Goal: Task Accomplishment & Management: Use online tool/utility

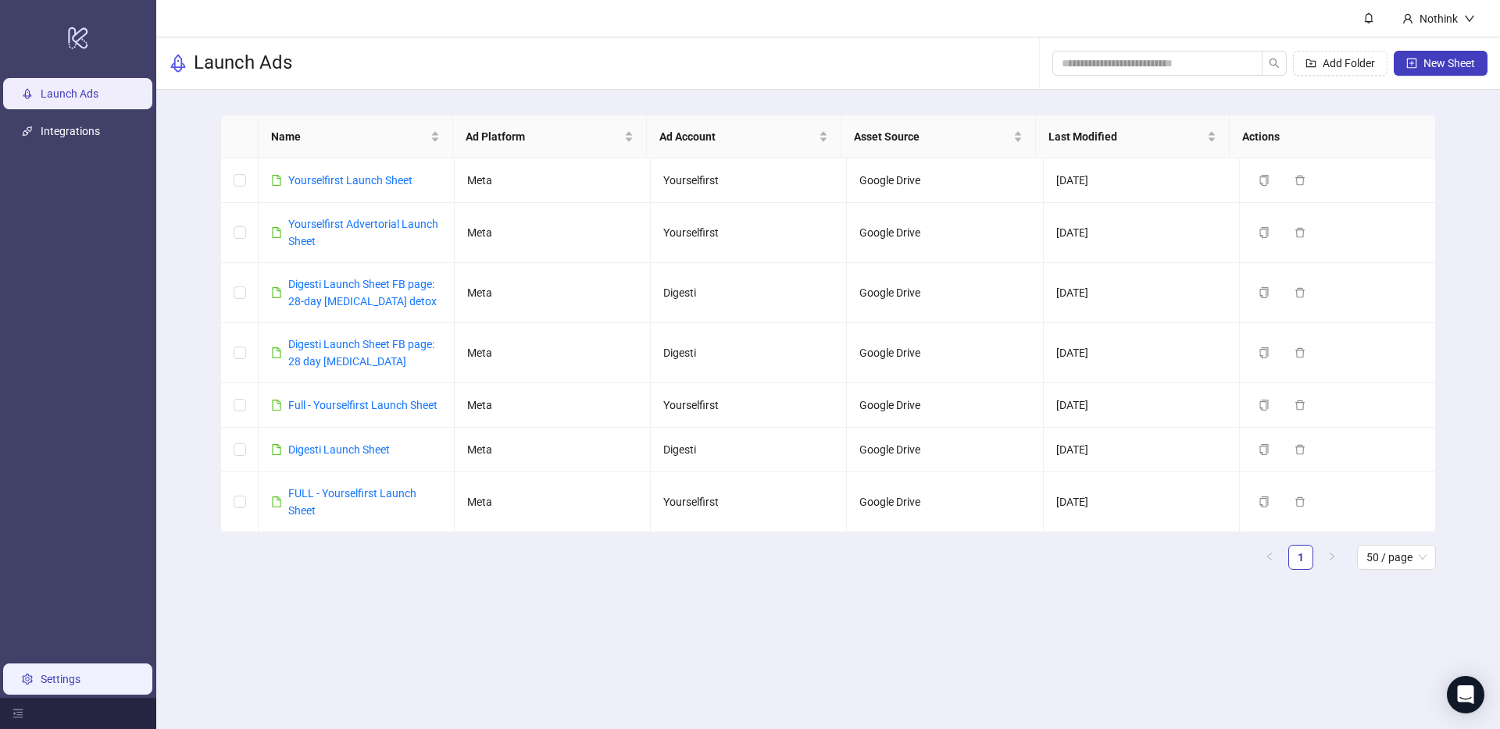
click at [80, 686] on link "Settings" at bounding box center [61, 679] width 40 height 12
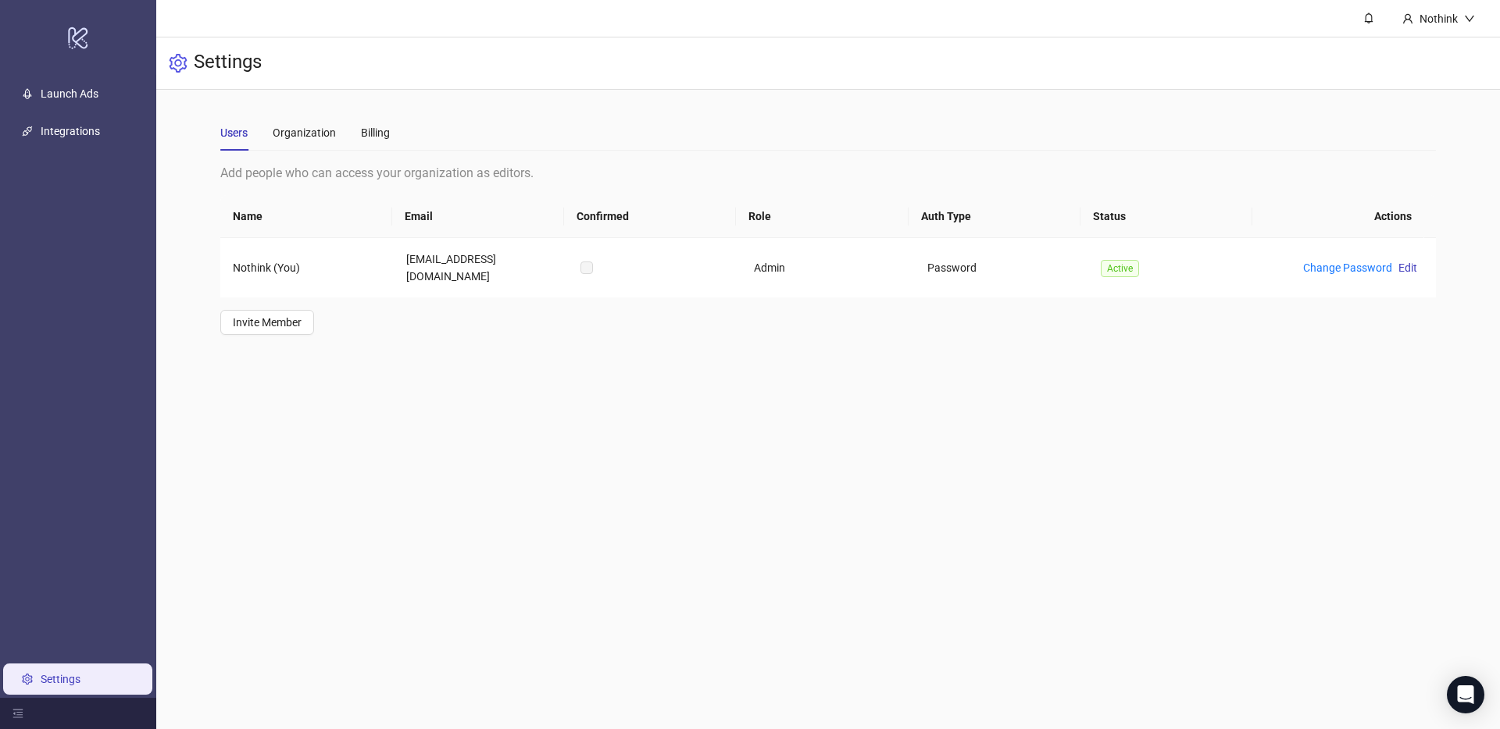
click at [345, 119] on div "Users Organization Billing" at bounding box center [304, 133] width 169 height 36
click at [388, 118] on div "Billing" at bounding box center [375, 133] width 29 height 36
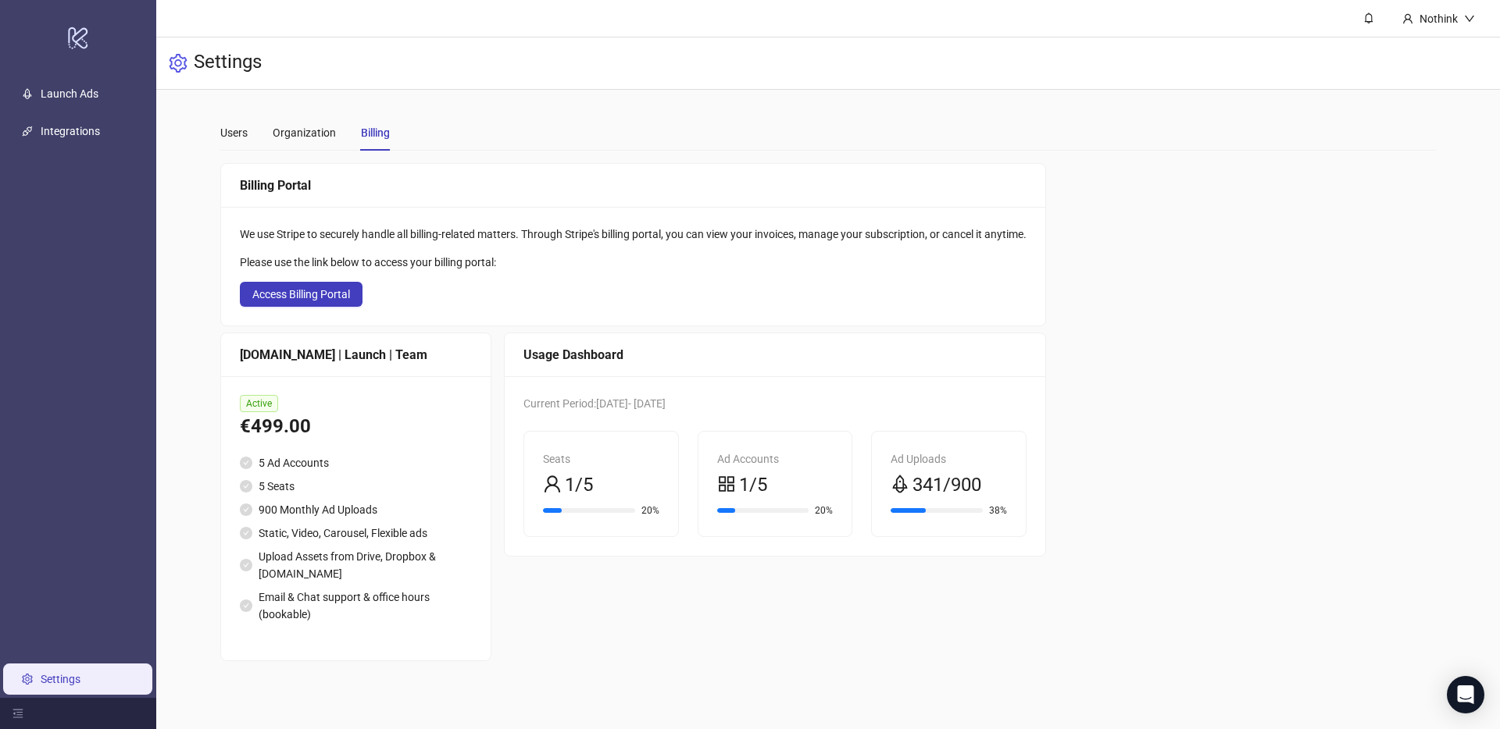
click at [604, 98] on main "Users Organization Billing Add people who can access your organization as edito…" at bounding box center [828, 388] width 1240 height 597
click at [1079, 448] on div "Billing Portal We use Stripe to securely handle all billing-related matters. Th…" at bounding box center [827, 412] width 1215 height 498
click at [904, 487] on icon "rocket" at bounding box center [899, 484] width 19 height 19
click at [944, 487] on span "341/900" at bounding box center [946, 486] width 69 height 30
click at [976, 484] on span "341/900" at bounding box center [946, 486] width 69 height 30
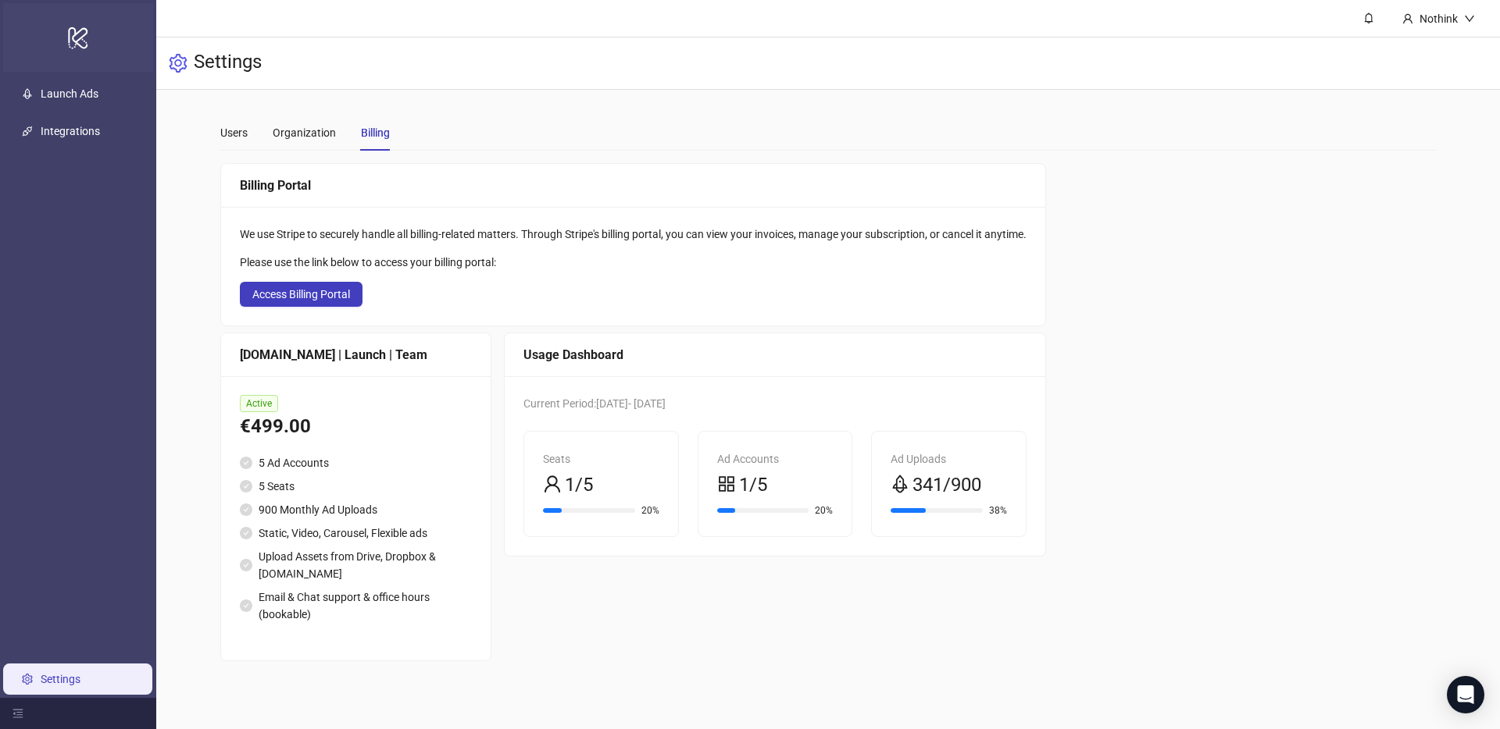
click at [70, 30] on icon at bounding box center [78, 38] width 20 height 22
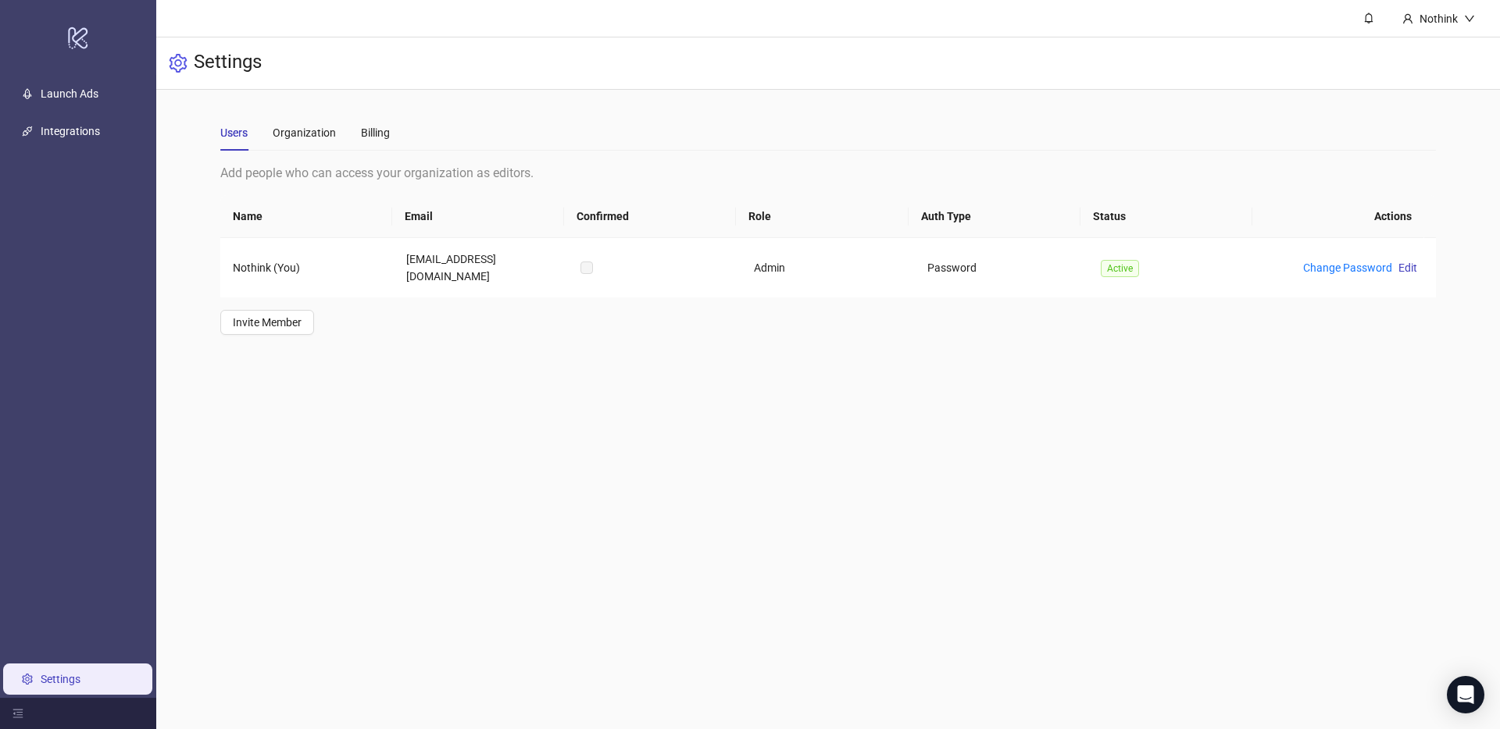
click at [1211, 84] on div "Settings" at bounding box center [827, 63] width 1343 height 52
click at [761, 78] on div "Settings" at bounding box center [827, 63] width 1343 height 52
drag, startPoint x: 669, startPoint y: 108, endPoint x: 318, endPoint y: 112, distance: 351.5
click at [665, 108] on main "Users Organization Billing Add people who can access your organization as edito…" at bounding box center [828, 225] width 1240 height 270
click at [63, 87] on link "Launch Ads" at bounding box center [70, 93] width 58 height 12
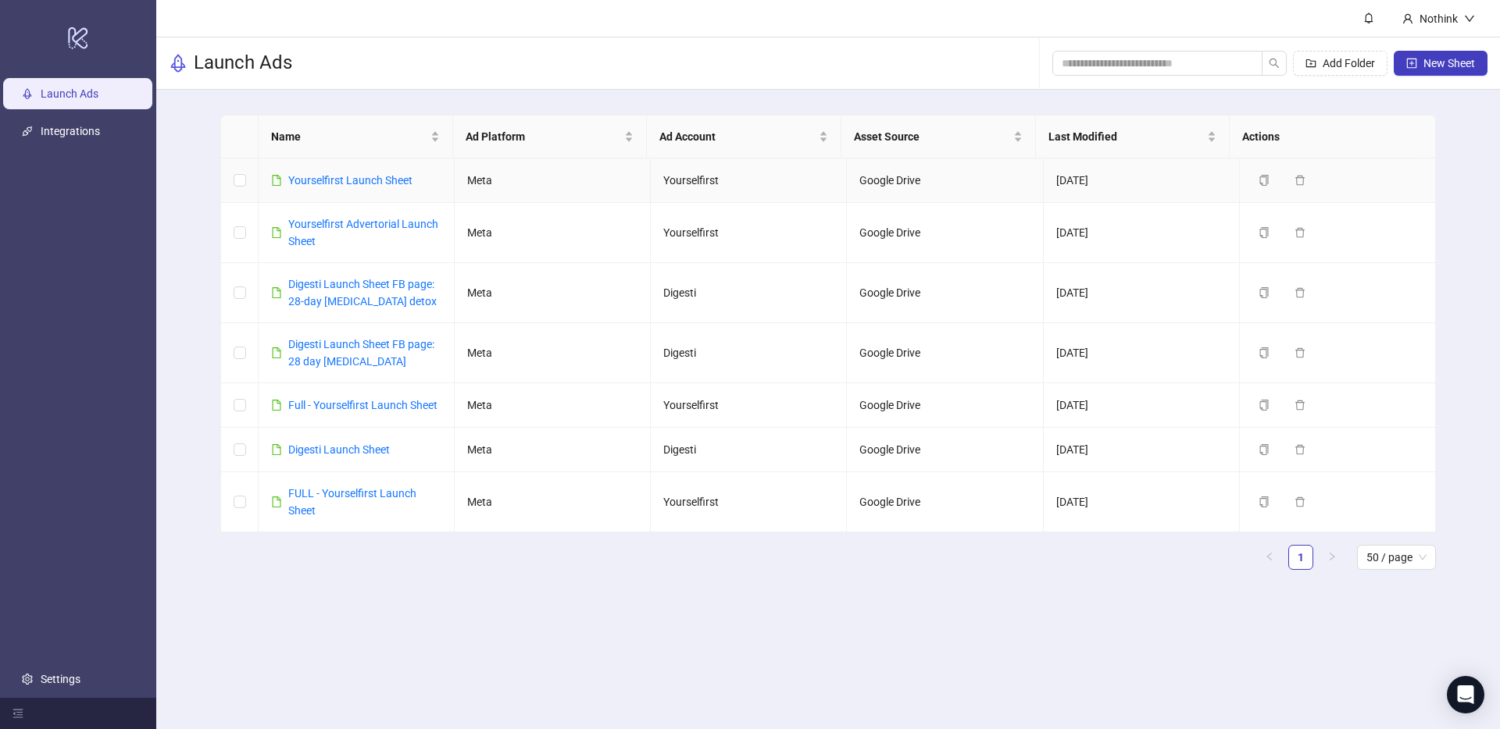
click at [366, 180] on link "Yourselfirst Launch Sheet" at bounding box center [350, 180] width 124 height 12
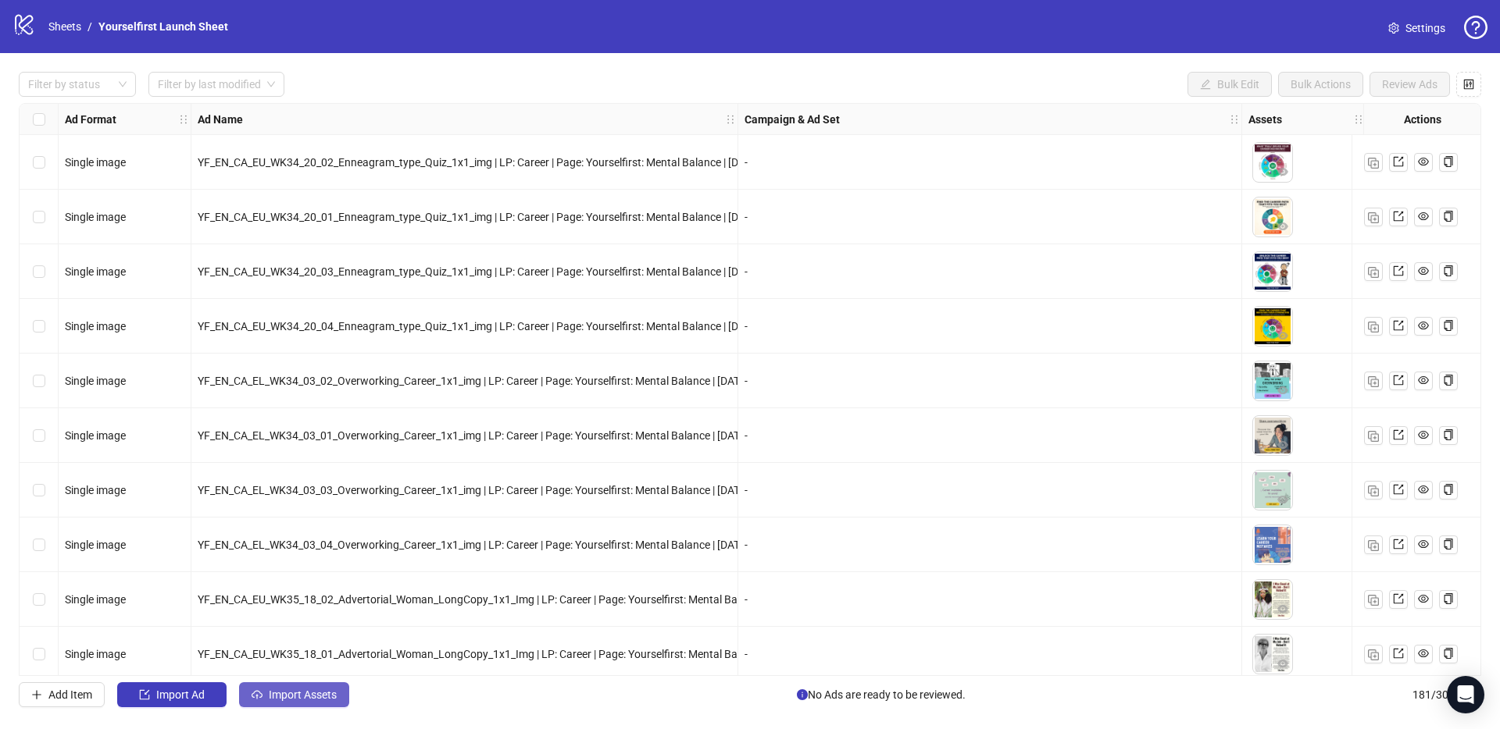
click at [337, 698] on span "Import Assets" at bounding box center [303, 695] width 68 height 12
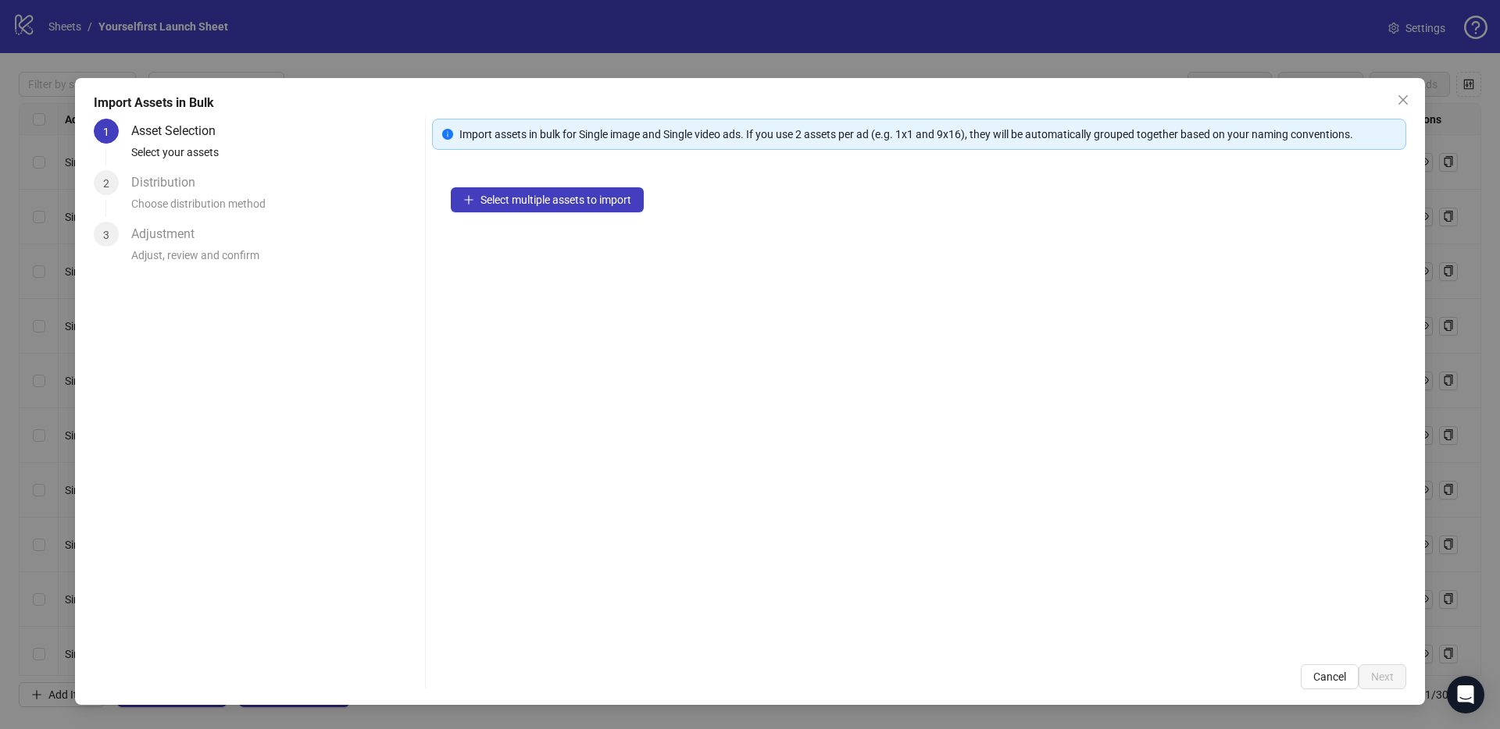
click at [559, 221] on div "Select multiple assets to import" at bounding box center [919, 407] width 974 height 477
click at [566, 200] on span "Select multiple assets to import" at bounding box center [555, 200] width 151 height 12
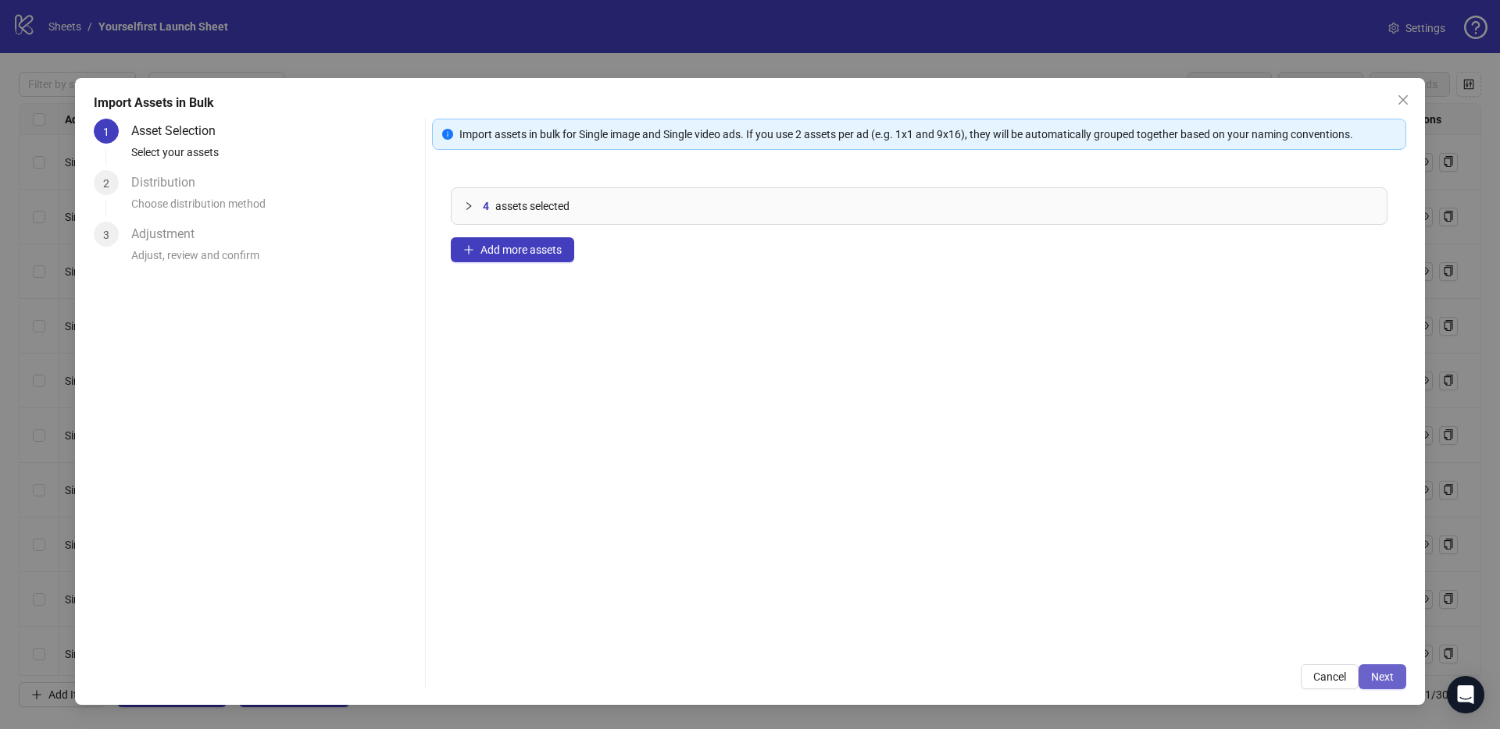
click at [1382, 676] on span "Next" at bounding box center [1382, 677] width 23 height 12
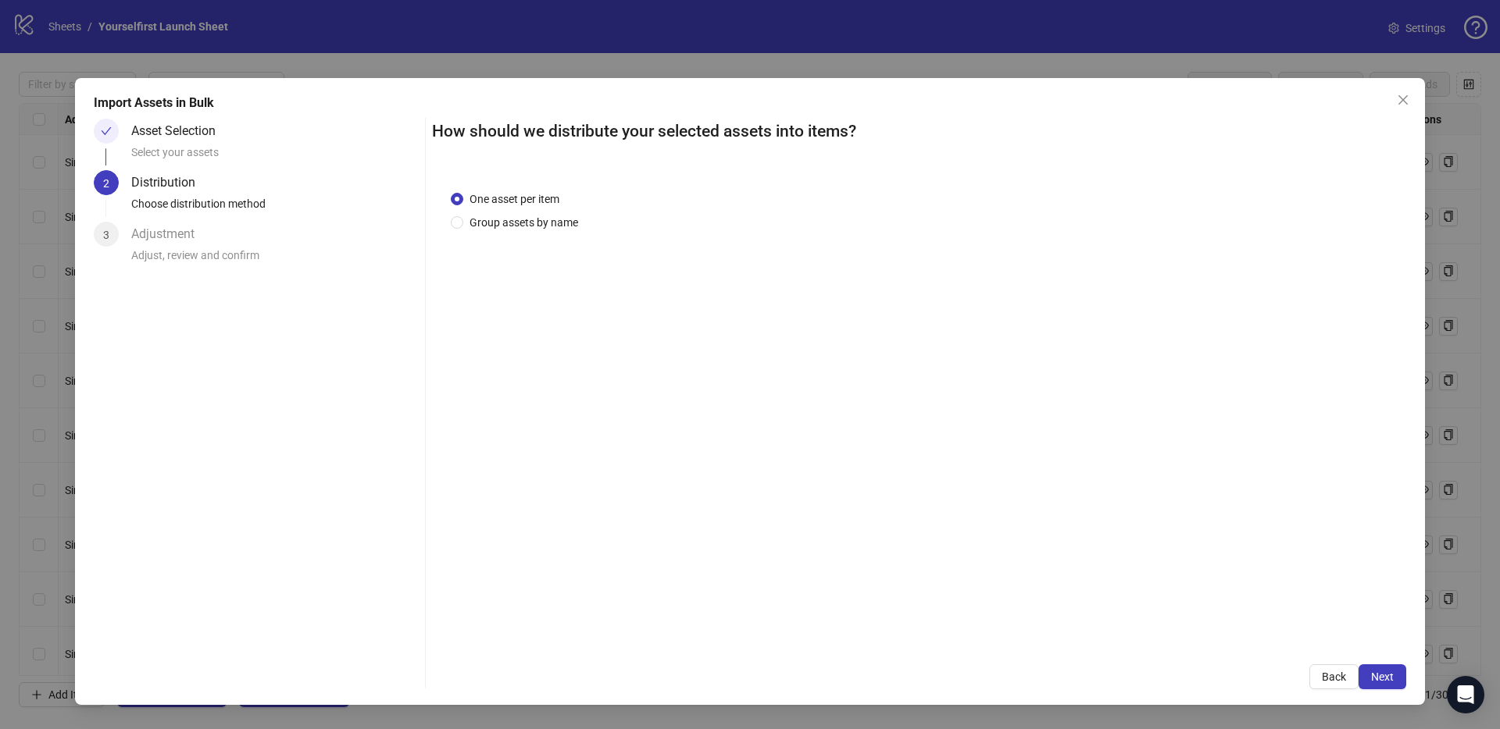
click at [1382, 676] on span "Next" at bounding box center [1382, 677] width 23 height 12
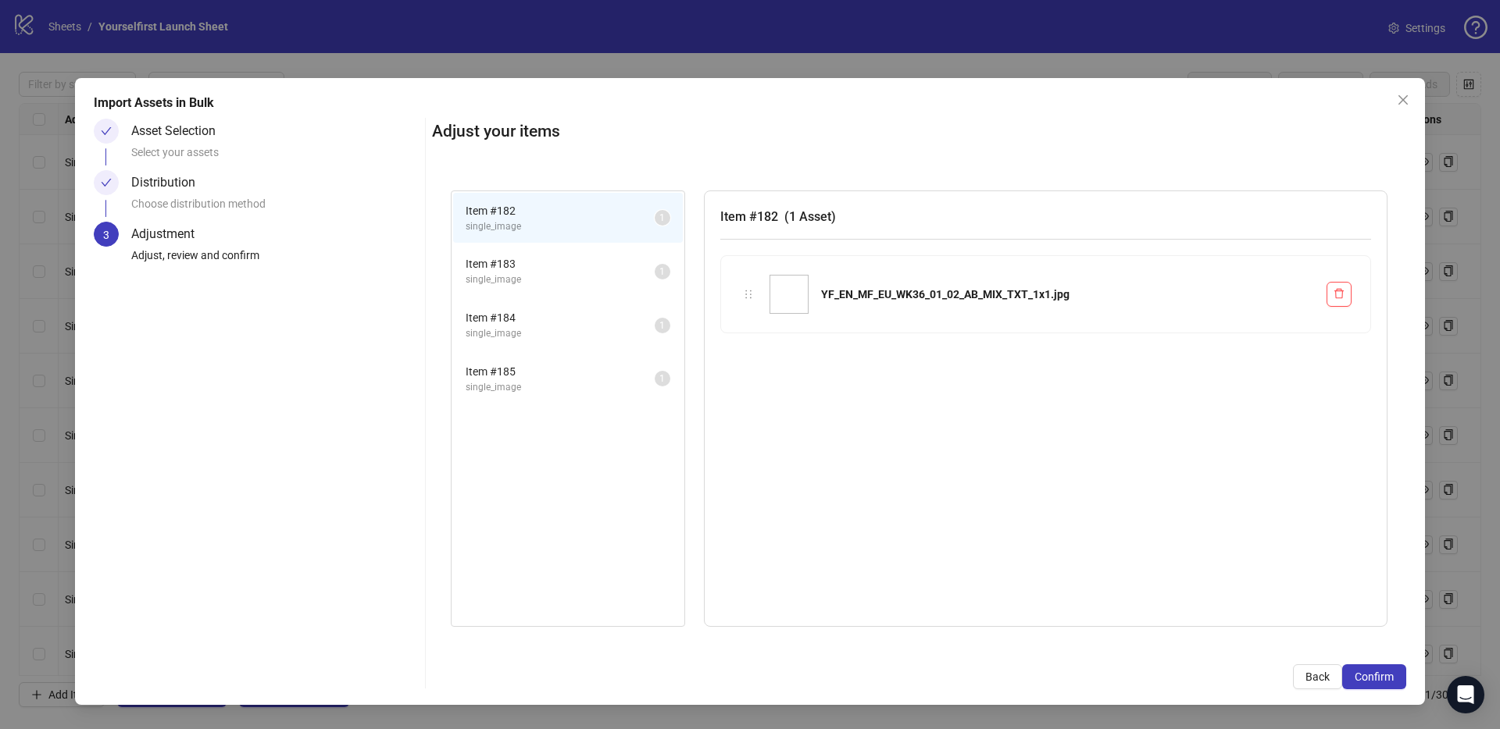
click at [1382, 676] on span "Confirm" at bounding box center [1373, 677] width 39 height 12
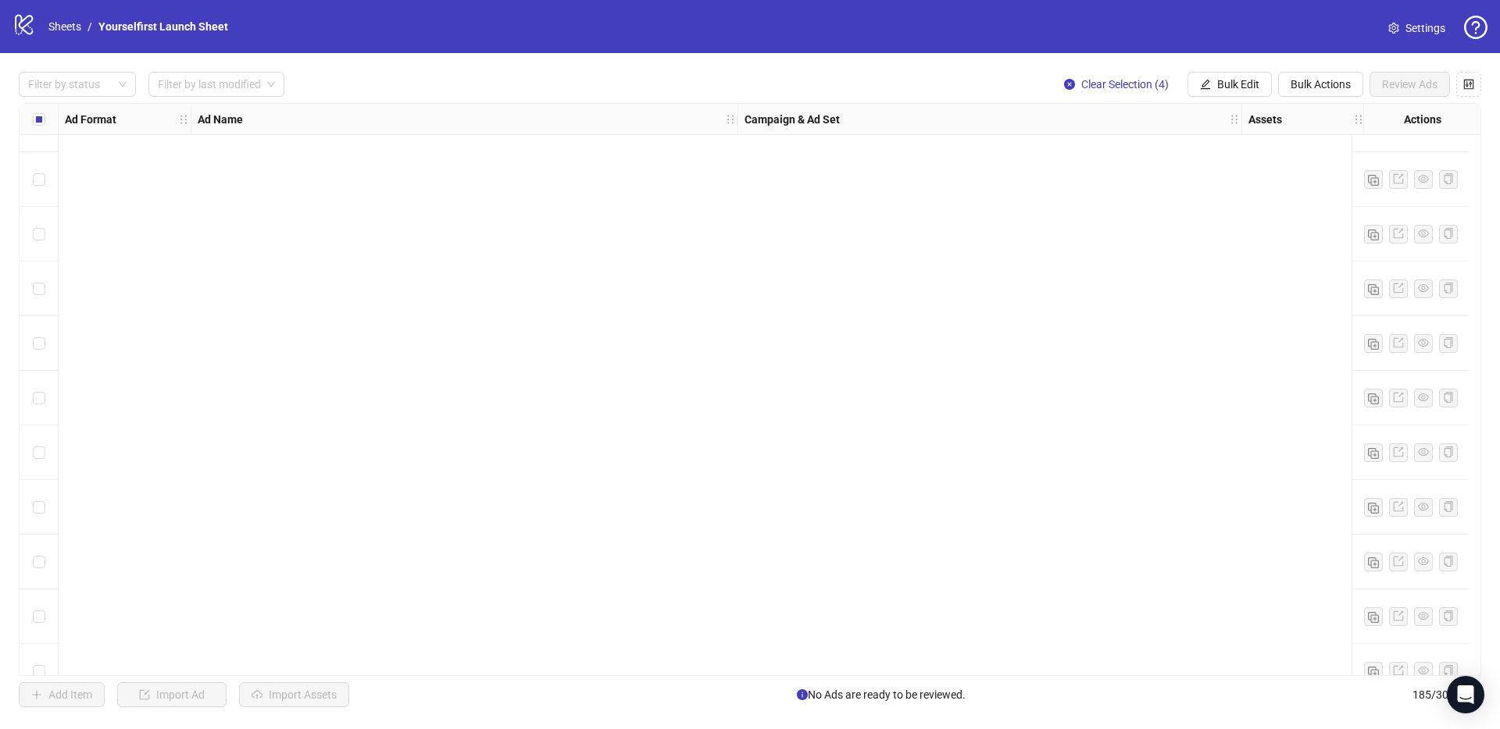
scroll to position [9580, 0]
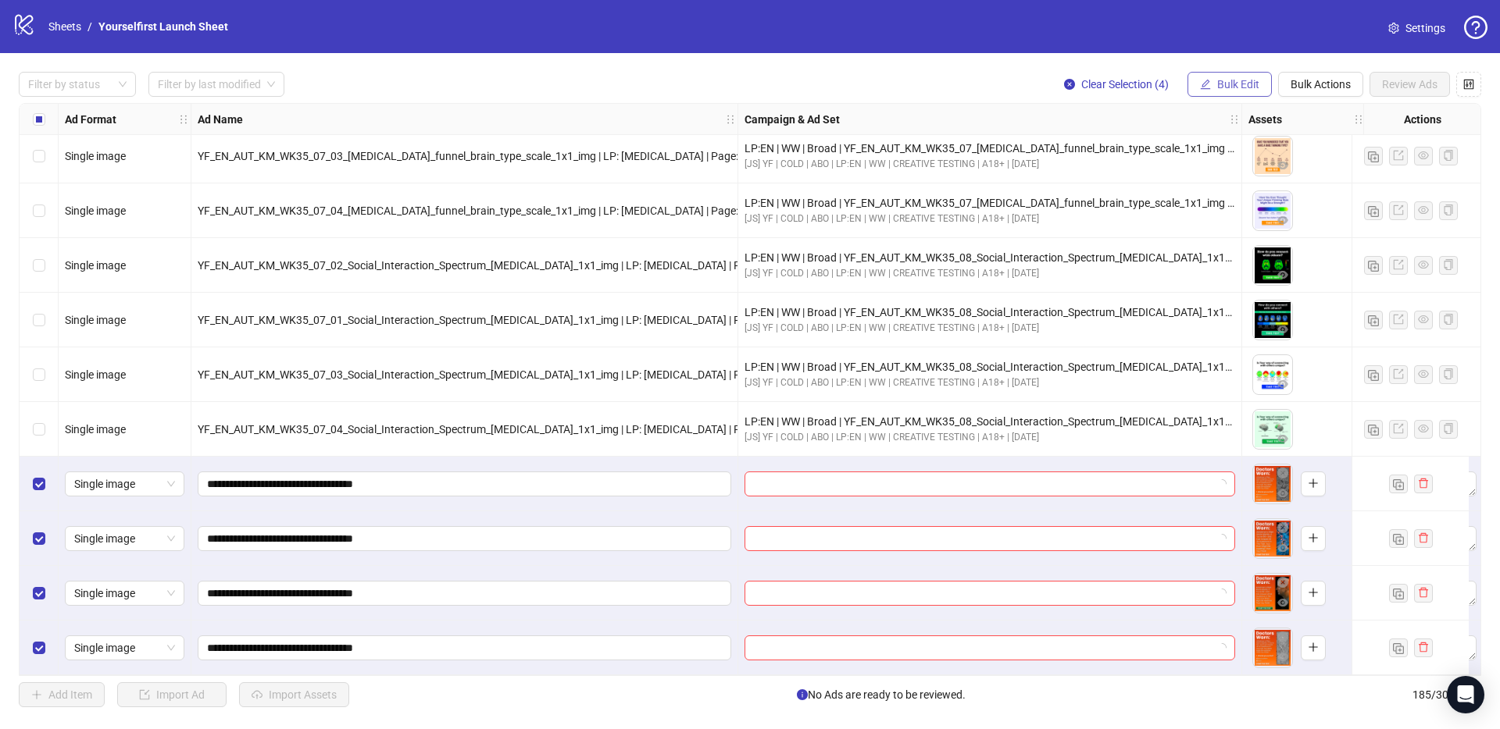
click at [1224, 87] on span "Bulk Edit" at bounding box center [1238, 84] width 42 height 12
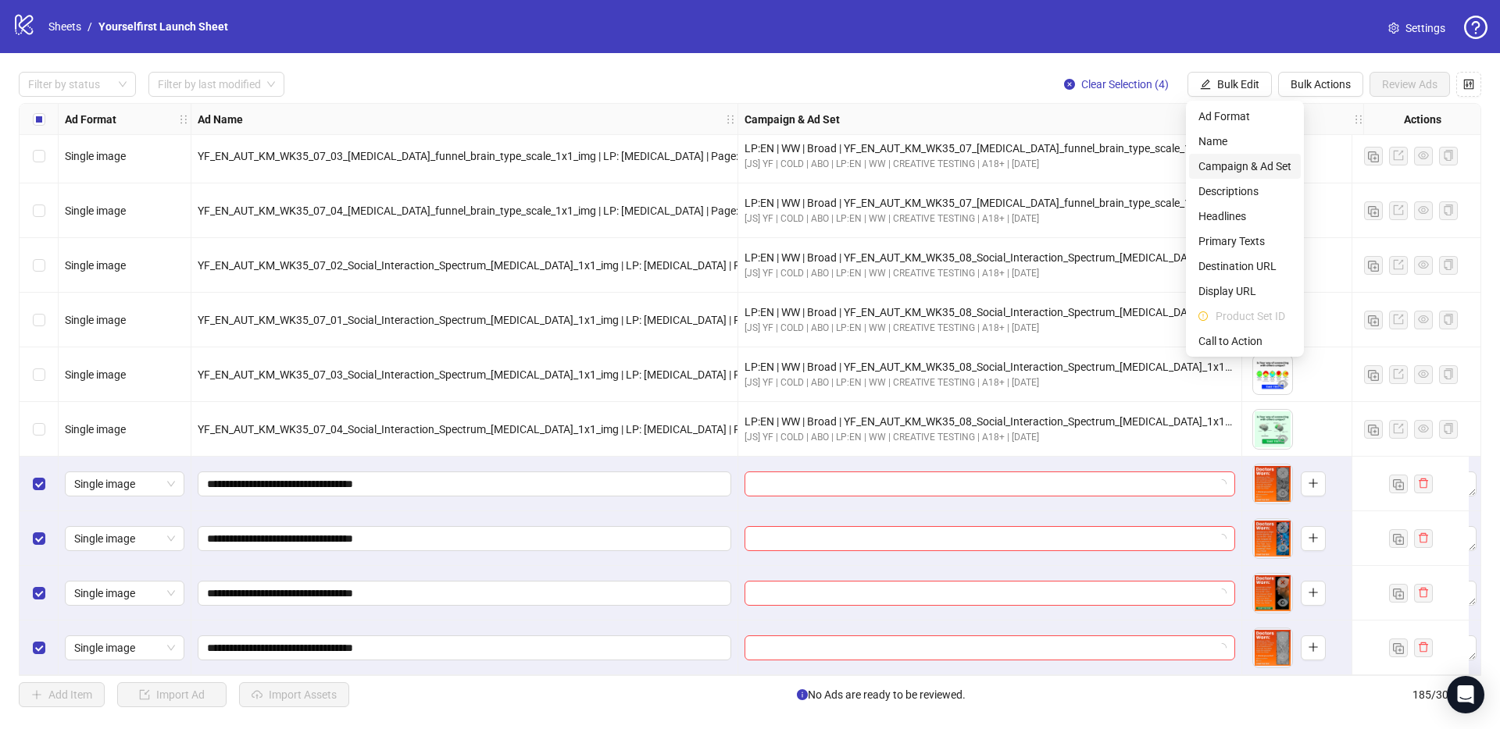
click at [1231, 162] on span "Campaign & Ad Set" at bounding box center [1244, 166] width 93 height 17
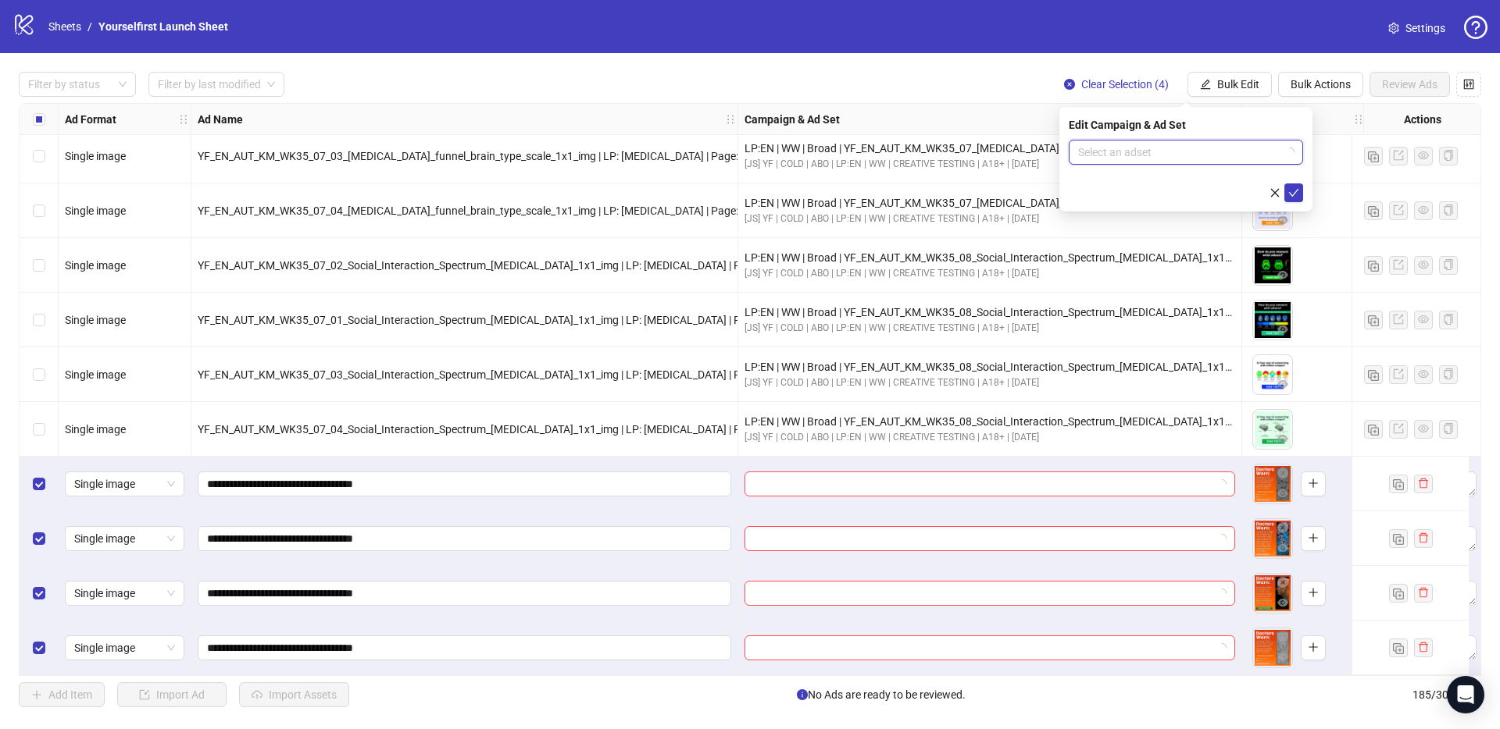
click at [1155, 157] on input "search" at bounding box center [1178, 152] width 201 height 23
paste input "**********"
type input "**********"
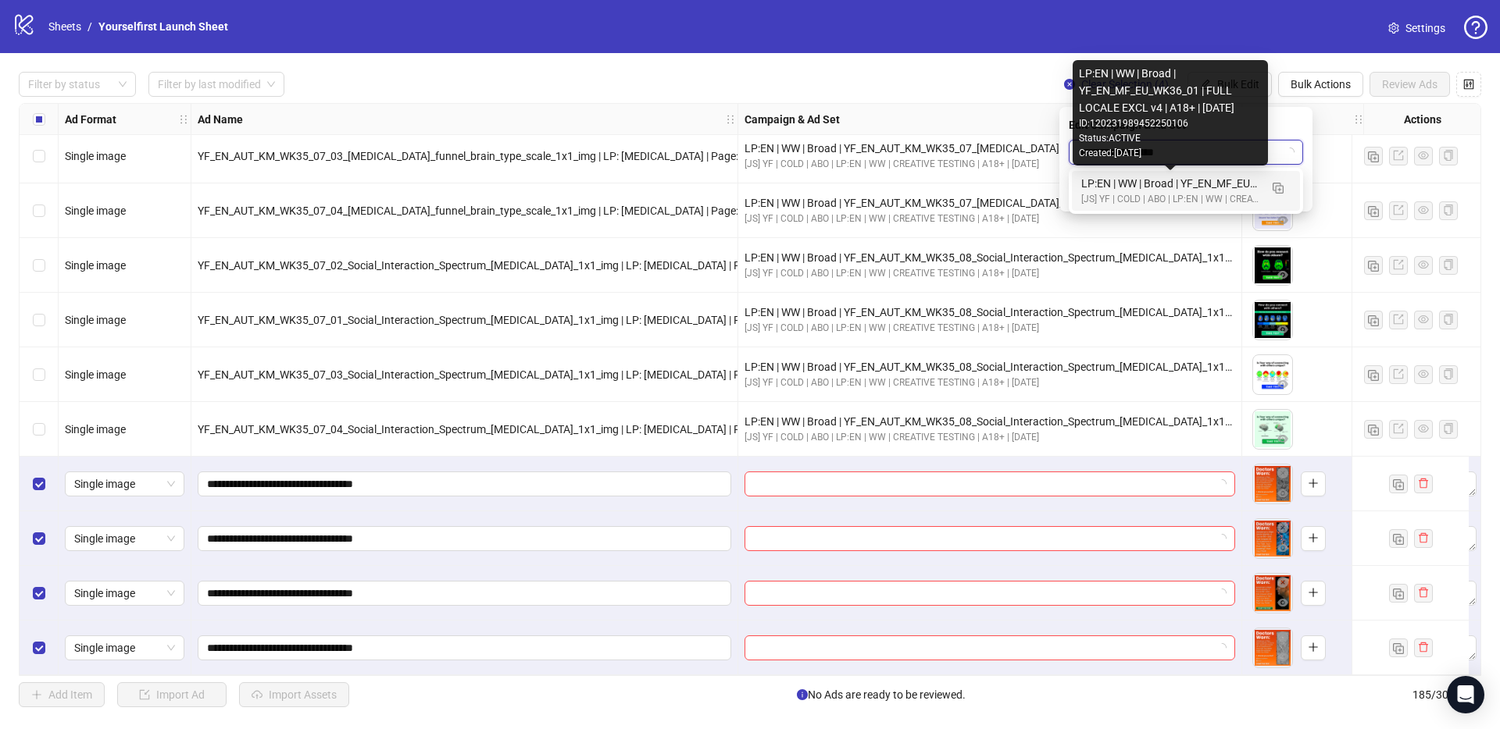
click at [1178, 186] on div "LP:EN | WW | Broad | YF_EN_MF_EU_WK36_01 | FULL LOCALE EXCL v4 | A18+ | [DATE]" at bounding box center [1170, 183] width 178 height 17
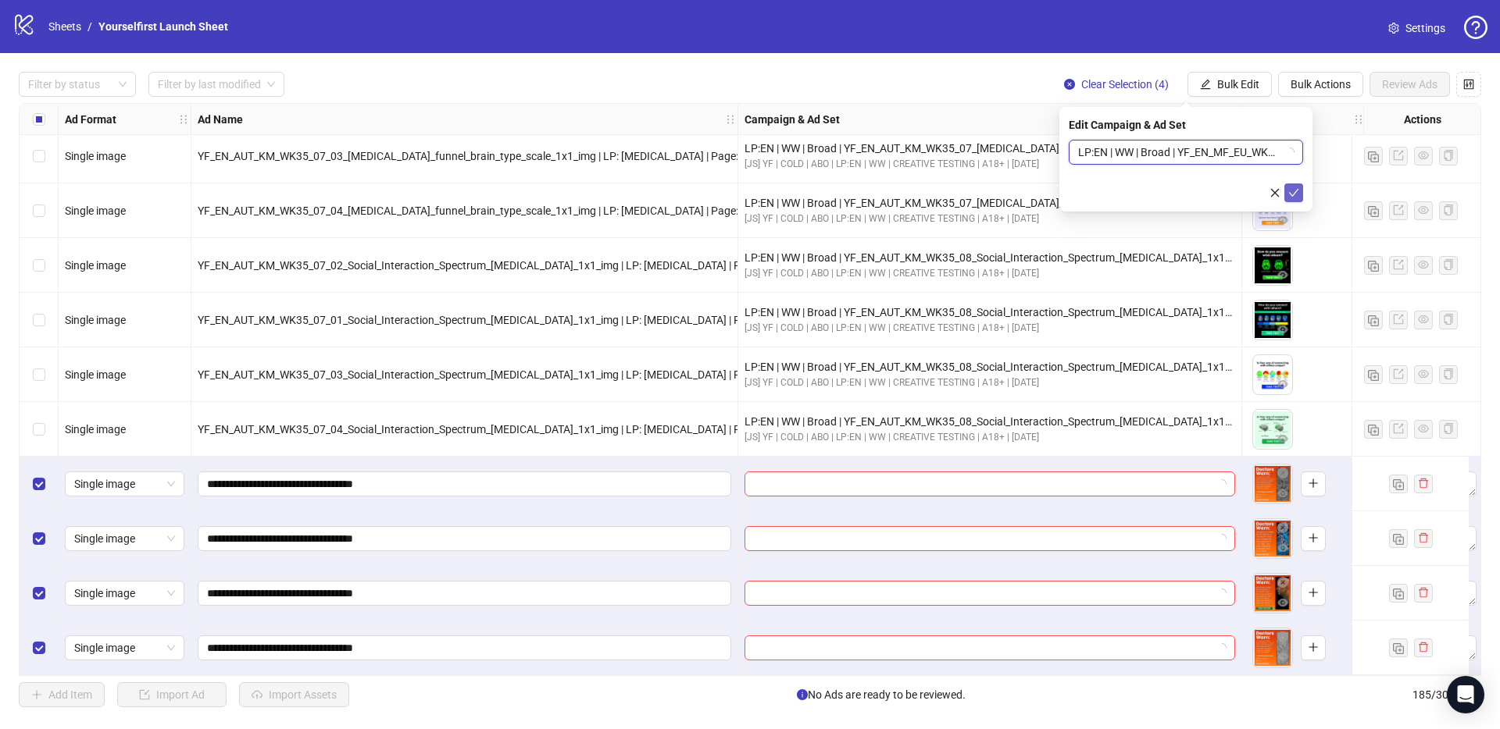
click at [1296, 194] on icon "check" at bounding box center [1293, 192] width 11 height 11
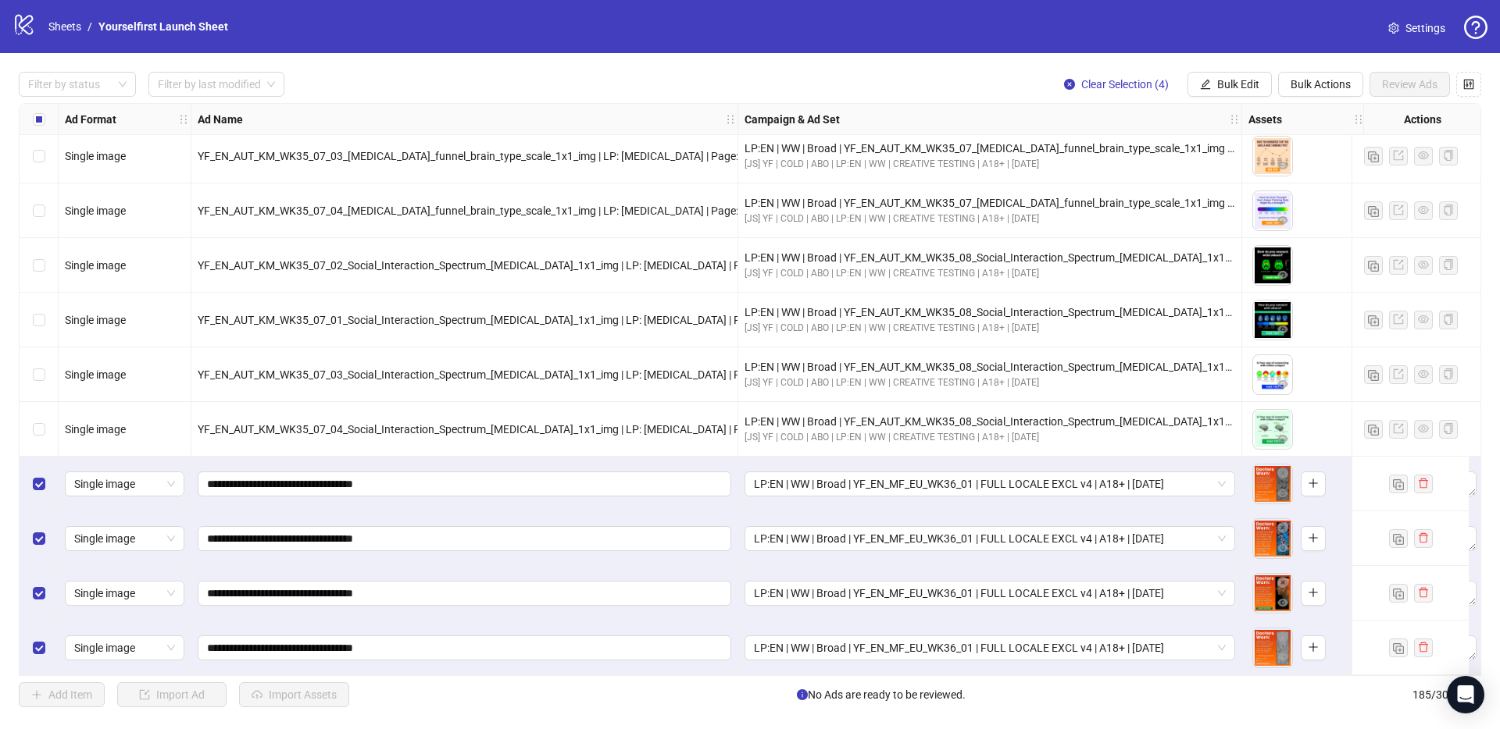
click at [30, 119] on div "Select all rows" at bounding box center [39, 119] width 39 height 31
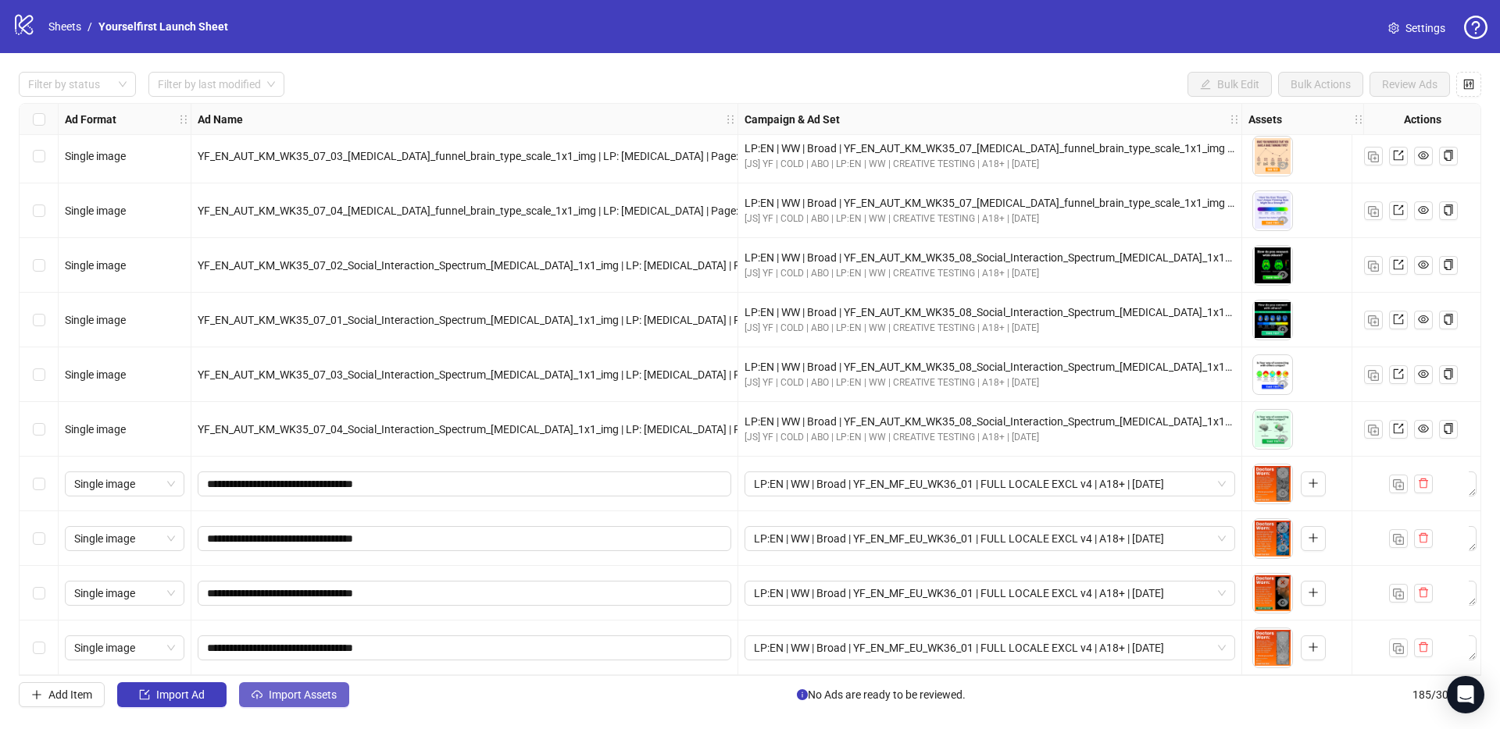
click at [319, 704] on button "Import Assets" at bounding box center [294, 695] width 110 height 25
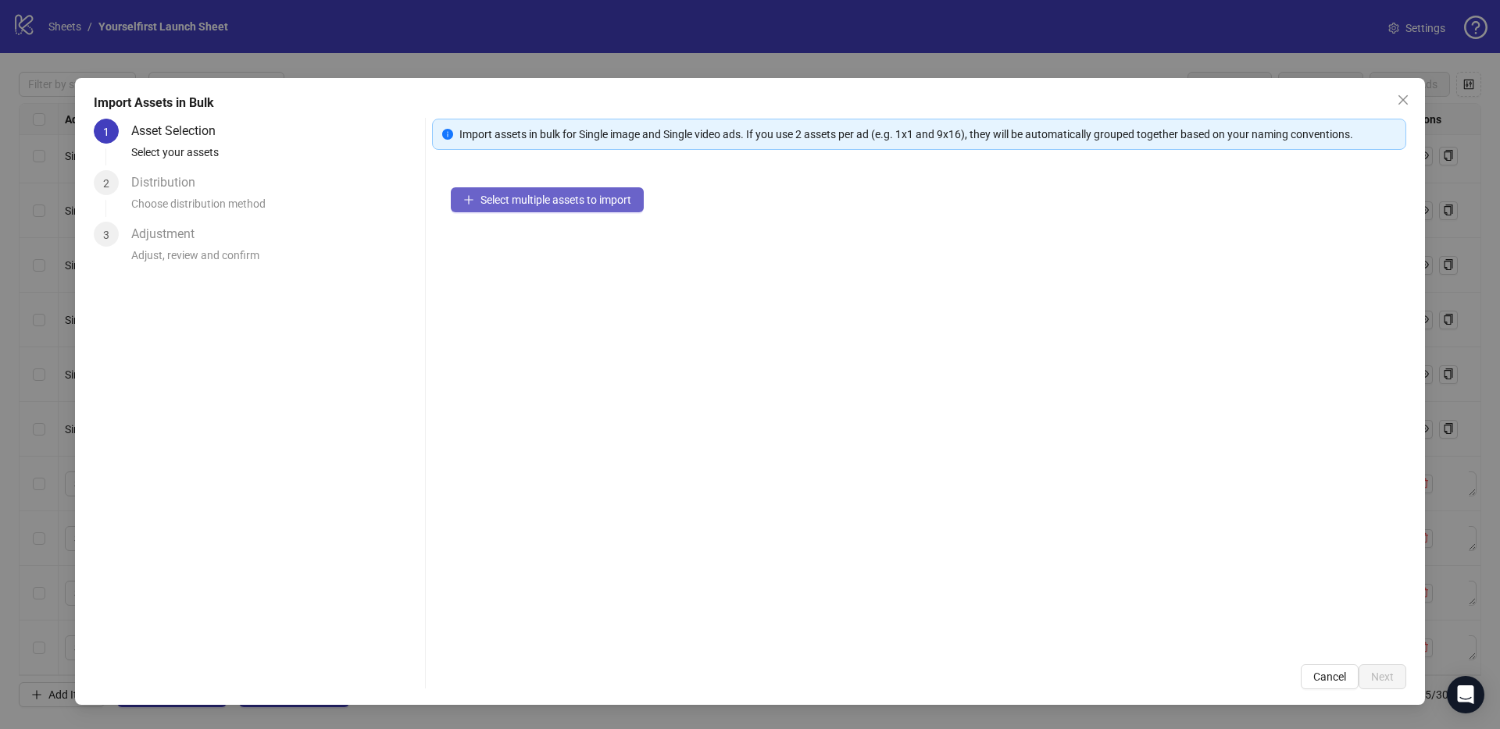
click at [538, 209] on button "Select multiple assets to import" at bounding box center [547, 199] width 193 height 25
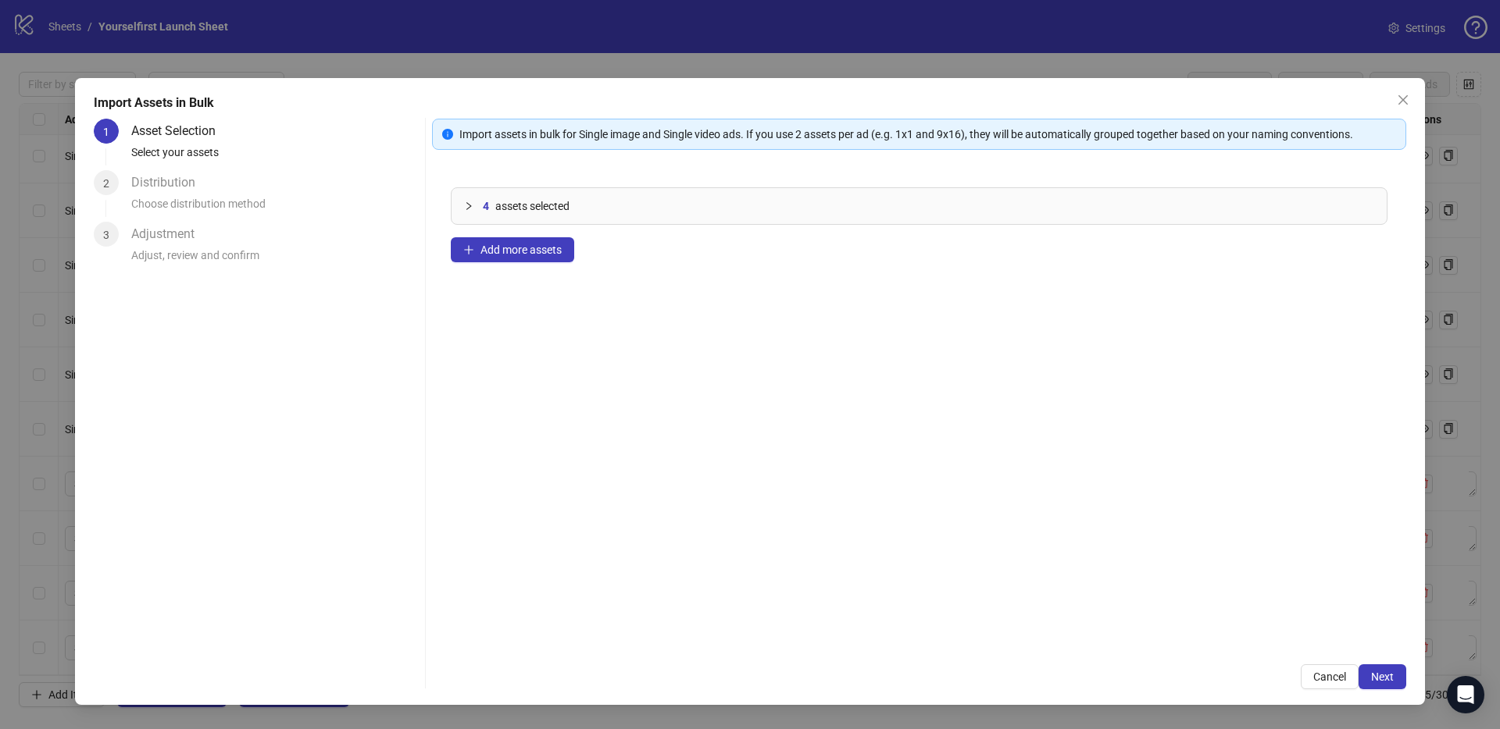
click at [1391, 689] on div "Cancel Next" at bounding box center [919, 677] width 974 height 25
click at [1391, 676] on span "Next" at bounding box center [1382, 677] width 23 height 12
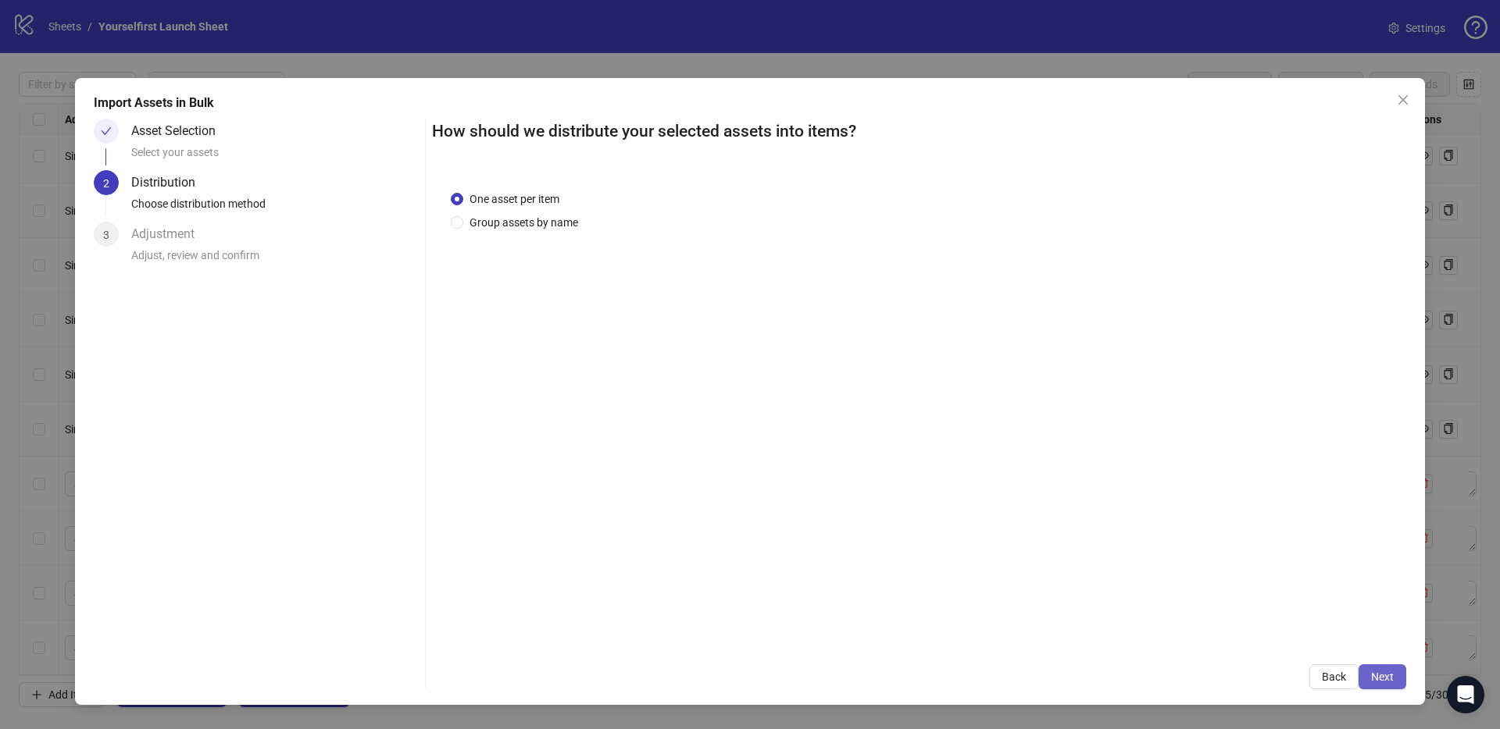
click at [1391, 677] on span "Next" at bounding box center [1382, 677] width 23 height 12
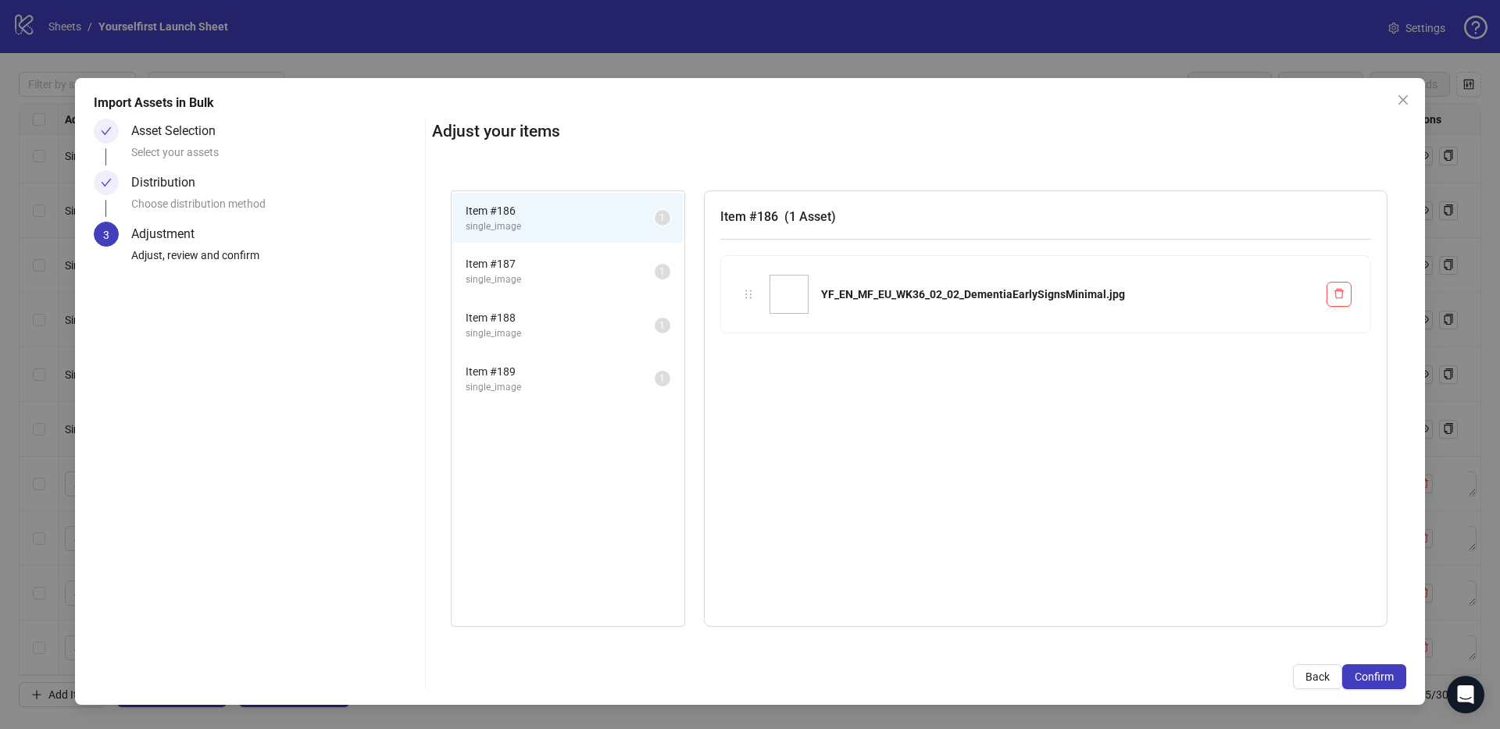
click at [1391, 677] on span "Confirm" at bounding box center [1373, 677] width 39 height 12
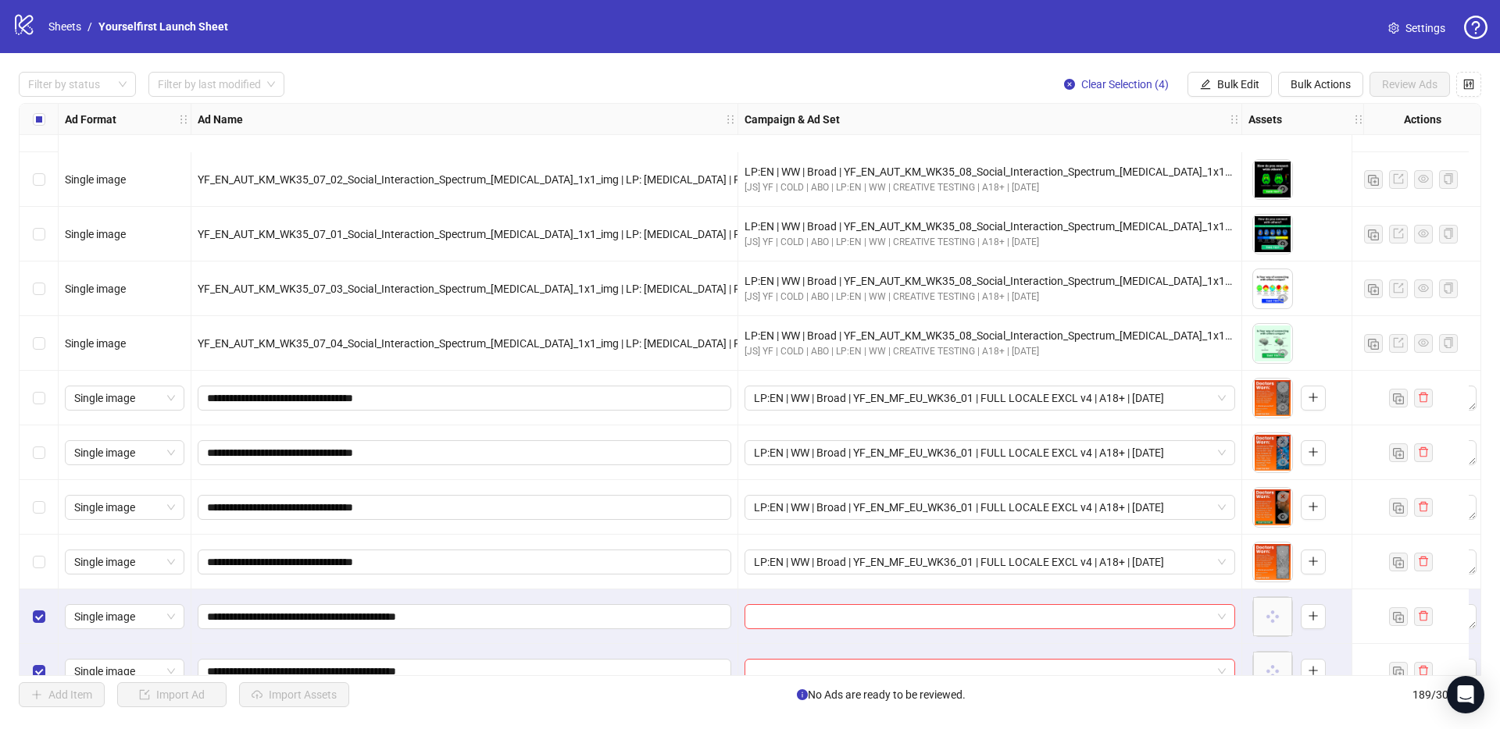
scroll to position [9798, 0]
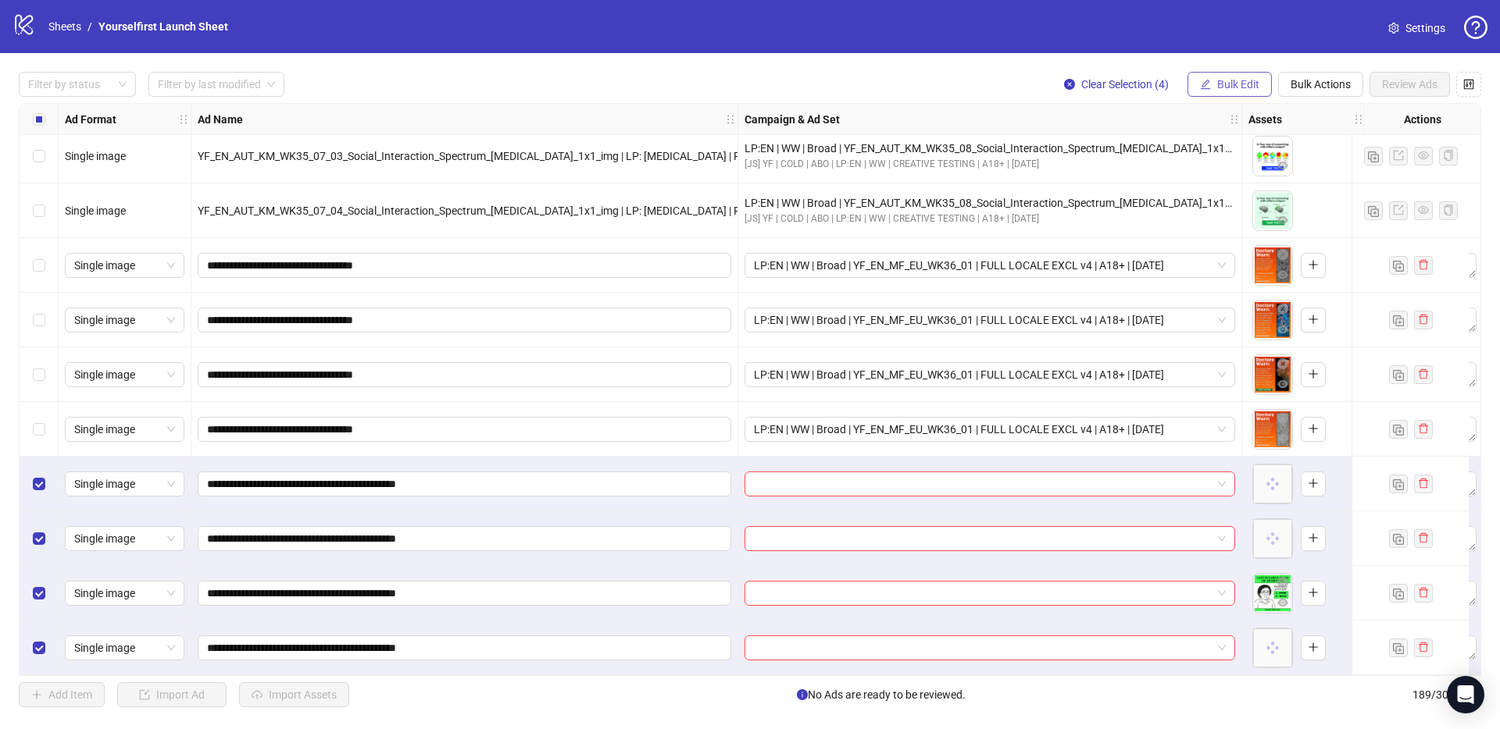
click at [1251, 82] on span "Bulk Edit" at bounding box center [1238, 84] width 42 height 12
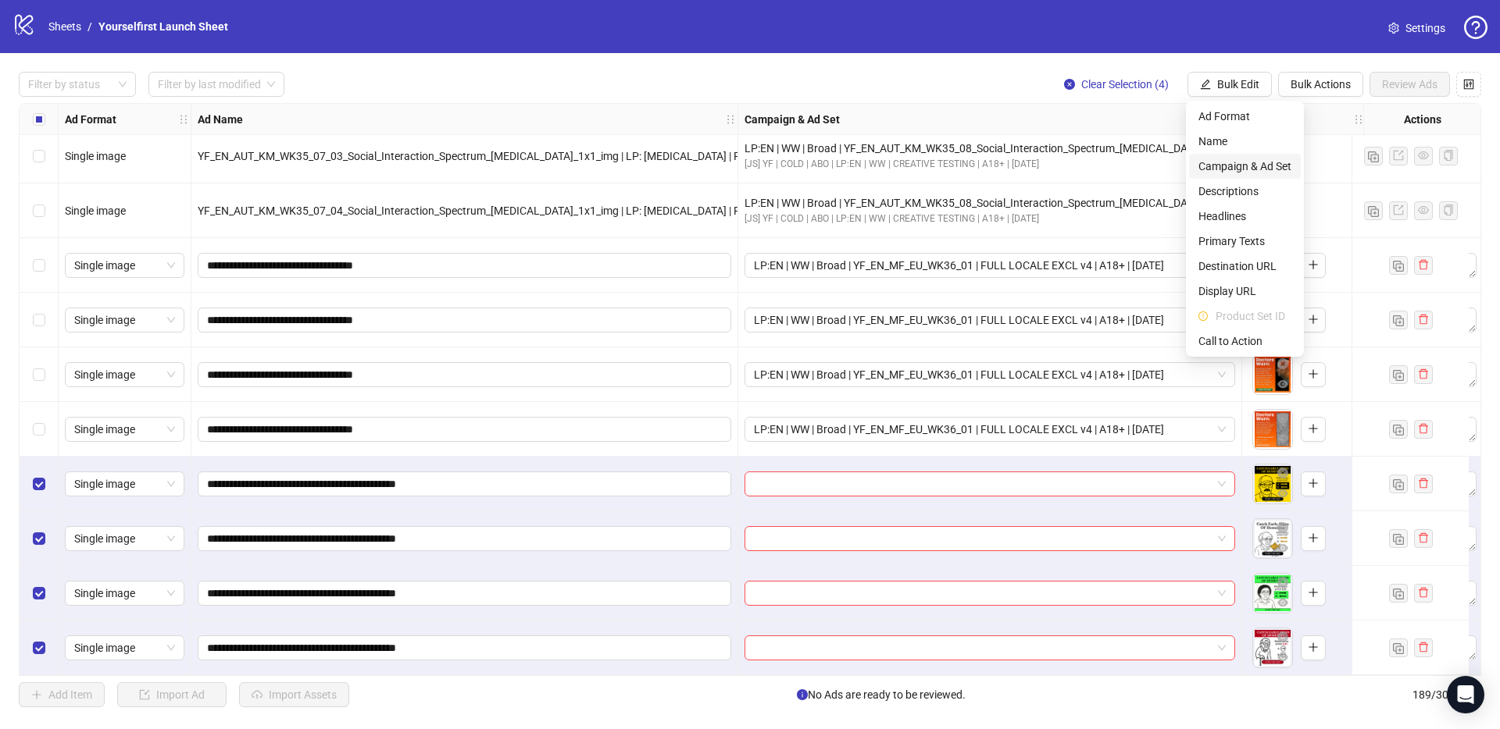
click at [1229, 163] on span "Campaign & Ad Set" at bounding box center [1244, 166] width 93 height 17
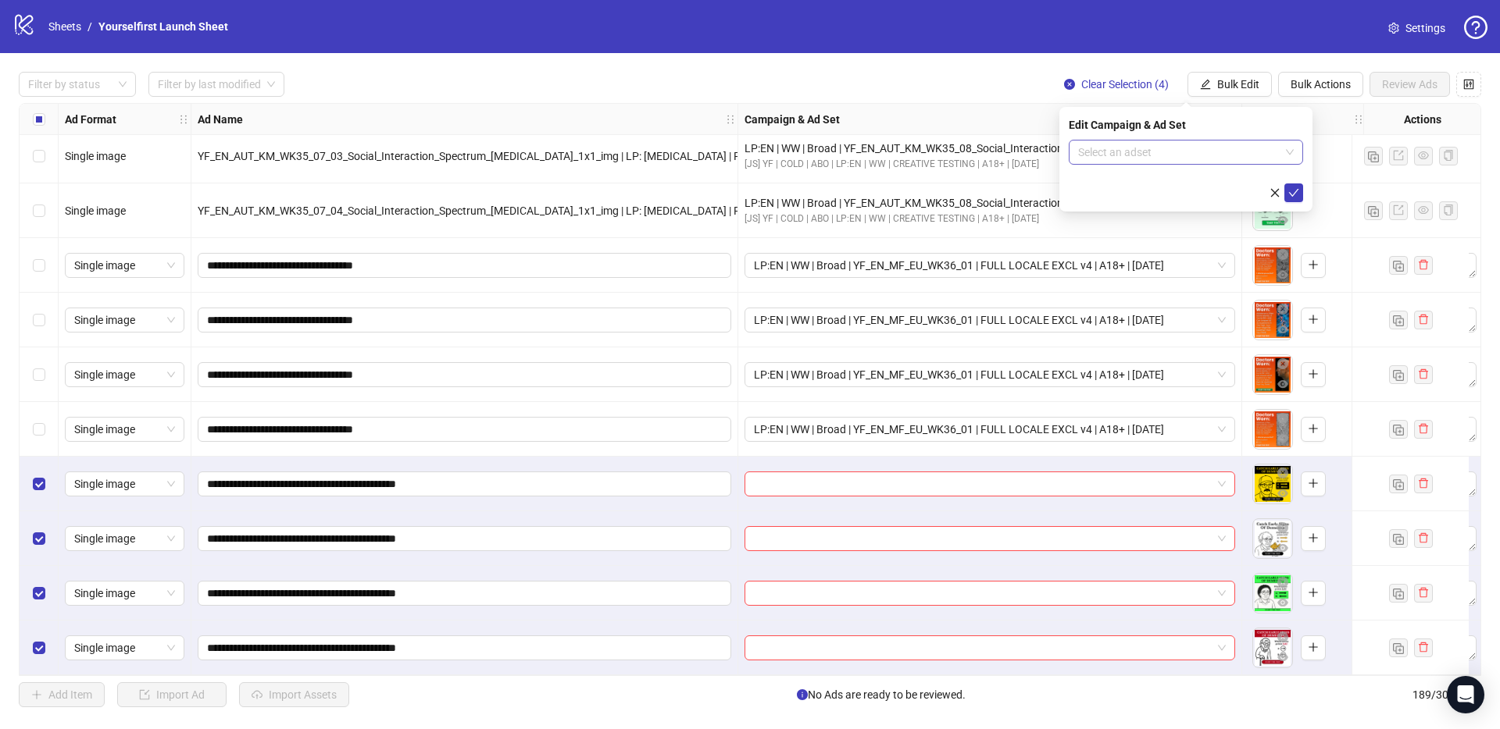
click at [1176, 153] on input "search" at bounding box center [1178, 152] width 201 height 23
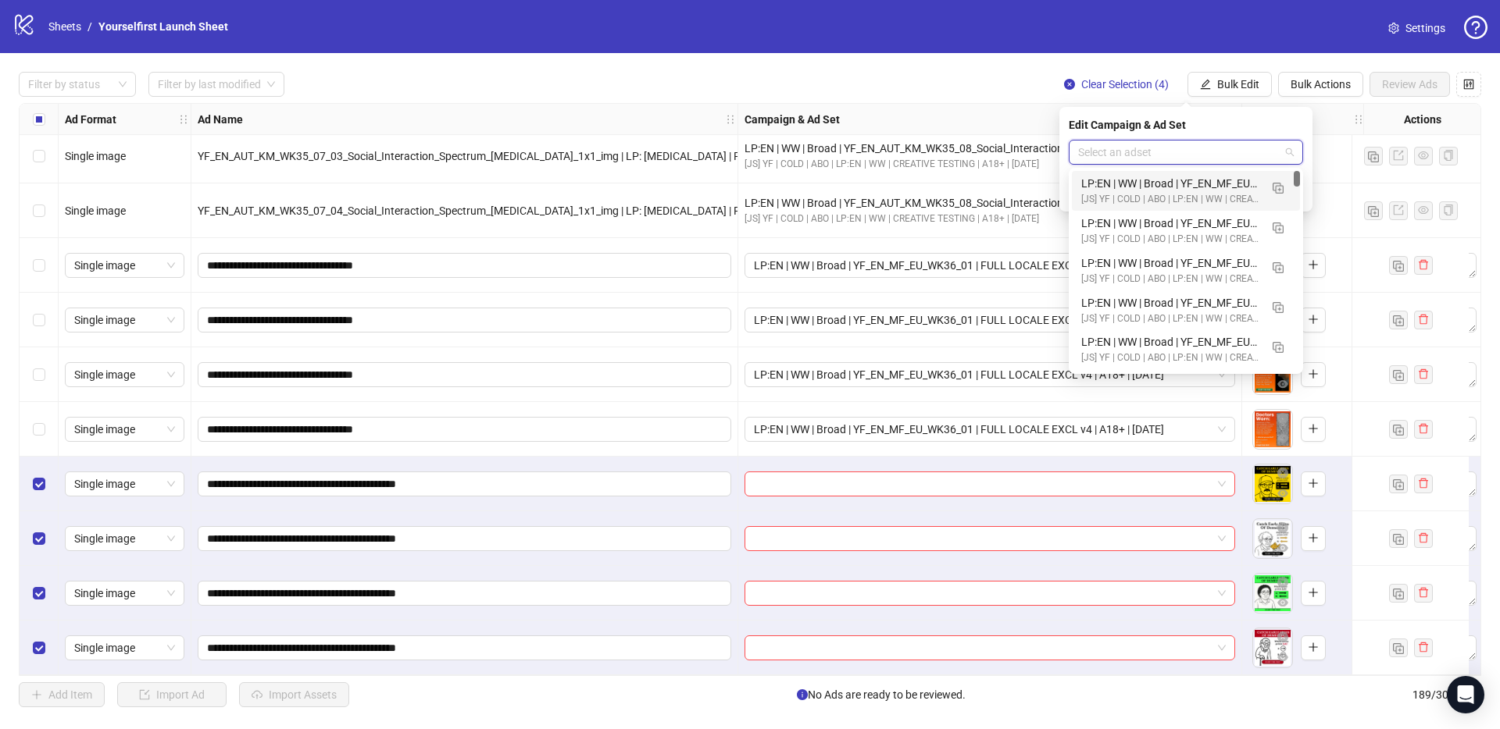
paste input "**********"
type input "**********"
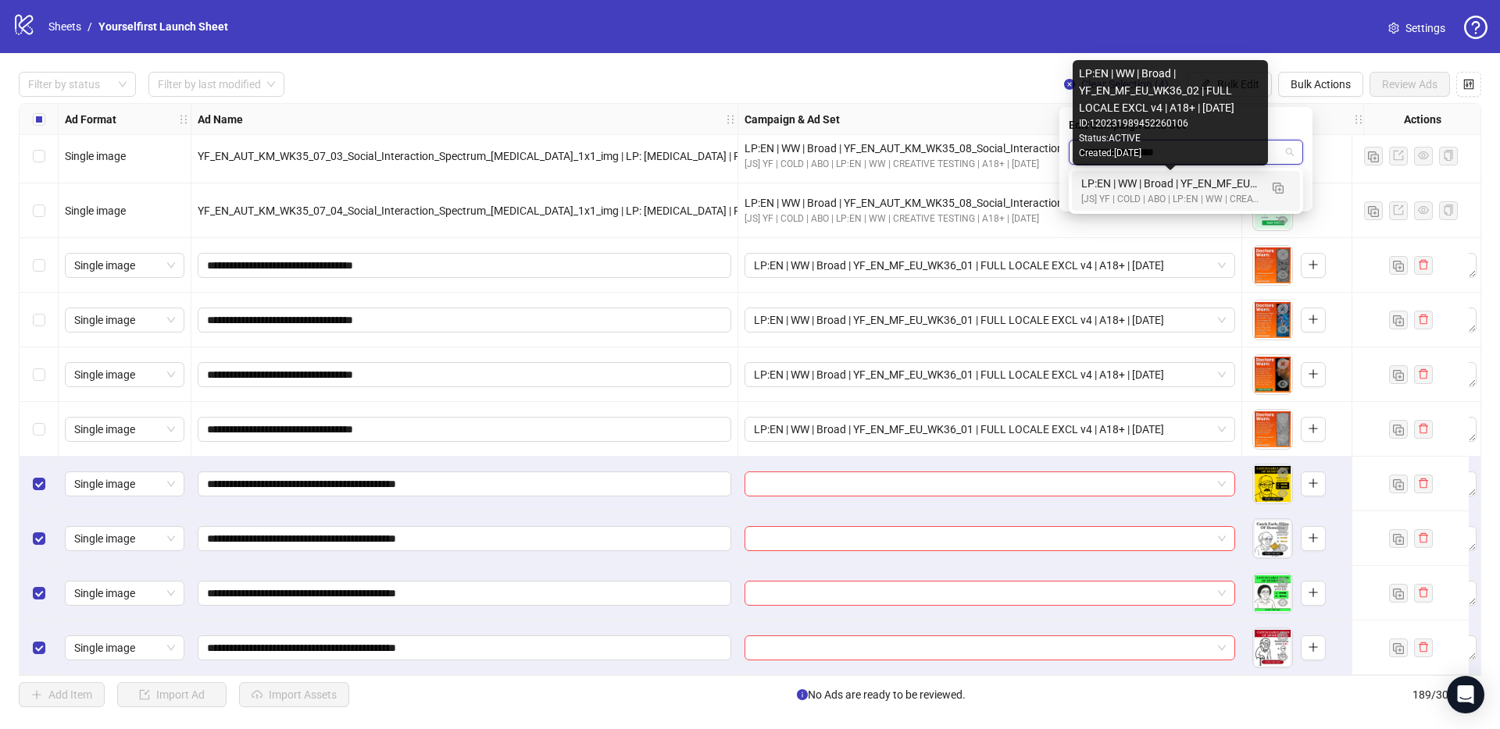
click at [1166, 187] on div "LP:EN | WW | Broad | YF_EN_MF_EU_WK36_02 | FULL LOCALE EXCL v4 | A18+ | [DATE]" at bounding box center [1170, 183] width 178 height 17
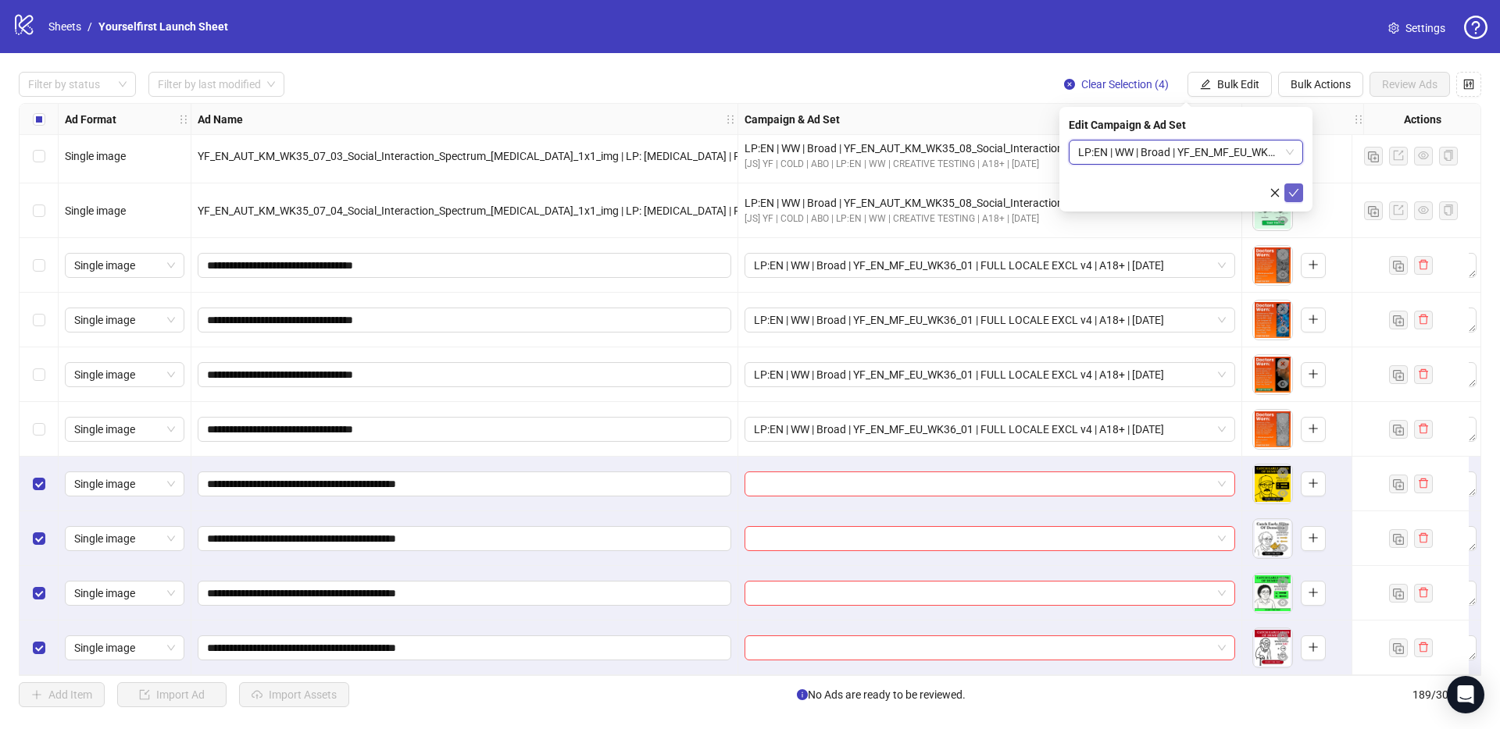
click at [1292, 189] on icon "check" at bounding box center [1293, 192] width 11 height 11
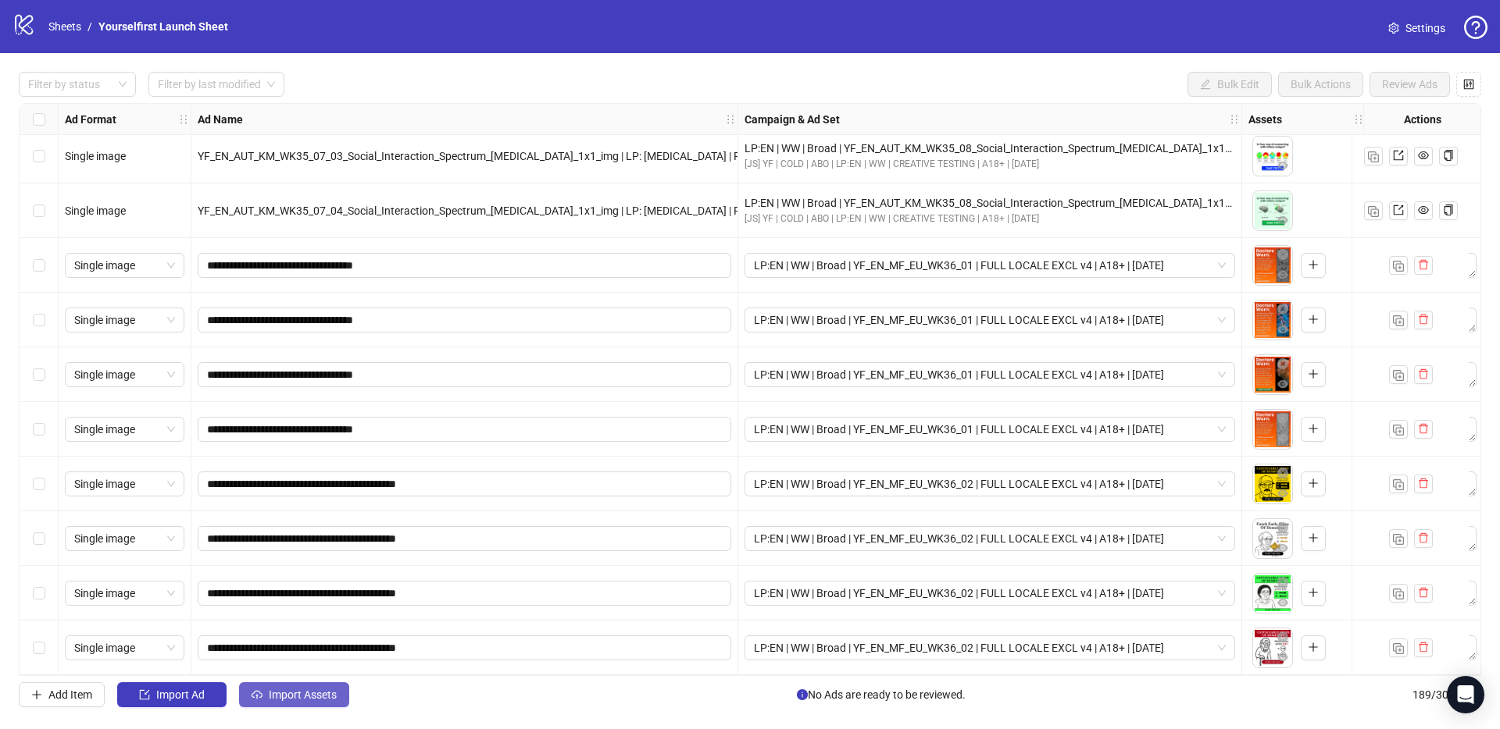
click at [309, 699] on span "Import Assets" at bounding box center [303, 695] width 68 height 12
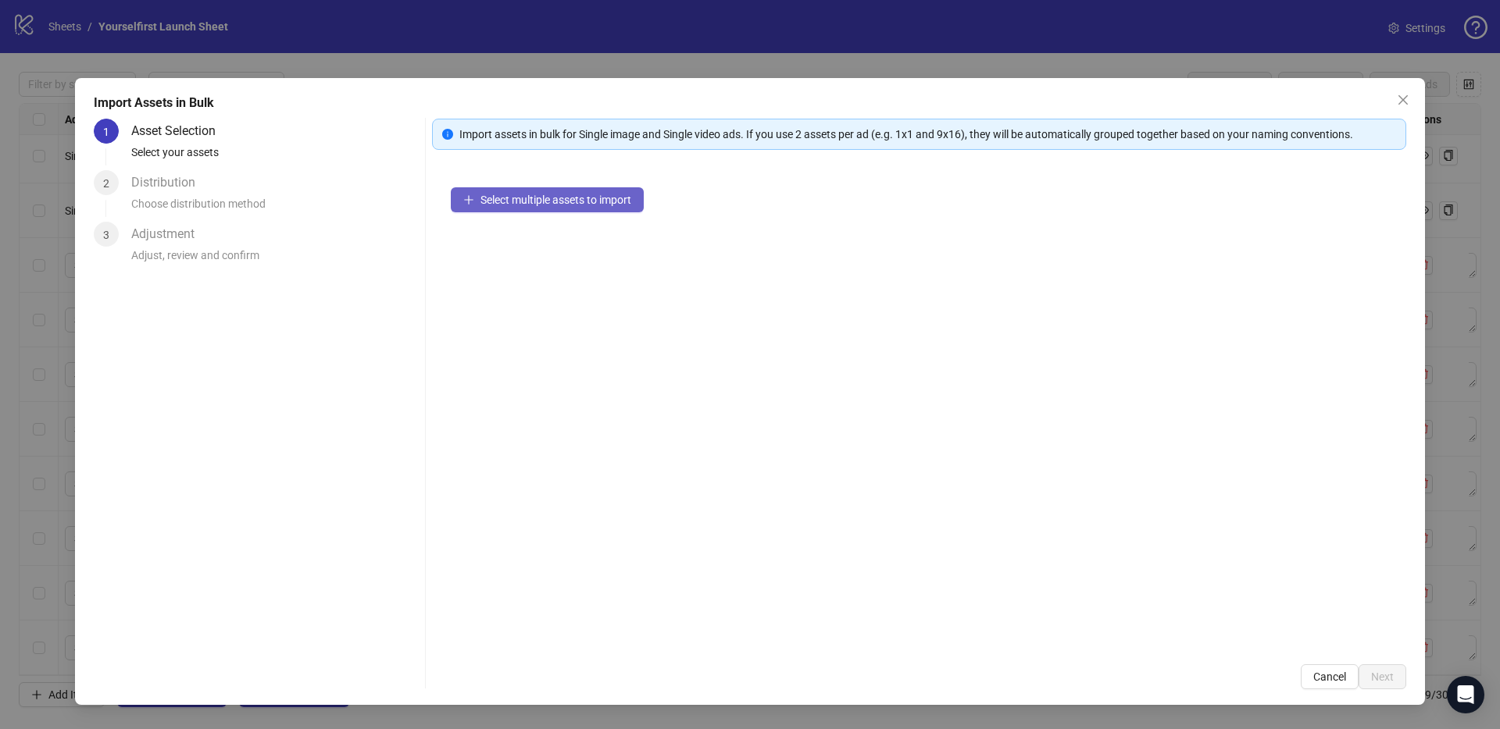
drag, startPoint x: 530, startPoint y: 221, endPoint x: 549, endPoint y: 196, distance: 31.7
click at [532, 218] on div "Select multiple assets to import" at bounding box center [919, 407] width 974 height 477
click at [551, 191] on button "Select multiple assets to import" at bounding box center [547, 199] width 193 height 25
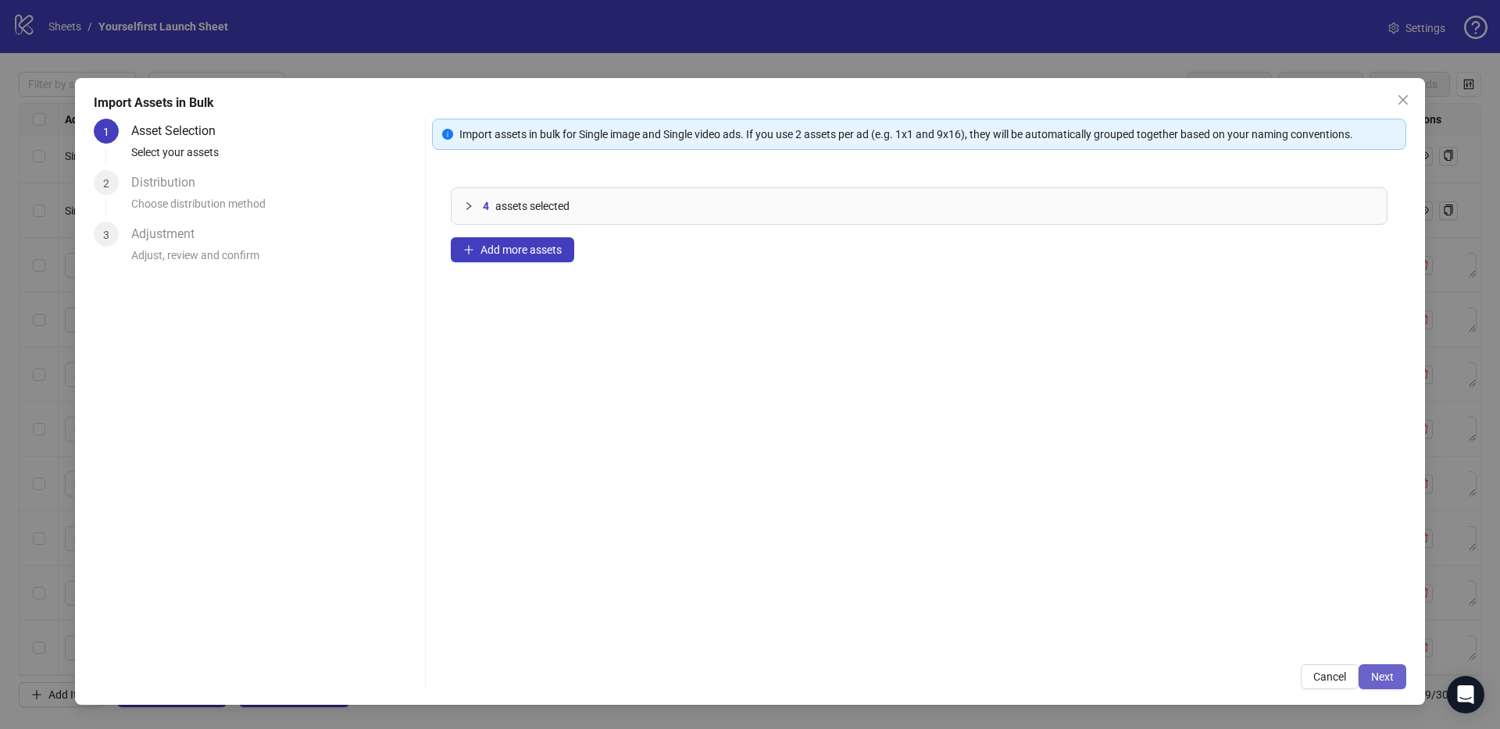
click at [1383, 674] on span "Next" at bounding box center [1382, 677] width 23 height 12
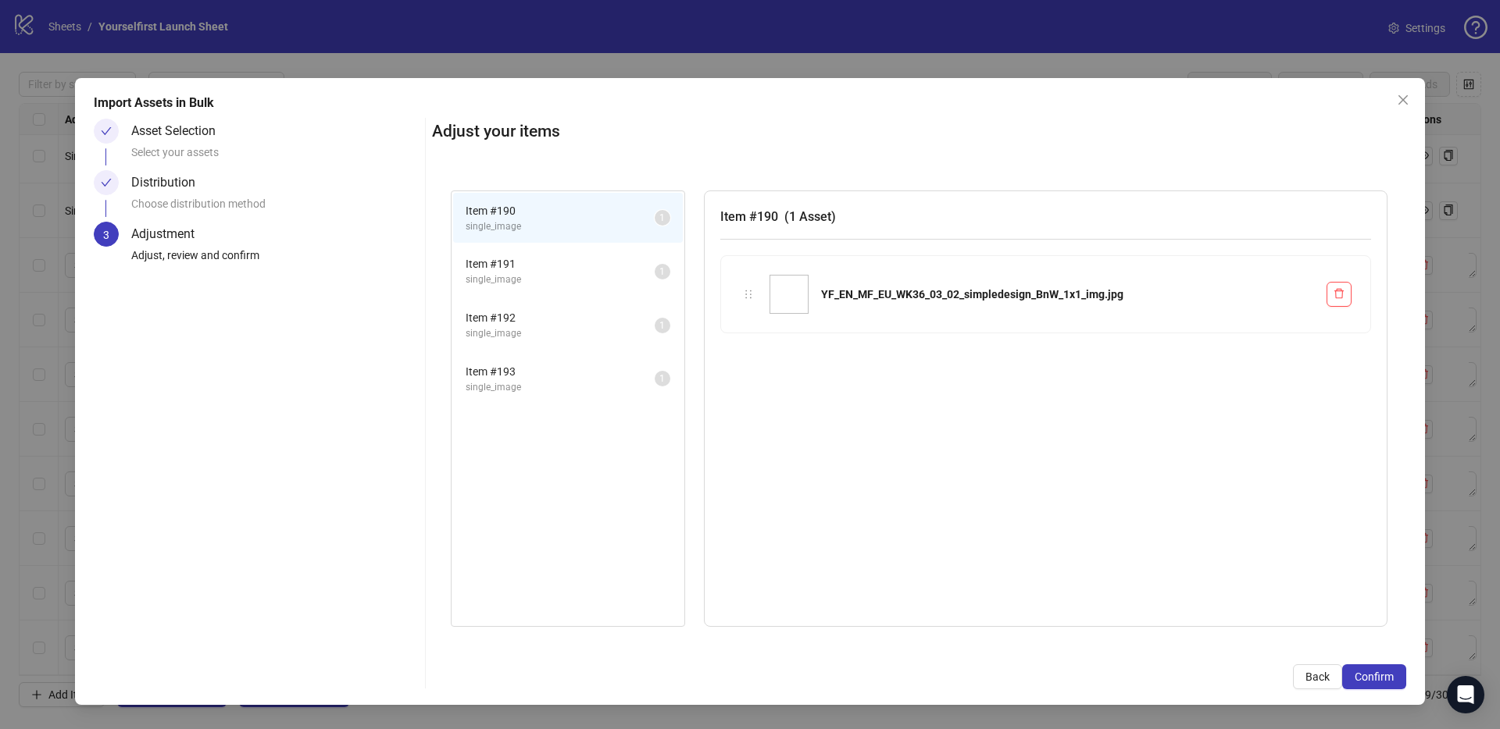
click at [1385, 676] on span "Confirm" at bounding box center [1373, 677] width 39 height 12
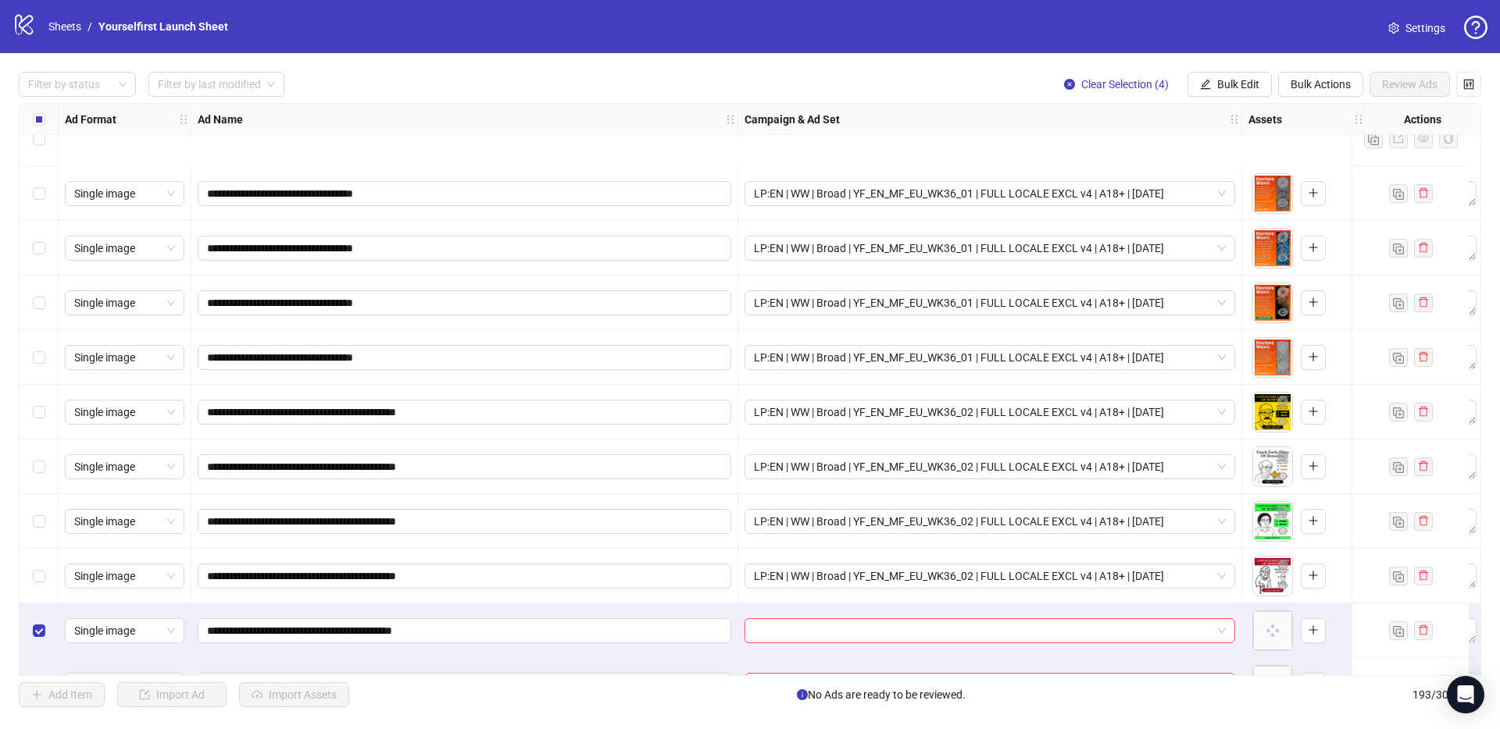
scroll to position [10017, 0]
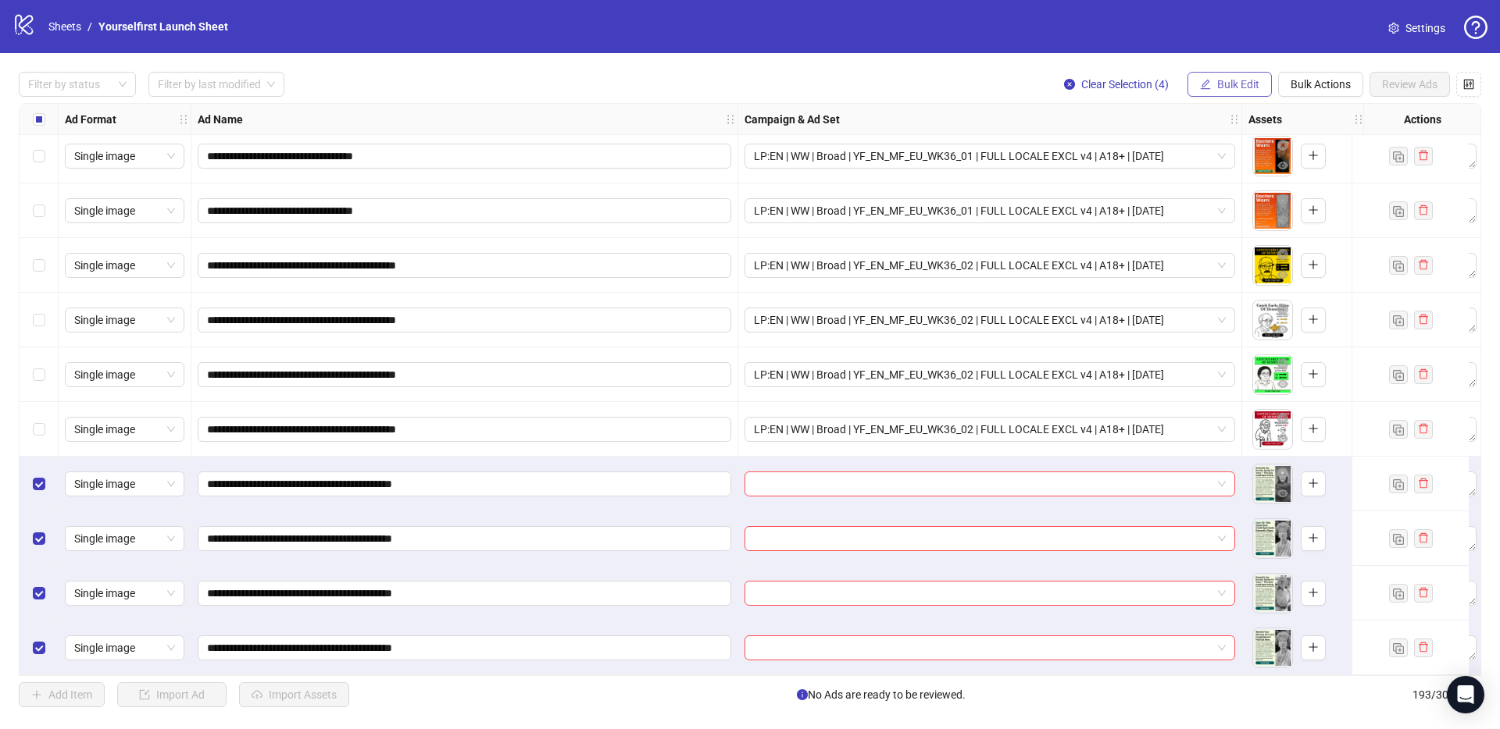
click at [1229, 82] on span "Bulk Edit" at bounding box center [1238, 84] width 42 height 12
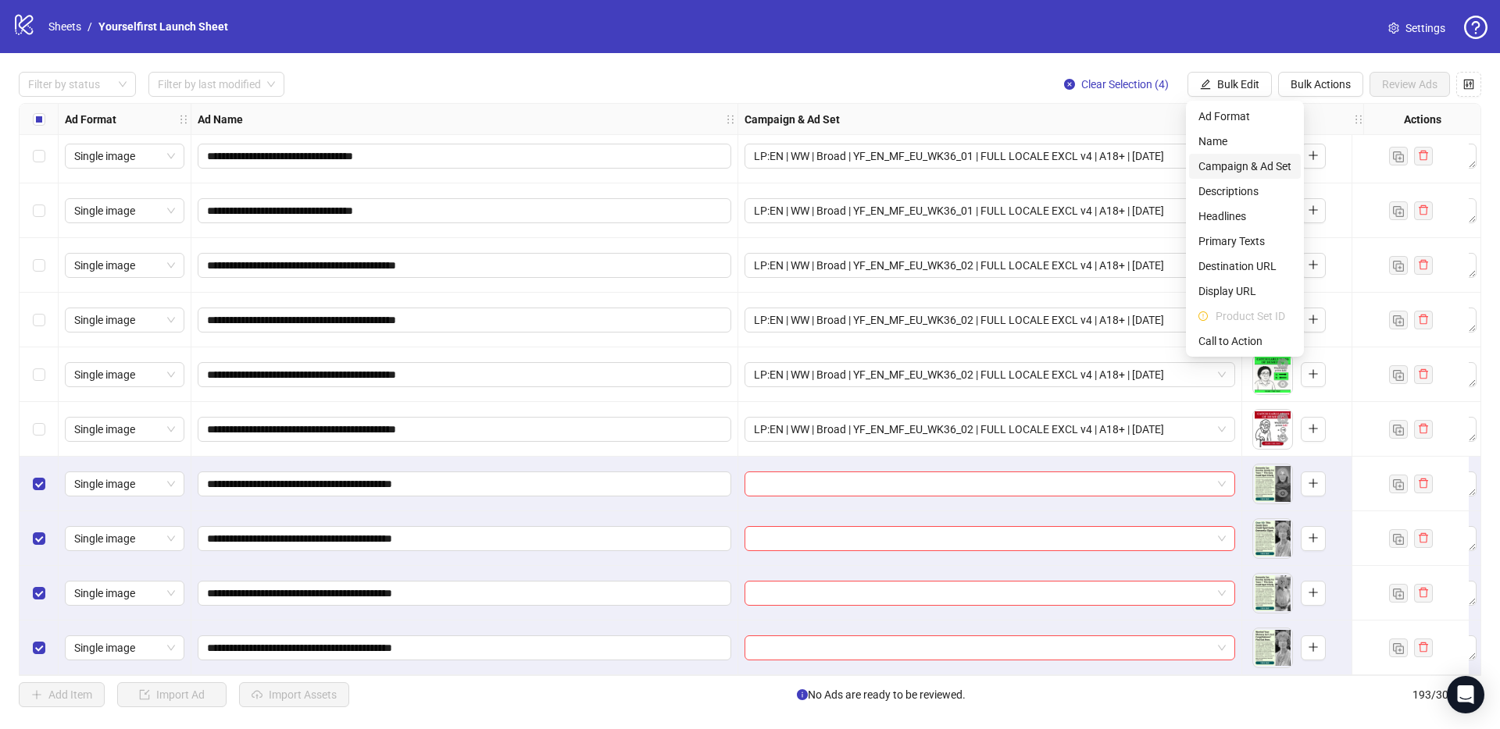
click at [1250, 166] on span "Campaign & Ad Set" at bounding box center [1244, 166] width 93 height 17
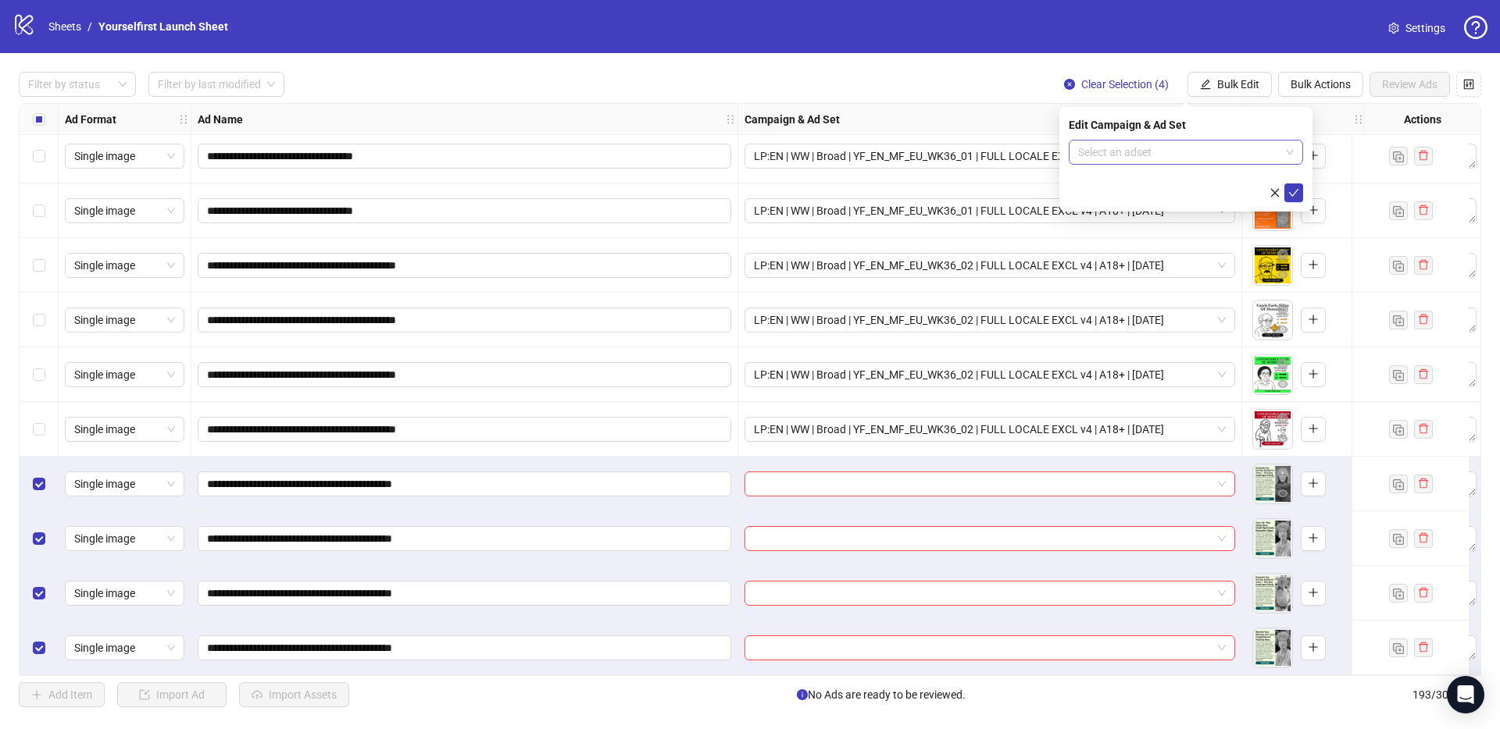
click at [1108, 158] on input "search" at bounding box center [1178, 152] width 201 height 23
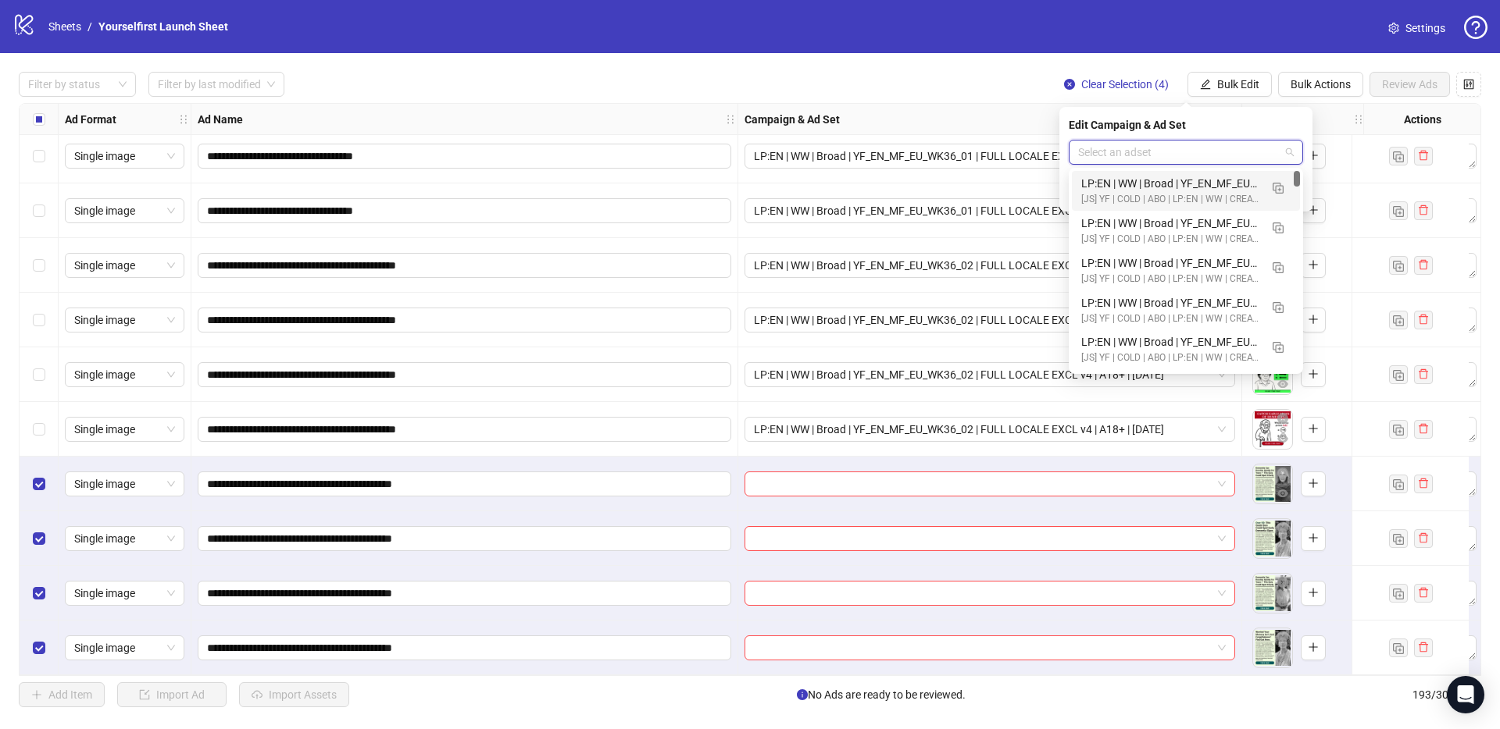
paste input "**********"
type input "**********"
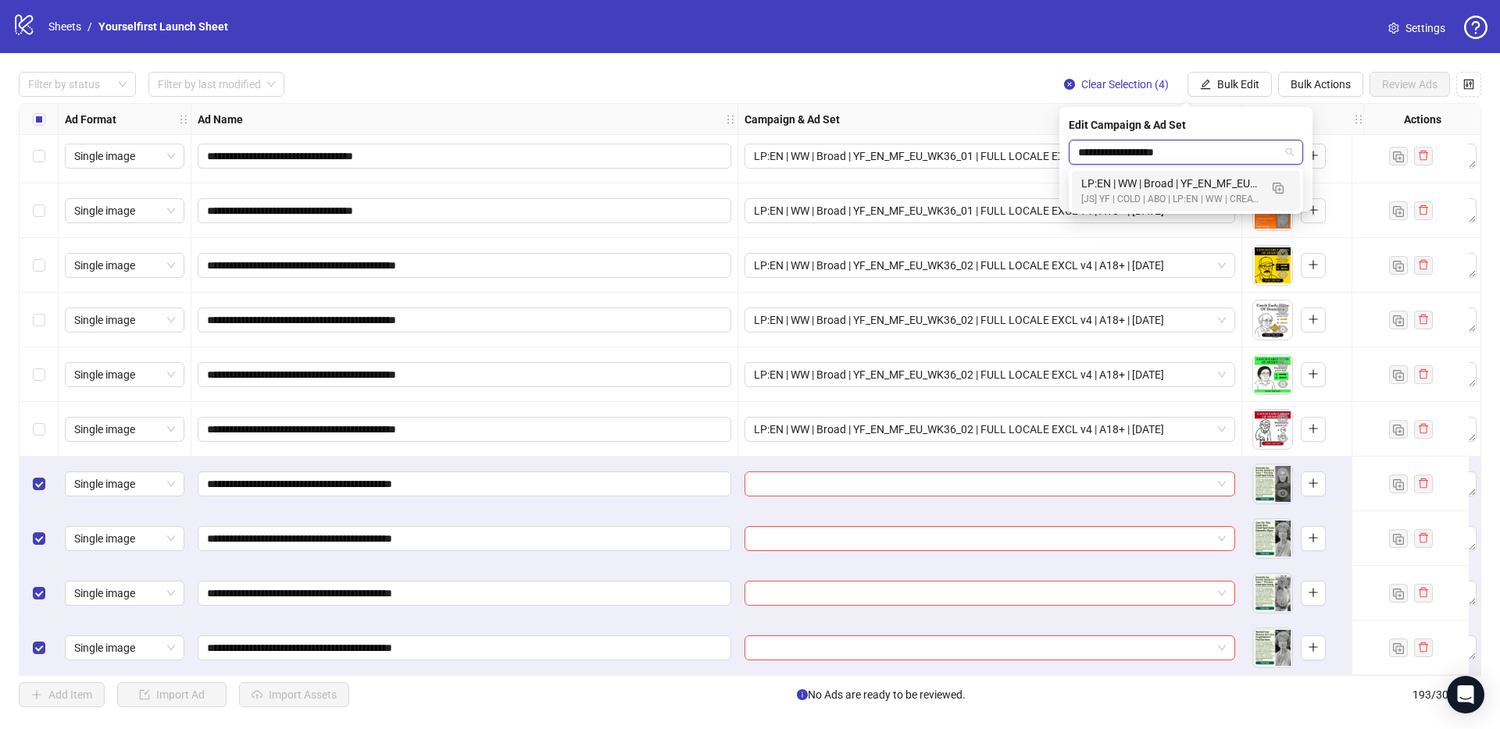
click at [1206, 193] on div "[JS] YF | COLD | ABO | LP:EN | WW | CREATIVE TESTING | A18+ | [DATE]" at bounding box center [1170, 199] width 178 height 15
click at [1293, 192] on icon "check" at bounding box center [1293, 192] width 11 height 11
click at [729, 72] on div "Filter by status Filter by last modified Clear Selection (4) Bulk Edit Bulk Act…" at bounding box center [750, 84] width 1462 height 25
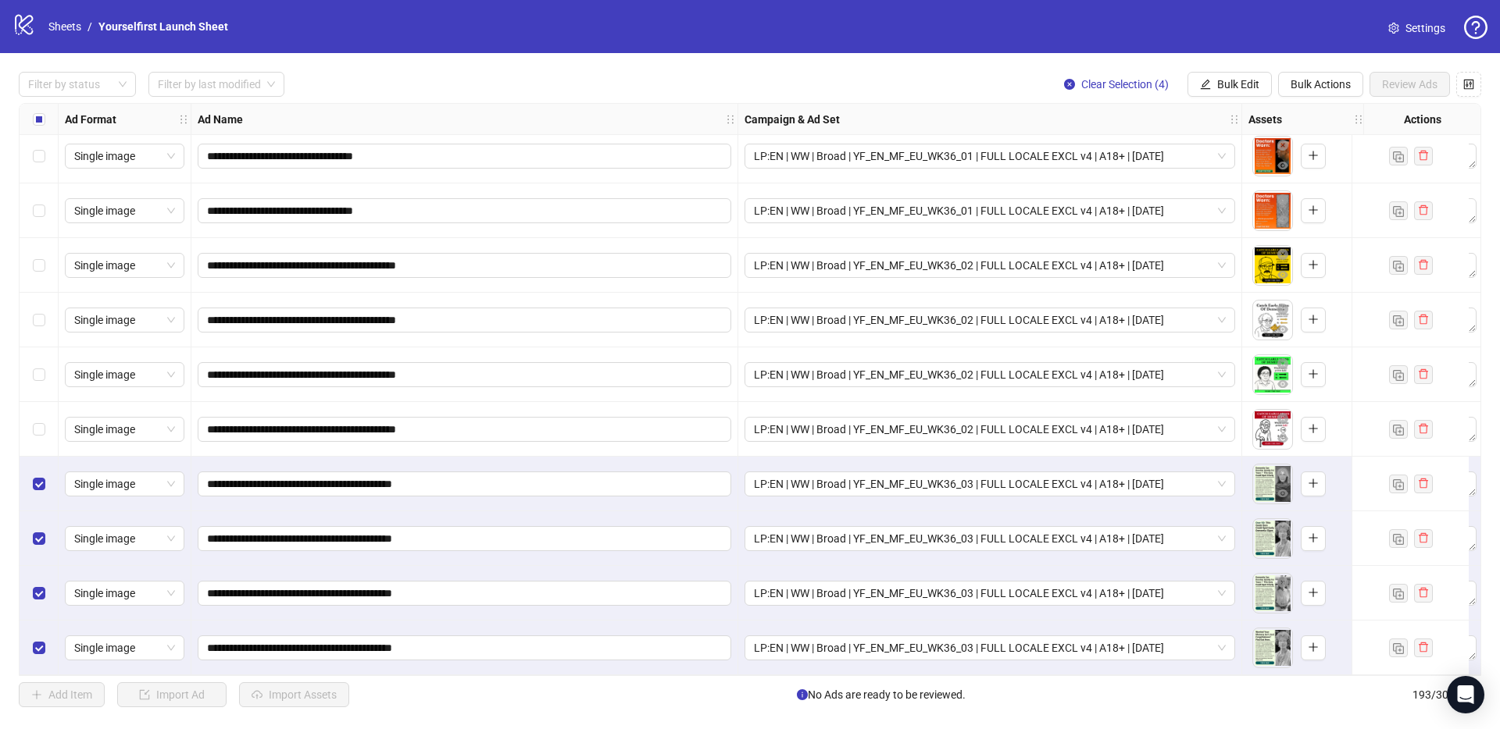
click at [27, 124] on div "Select all rows" at bounding box center [39, 119] width 39 height 31
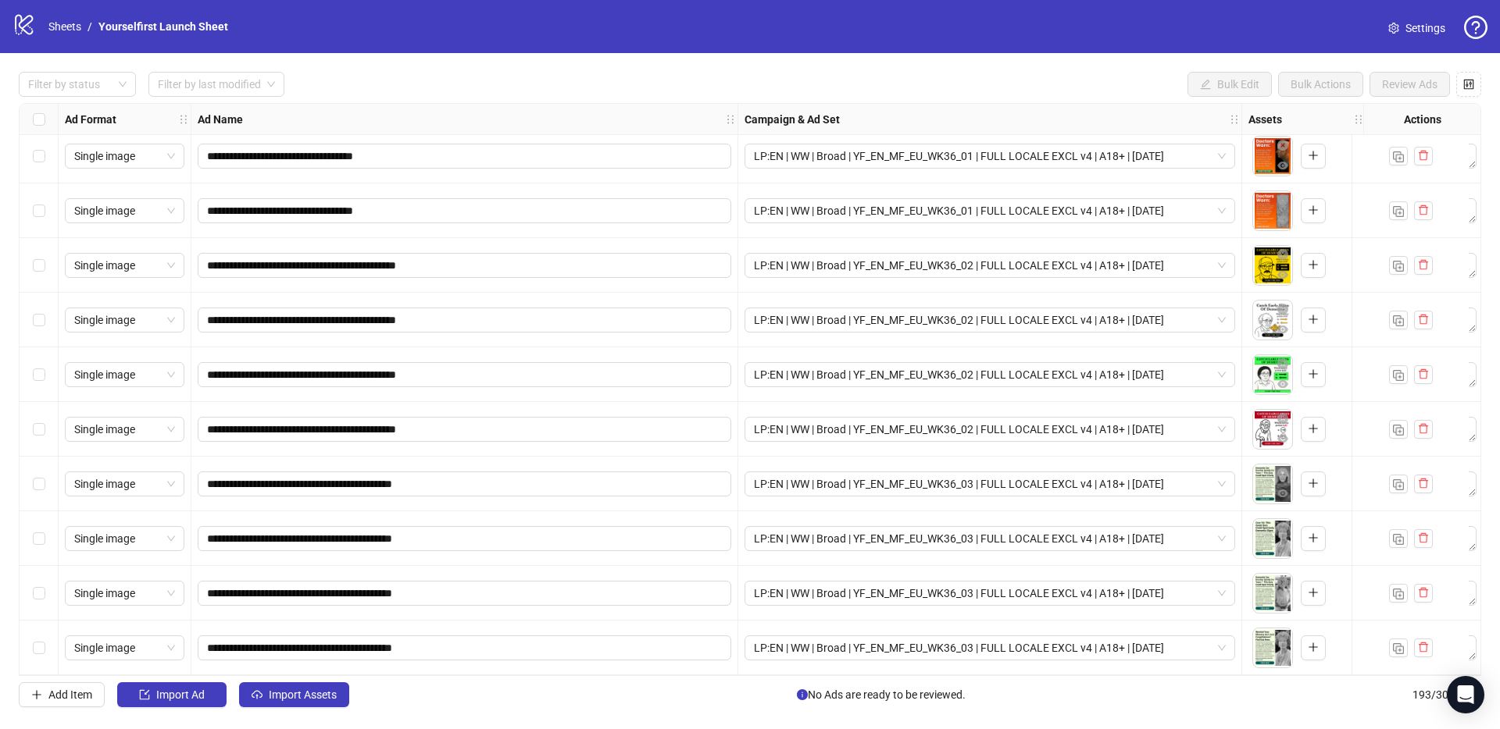
click at [438, 81] on div "Filter by status Filter by last modified Bulk Edit Bulk Actions Review Ads" at bounding box center [750, 84] width 1462 height 25
click at [319, 694] on span "Import Assets" at bounding box center [303, 695] width 68 height 12
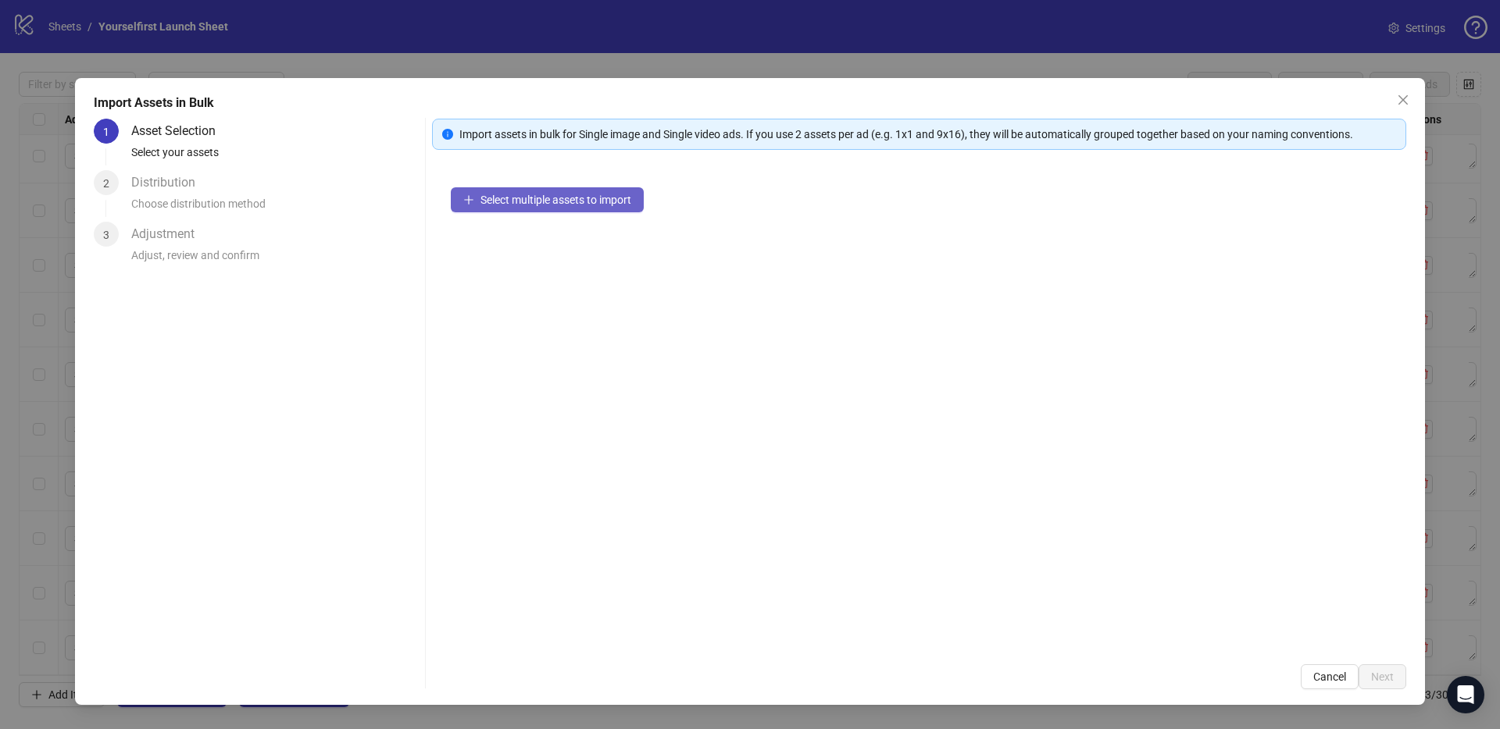
click at [640, 194] on button "Select multiple assets to import" at bounding box center [547, 199] width 193 height 25
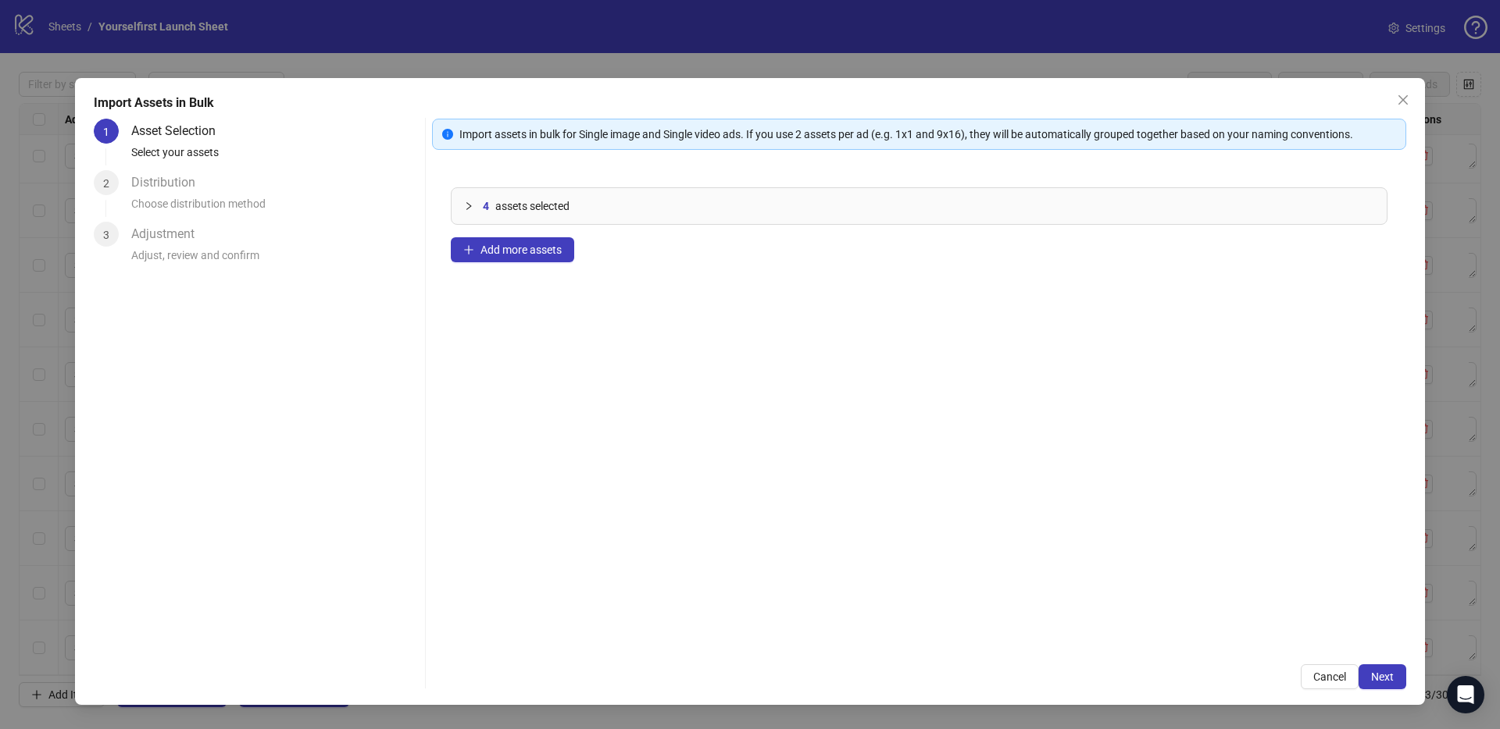
click at [722, 326] on div "4 assets selected Add more assets" at bounding box center [919, 407] width 974 height 477
click at [1400, 679] on button "Next" at bounding box center [1382, 677] width 48 height 25
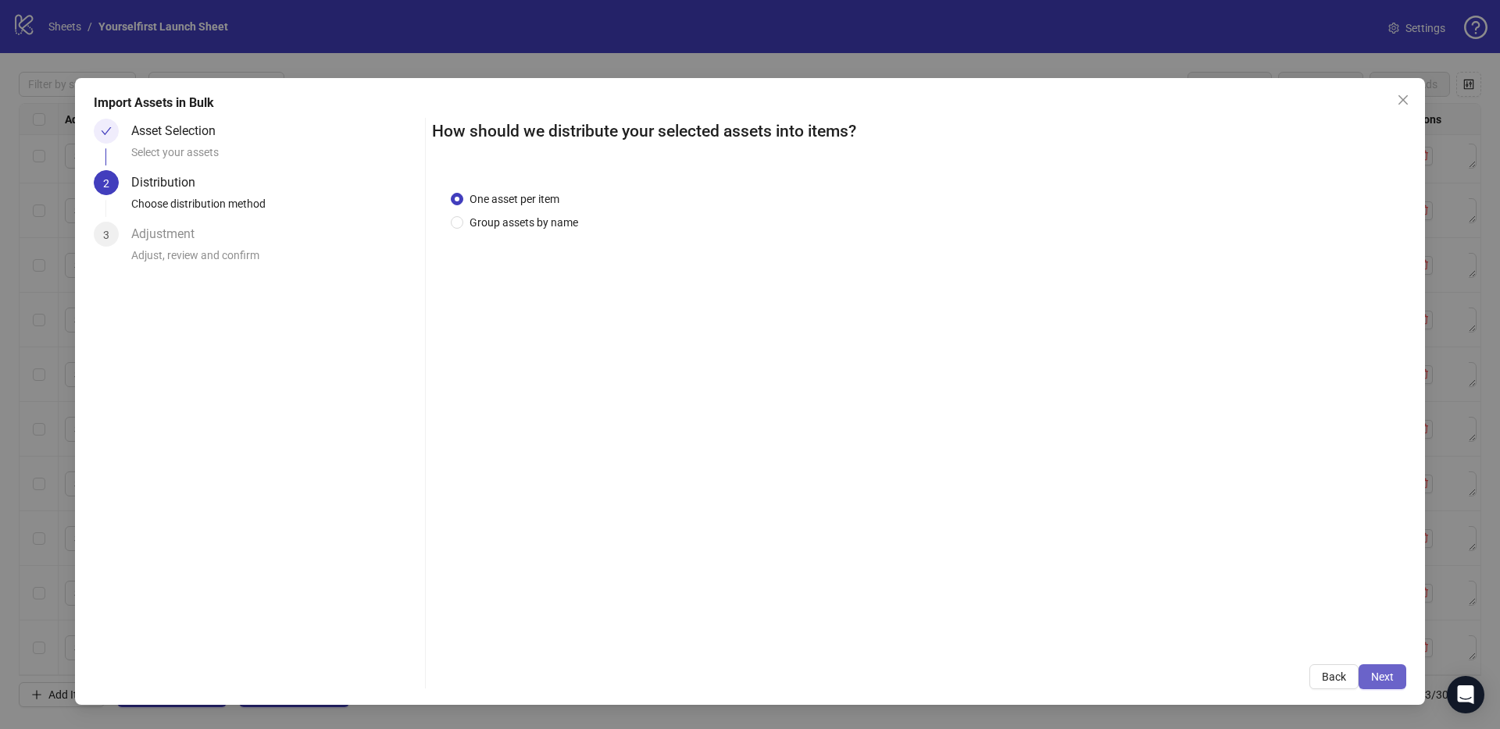
click at [1393, 678] on button "Next" at bounding box center [1382, 677] width 48 height 25
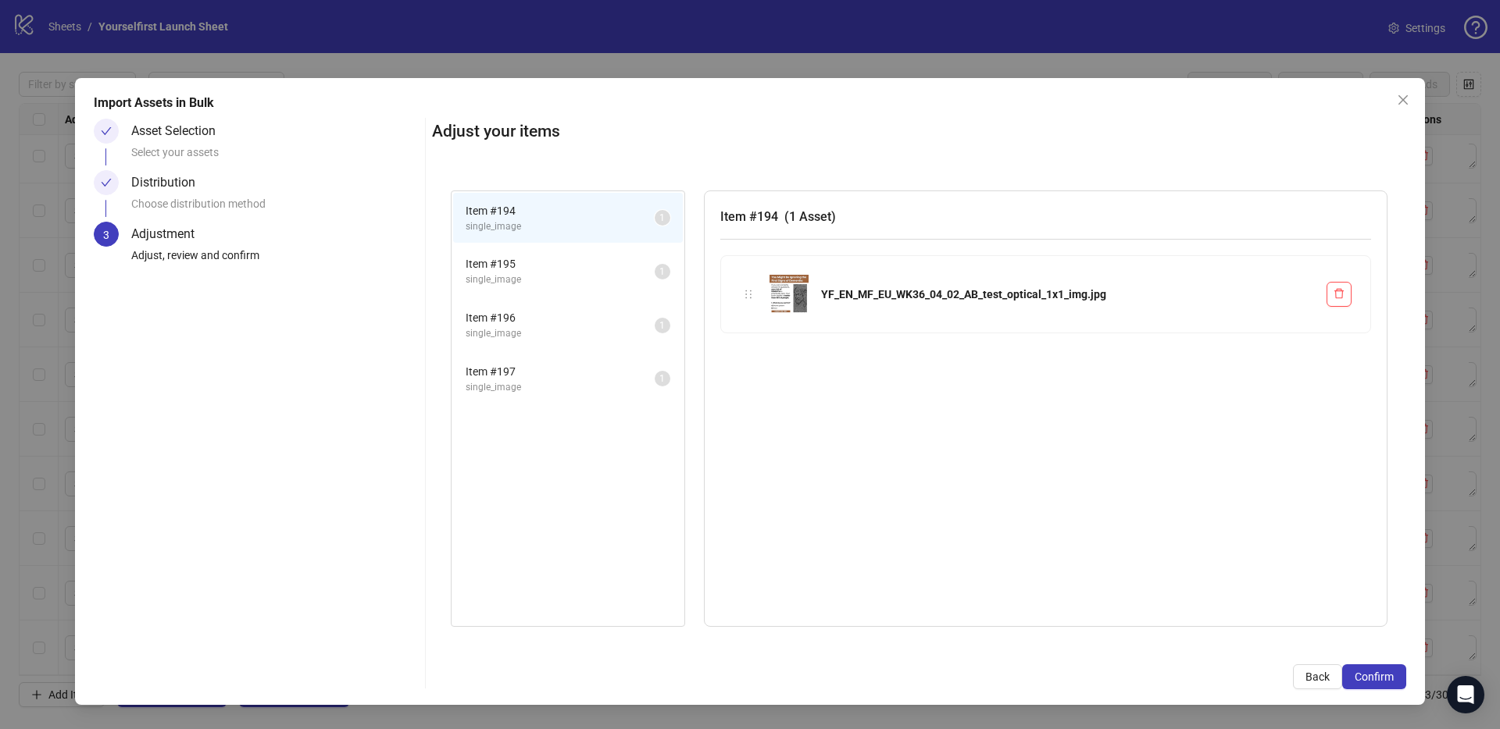
click at [1393, 678] on button "Confirm" at bounding box center [1374, 677] width 64 height 25
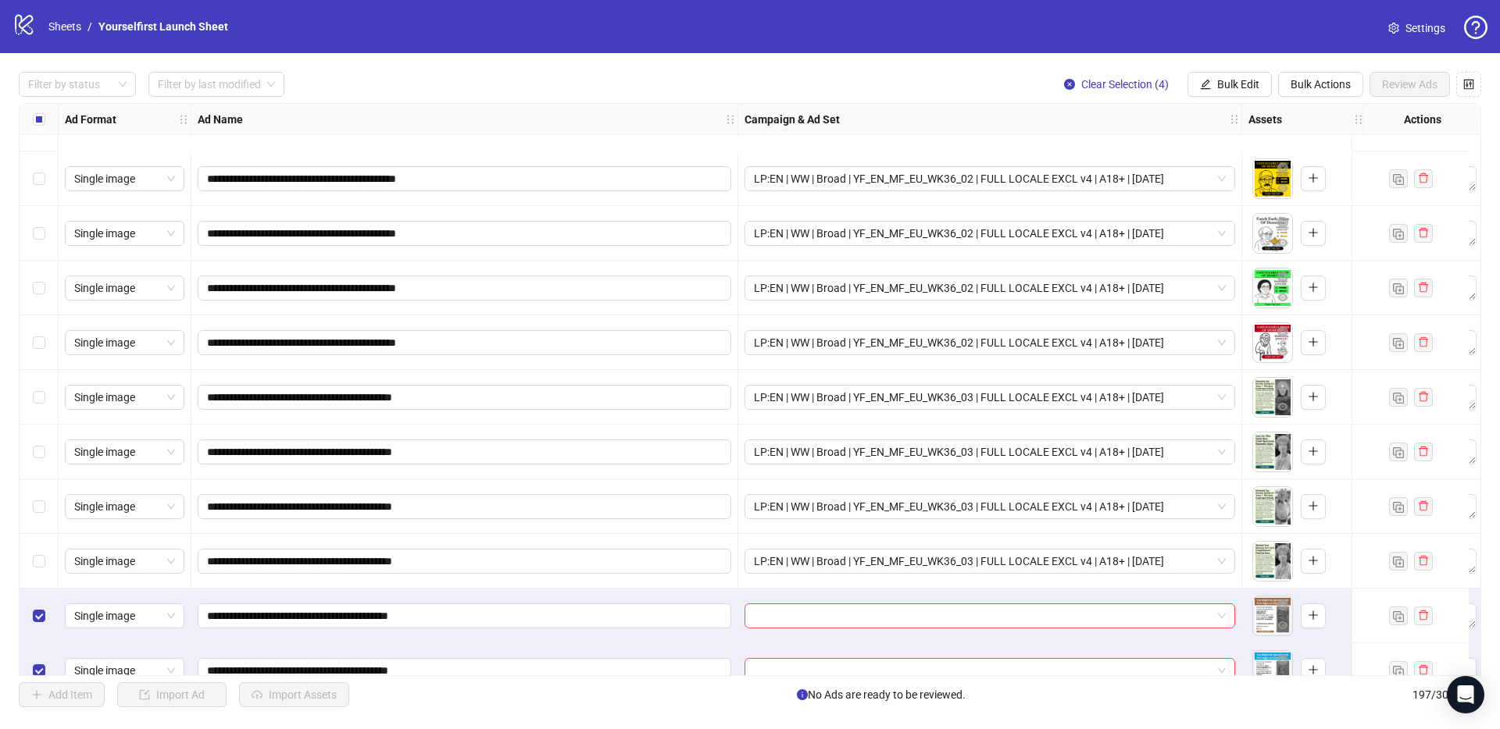
scroll to position [10236, 0]
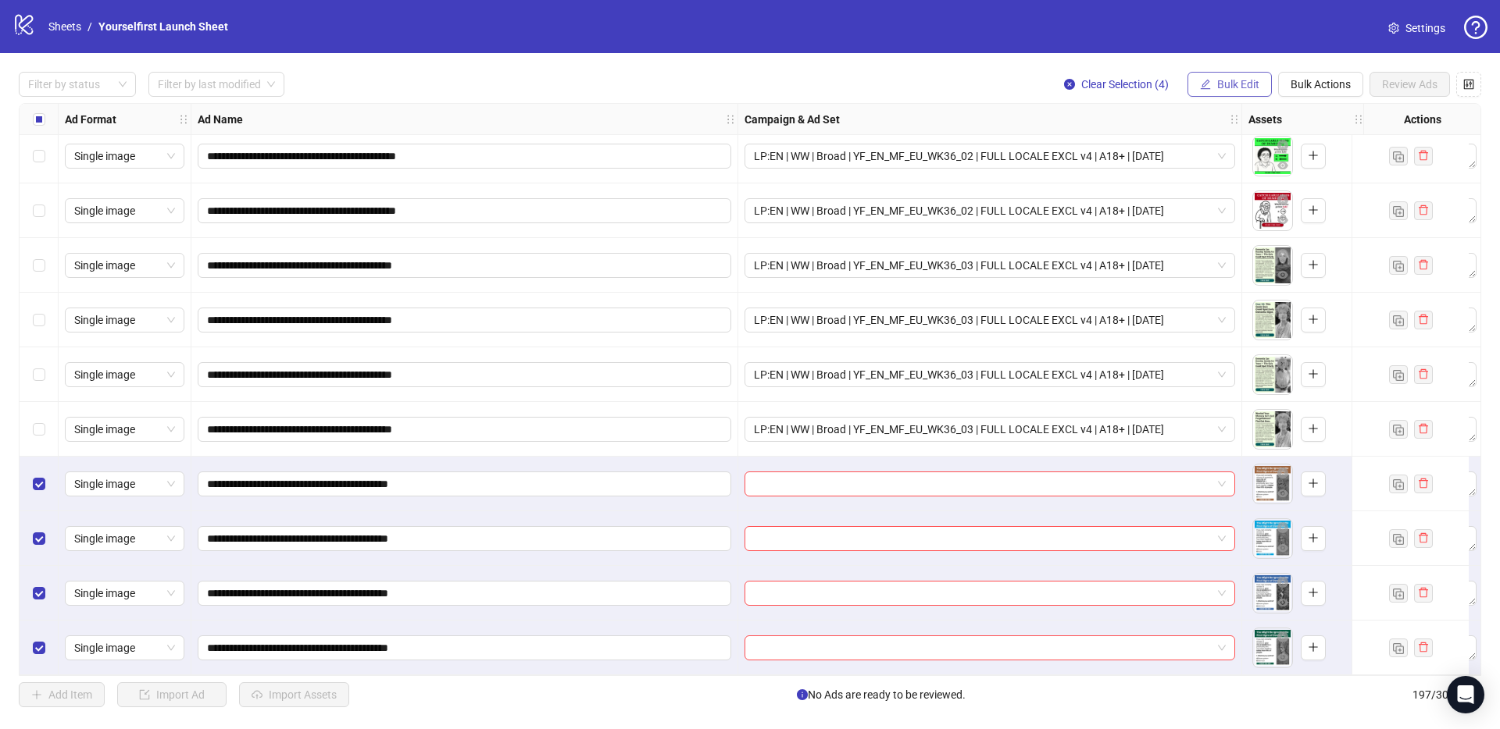
click at [1206, 87] on icon "edit" at bounding box center [1205, 84] width 10 height 10
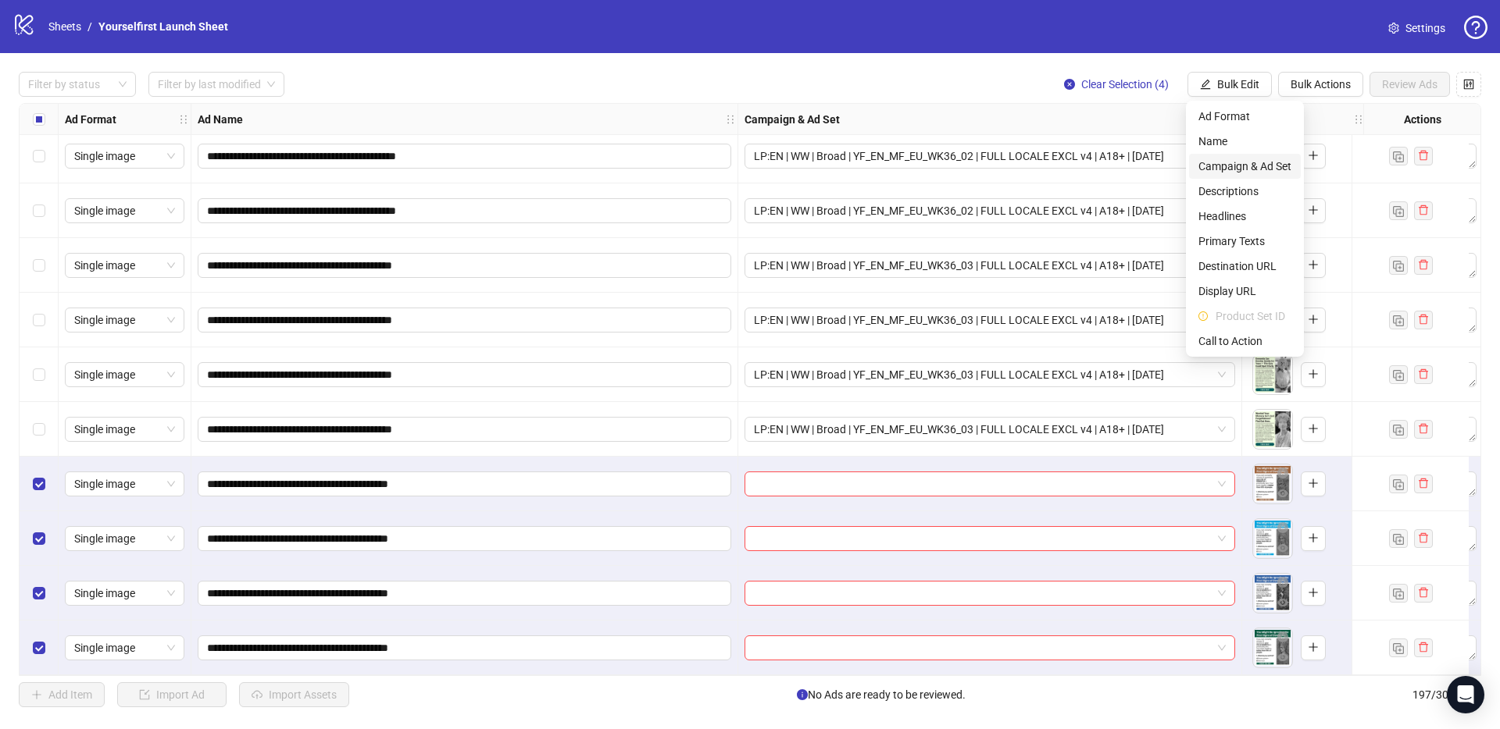
click at [1246, 169] on span "Campaign & Ad Set" at bounding box center [1244, 166] width 93 height 17
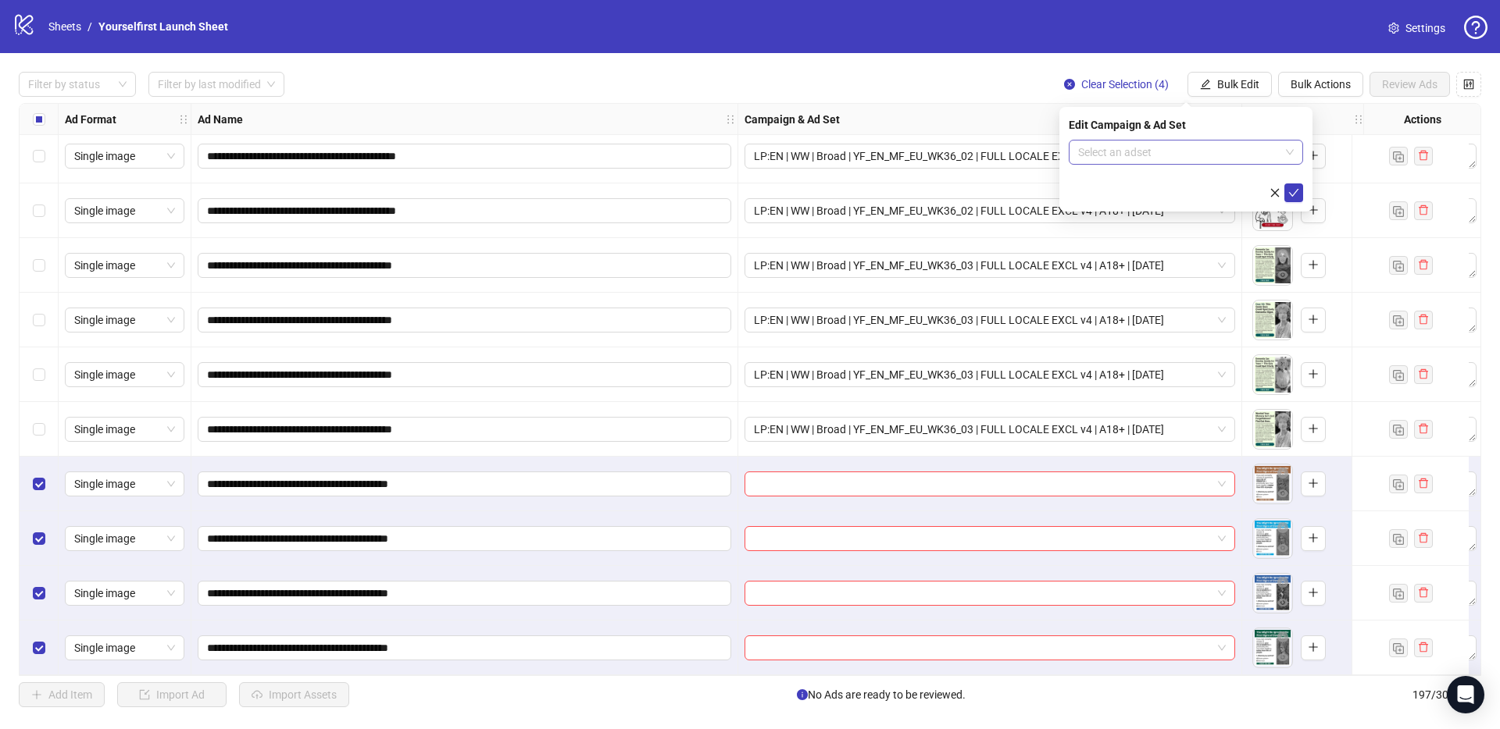
click at [1153, 155] on input "search" at bounding box center [1178, 152] width 201 height 23
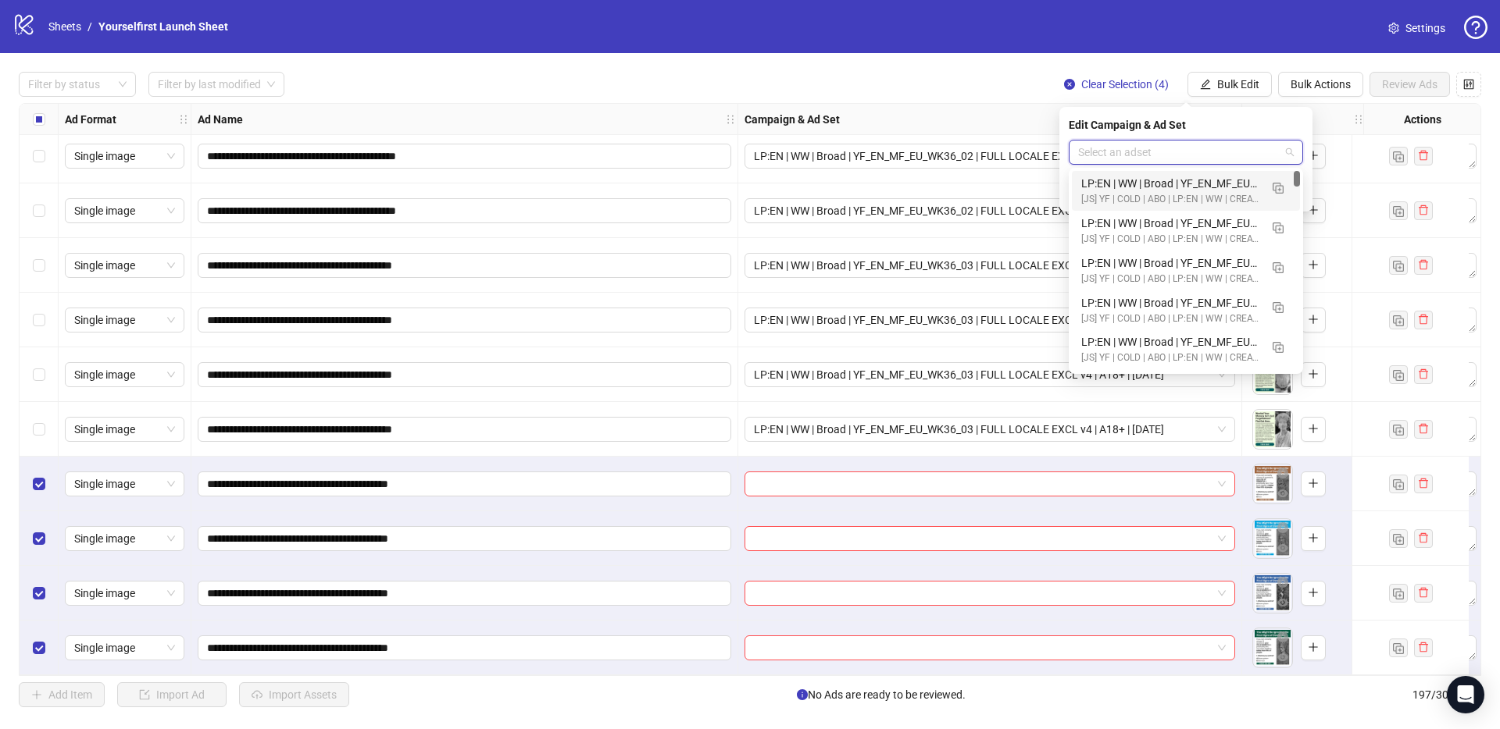
paste input "**********"
type input "**********"
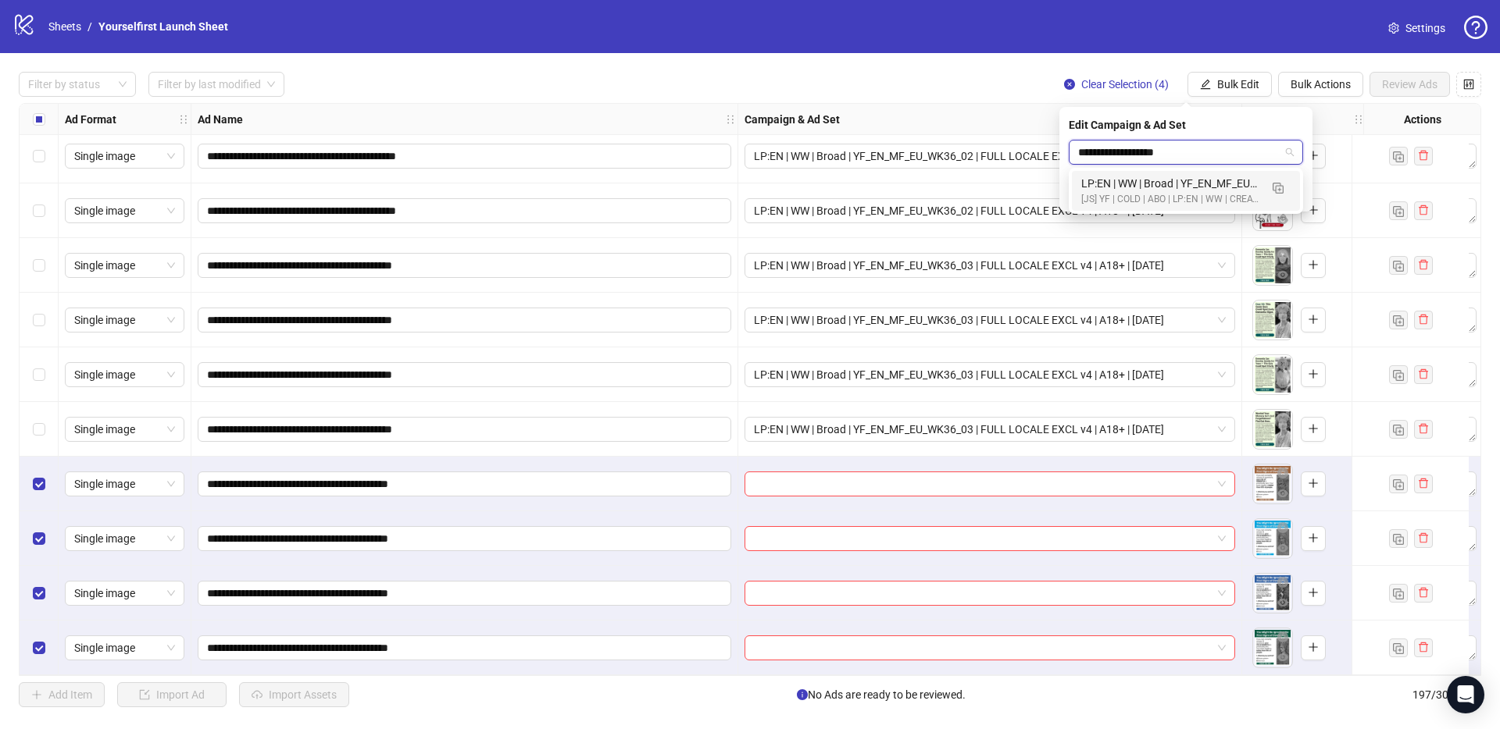
click at [1175, 177] on div "LP:EN | WW | Broad | YF_EN_MF_EU_WK36_04 | FULL LOCALE EXCL v4 | A18+ | [DATE]" at bounding box center [1170, 183] width 178 height 17
click at [1296, 193] on icon "check" at bounding box center [1293, 192] width 11 height 11
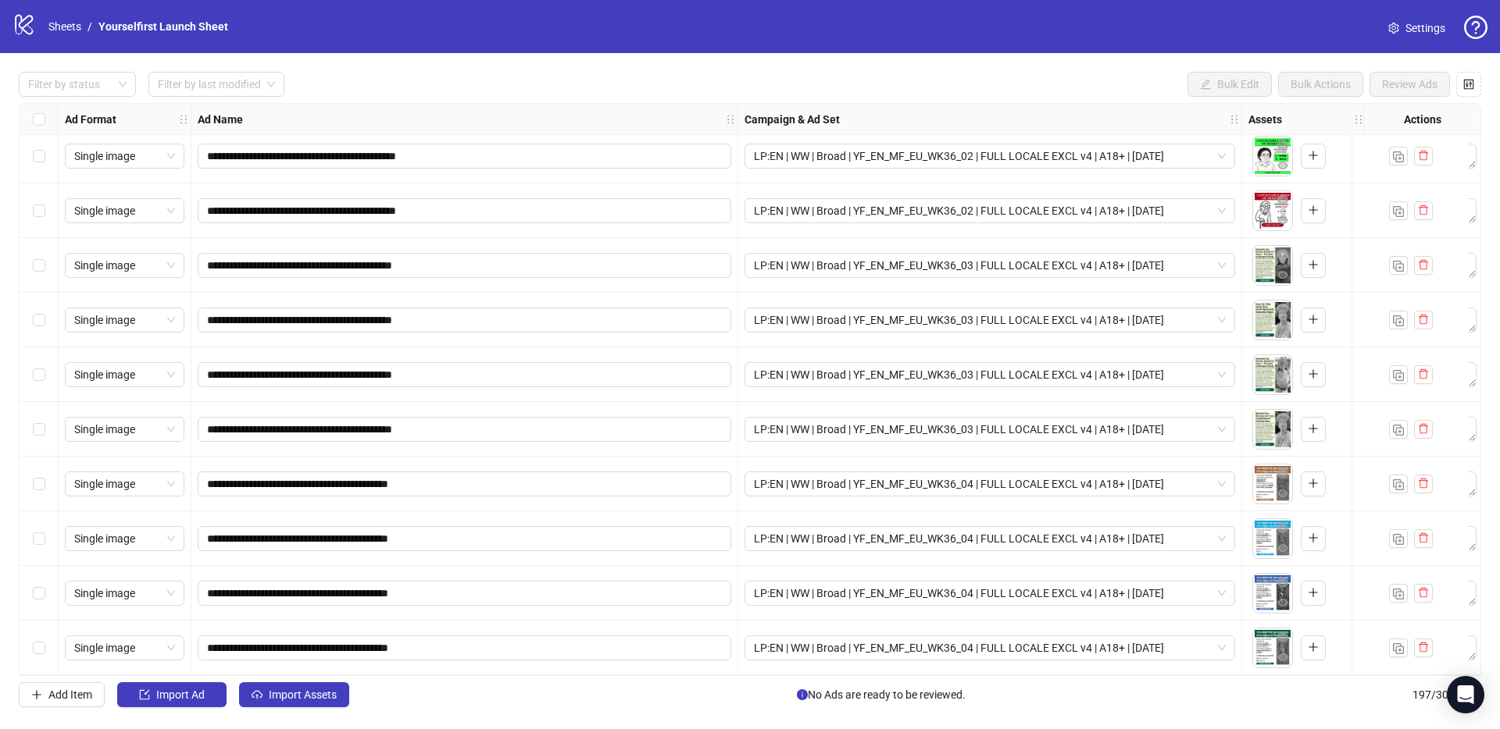
click at [505, 102] on div "**********" at bounding box center [750, 389] width 1500 height 673
click at [330, 701] on button "Import Assets" at bounding box center [294, 695] width 110 height 25
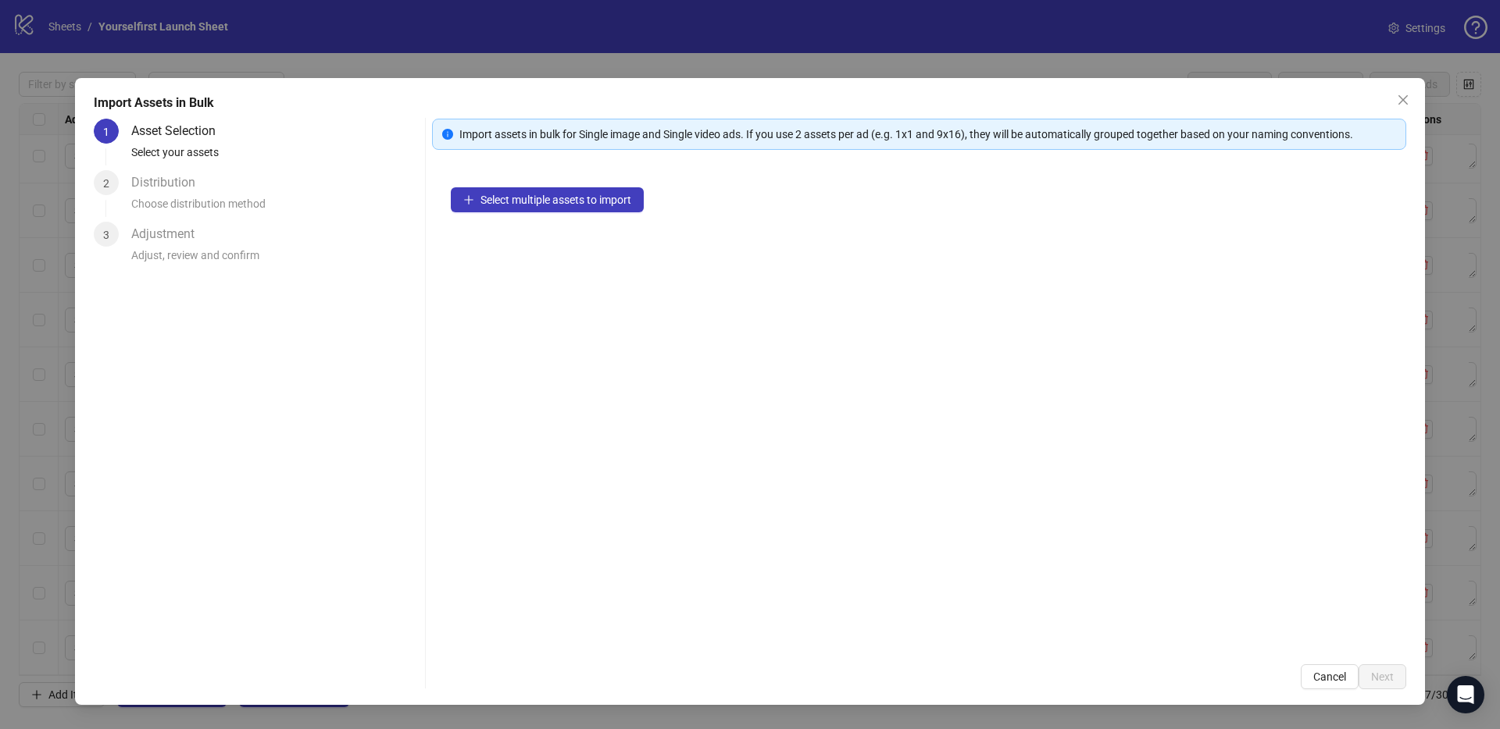
click at [629, 183] on div "Select multiple assets to import" at bounding box center [919, 407] width 974 height 477
click at [618, 189] on button "Select multiple assets to import" at bounding box center [547, 199] width 193 height 25
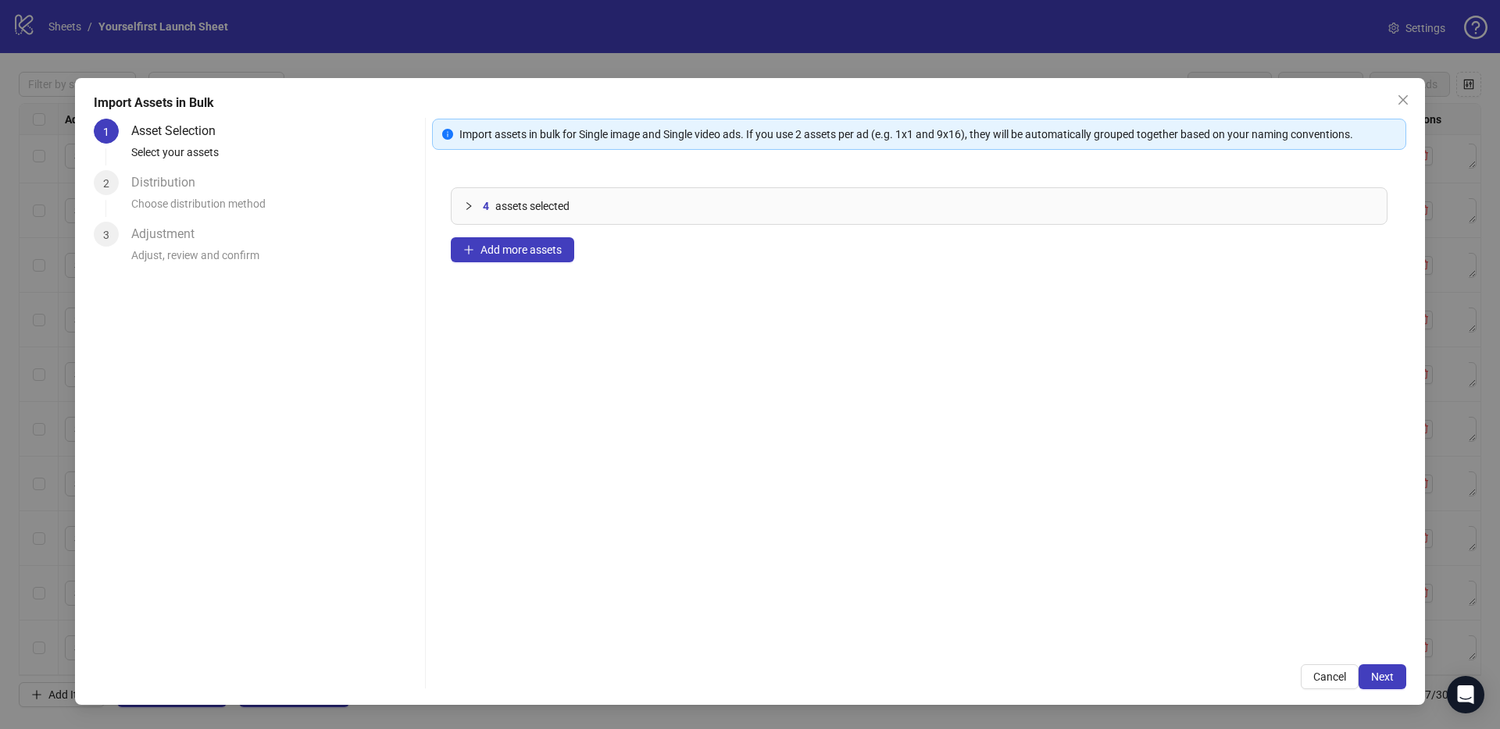
drag, startPoint x: 897, startPoint y: 408, endPoint x: 630, endPoint y: 294, distance: 290.1
click at [898, 408] on div "4 assets selected Add more assets" at bounding box center [919, 407] width 974 height 477
click at [1387, 671] on span "Next" at bounding box center [1382, 677] width 23 height 12
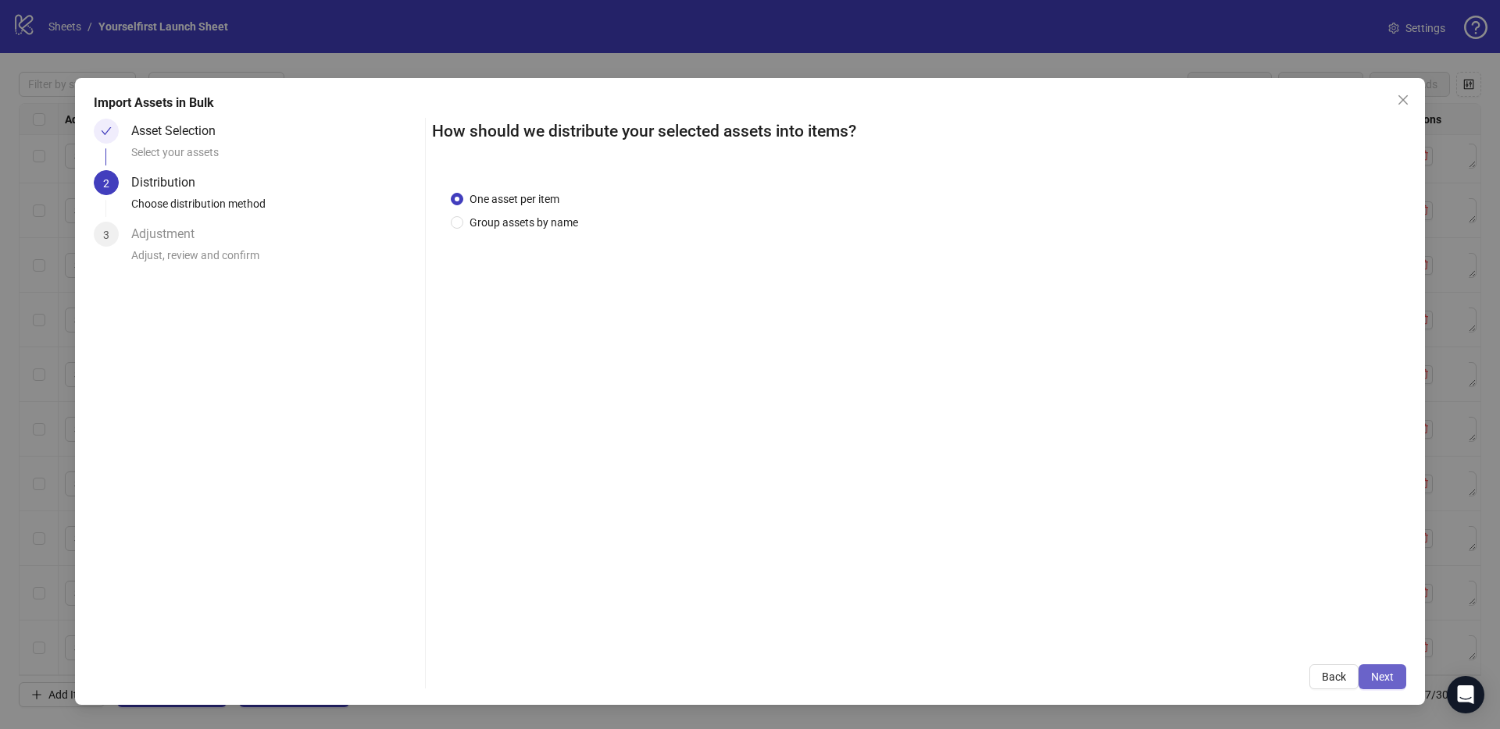
click at [1395, 678] on button "Next" at bounding box center [1382, 677] width 48 height 25
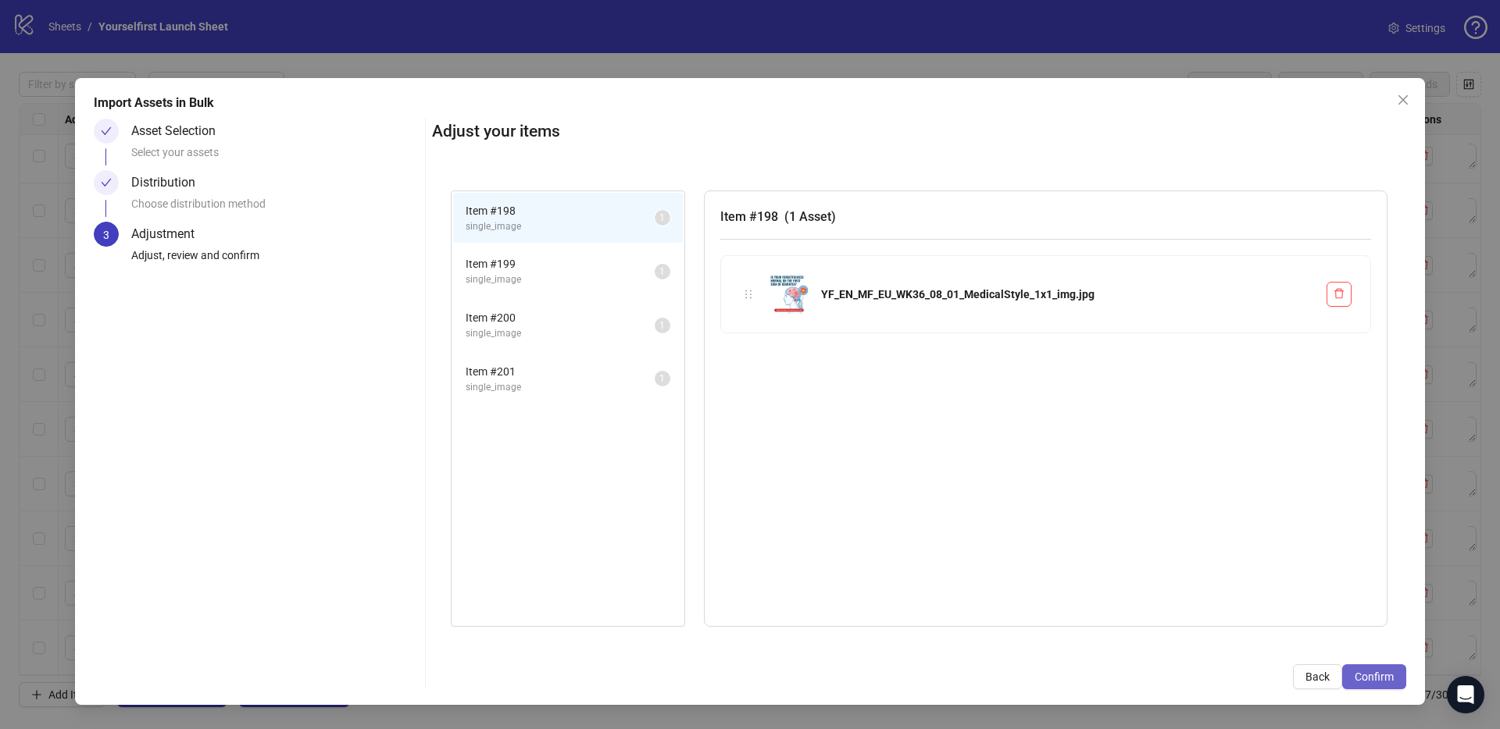
click at [1382, 676] on span "Confirm" at bounding box center [1373, 677] width 39 height 12
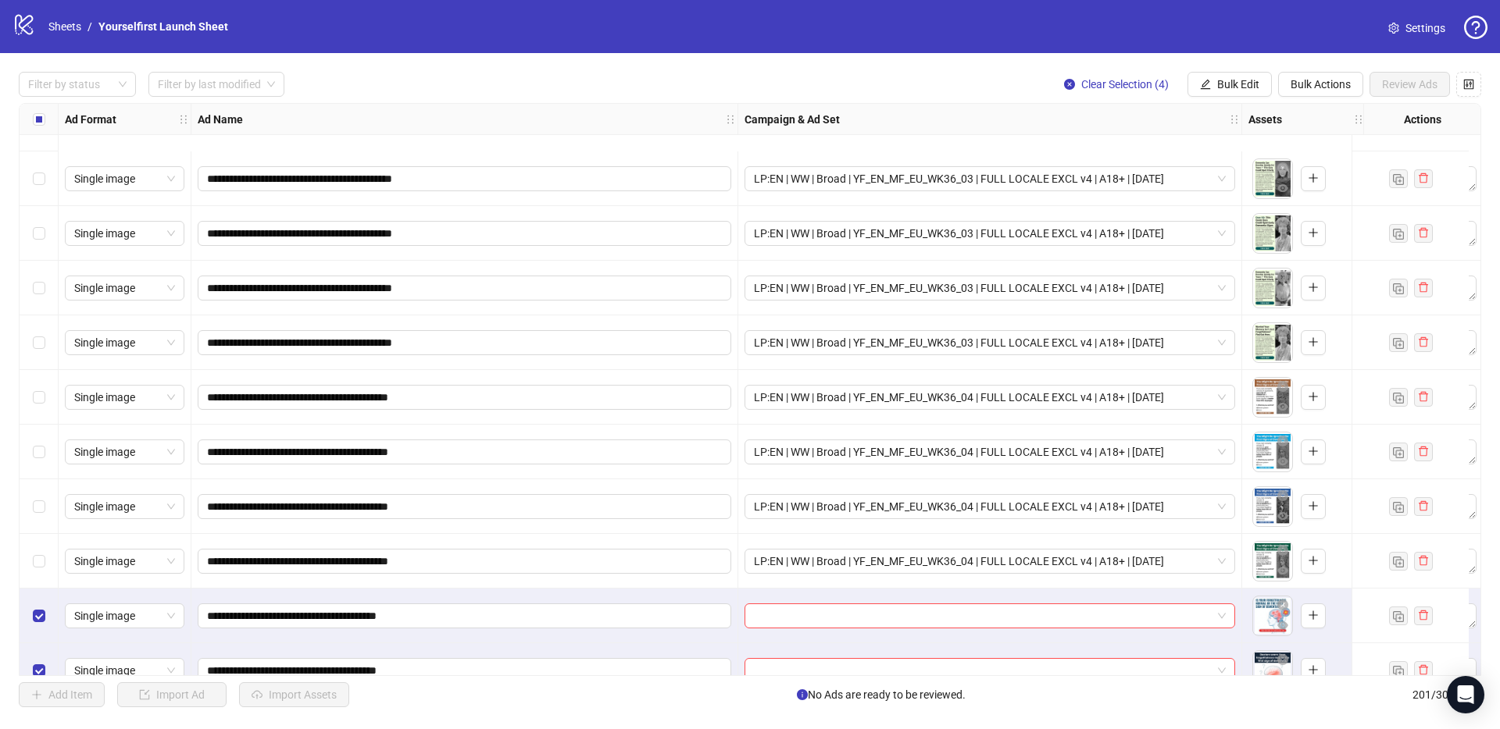
scroll to position [10454, 0]
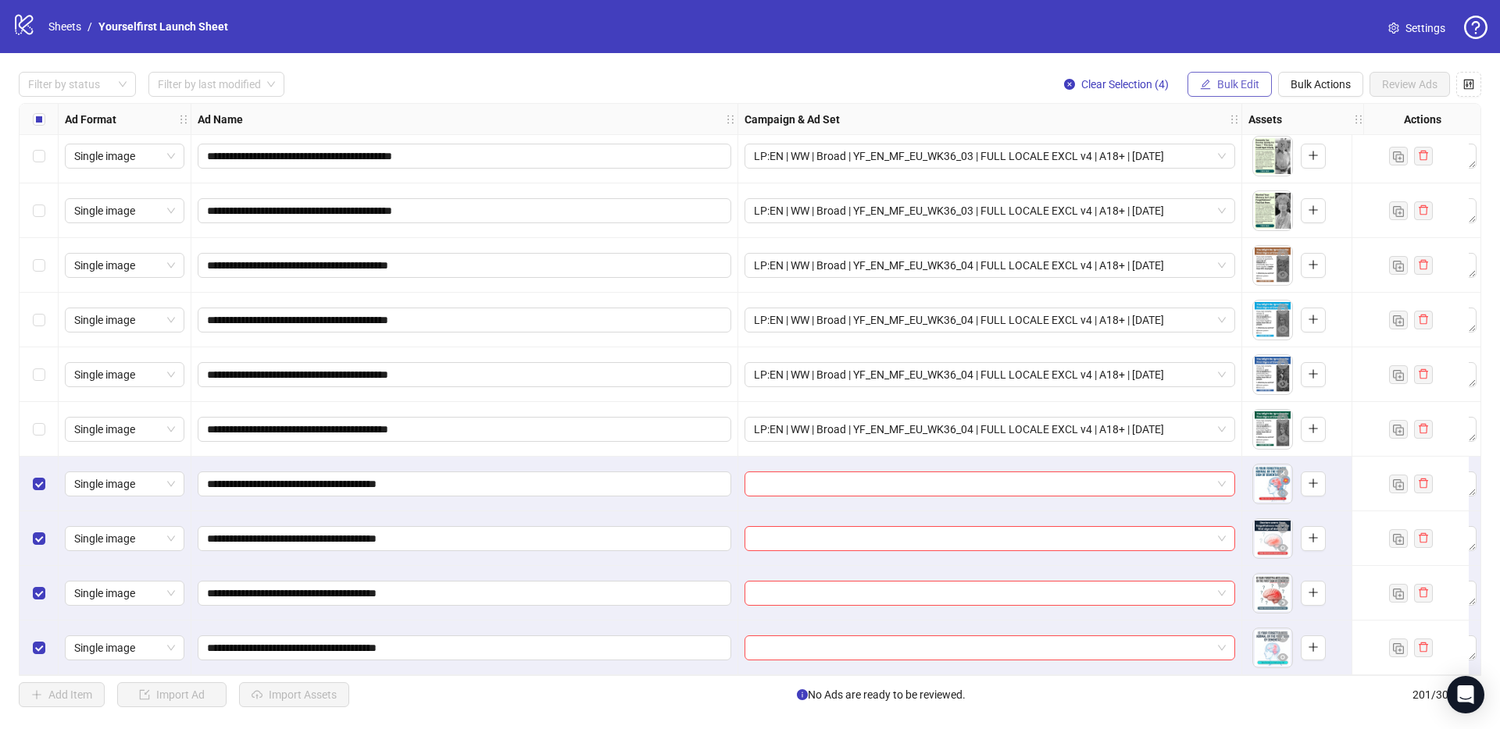
click at [1217, 84] on span "Bulk Edit" at bounding box center [1238, 84] width 42 height 12
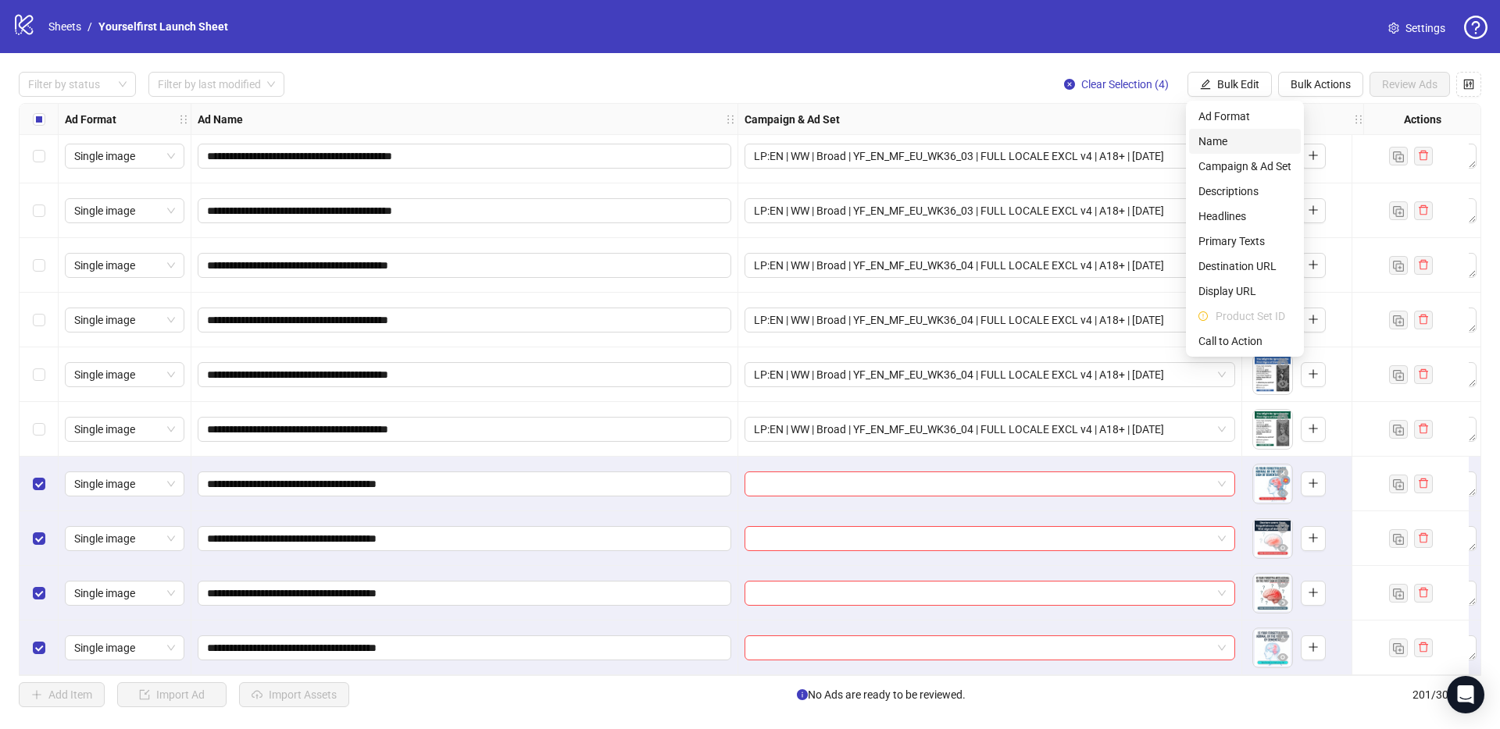
click at [1247, 164] on span "Campaign & Ad Set" at bounding box center [1244, 166] width 93 height 17
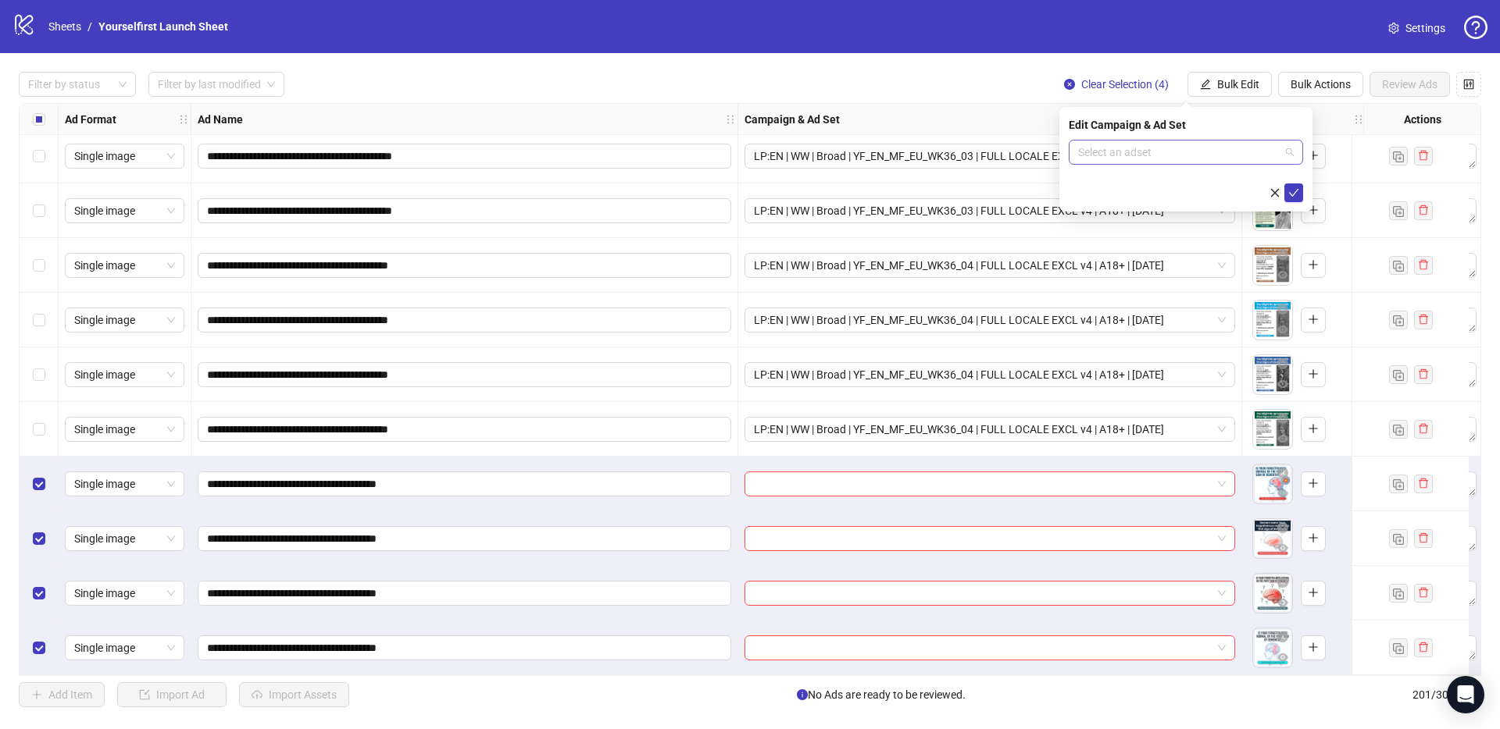
click at [1120, 145] on input "search" at bounding box center [1178, 152] width 201 height 23
paste input "**********"
type input "**********"
click at [1171, 188] on div "LP:EN | WW | Broad | YF_EN_MF_EU_WK36_08 | FULL LOCALE EXCL v4 | A18+ | [DATE]" at bounding box center [1170, 183] width 178 height 17
click at [1292, 191] on icon "check" at bounding box center [1293, 192] width 11 height 11
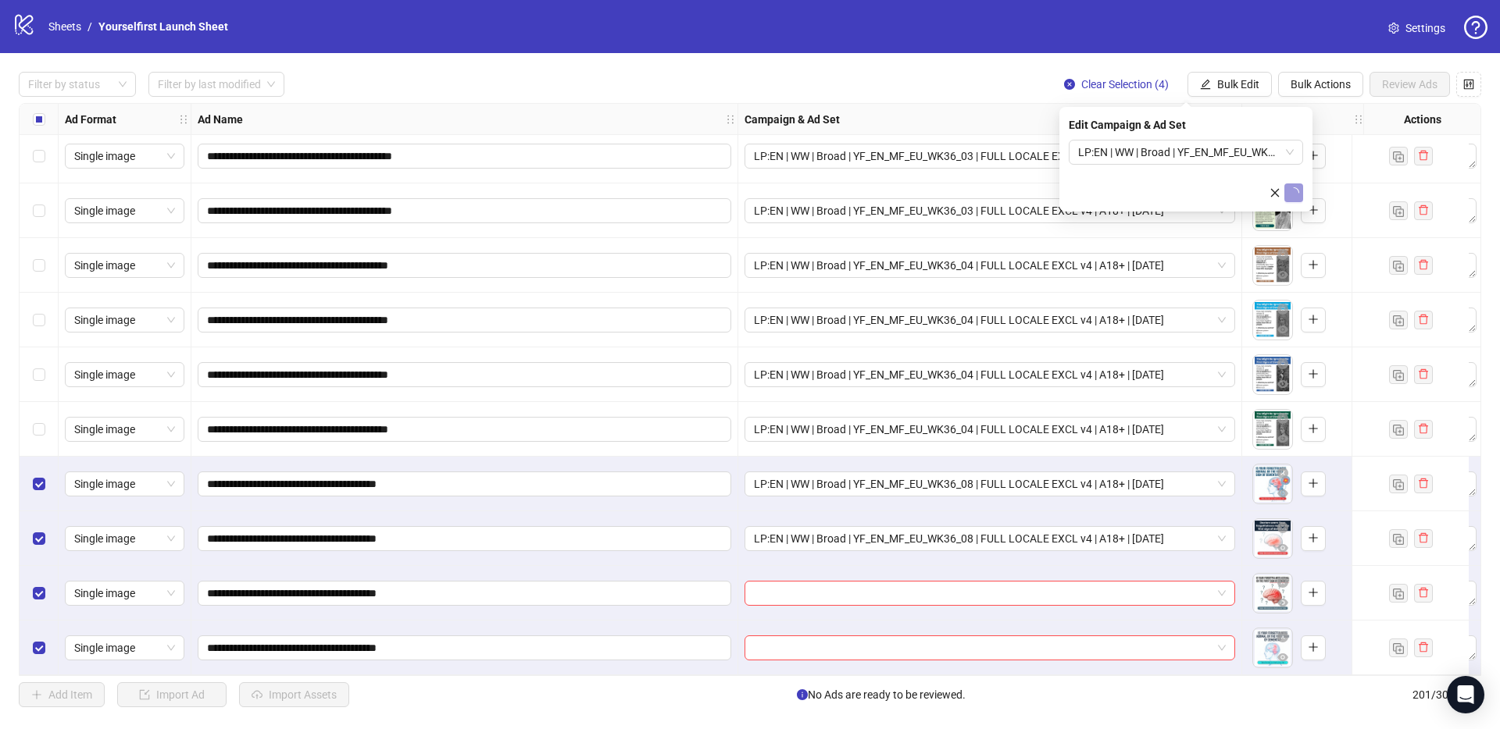
click at [726, 59] on div "**********" at bounding box center [750, 389] width 1500 height 673
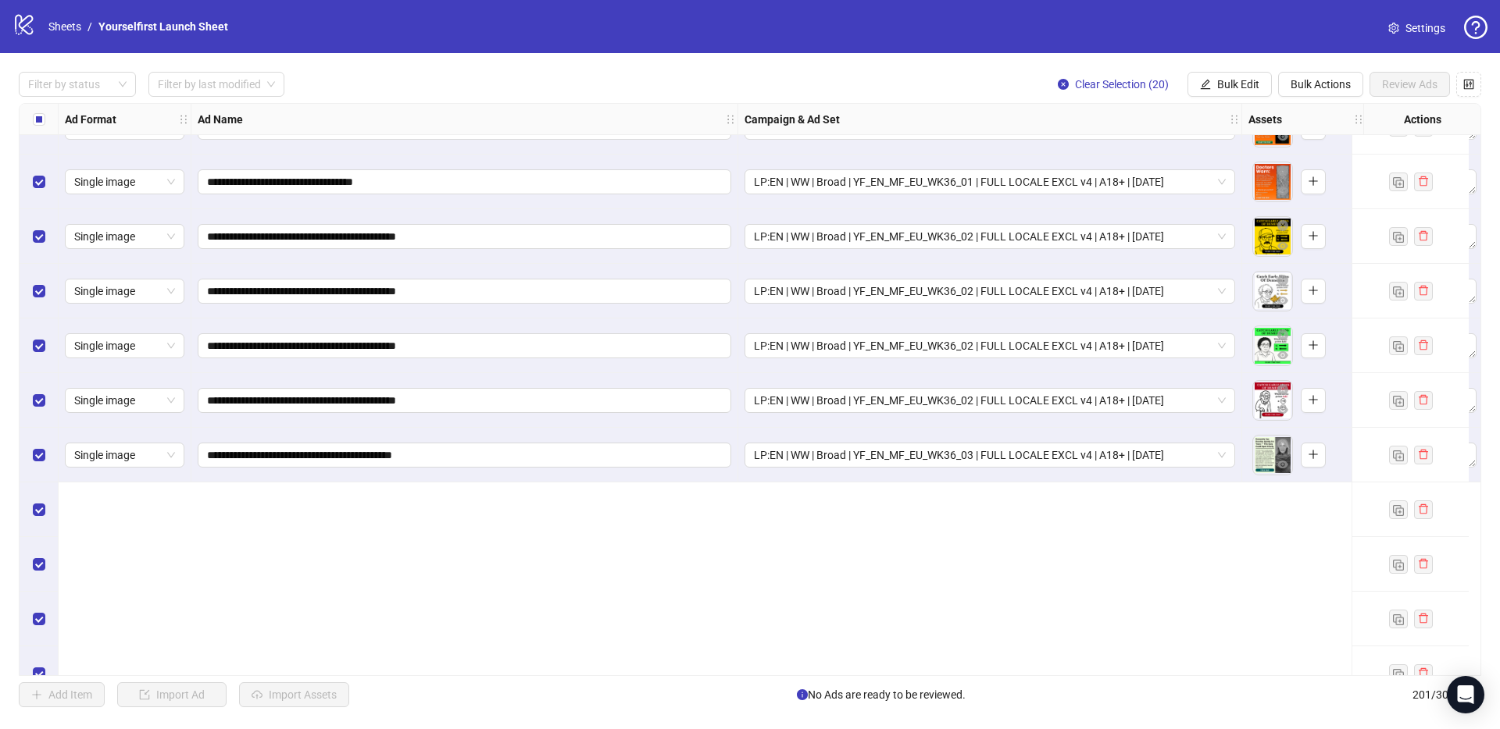
scroll to position [9760, 0]
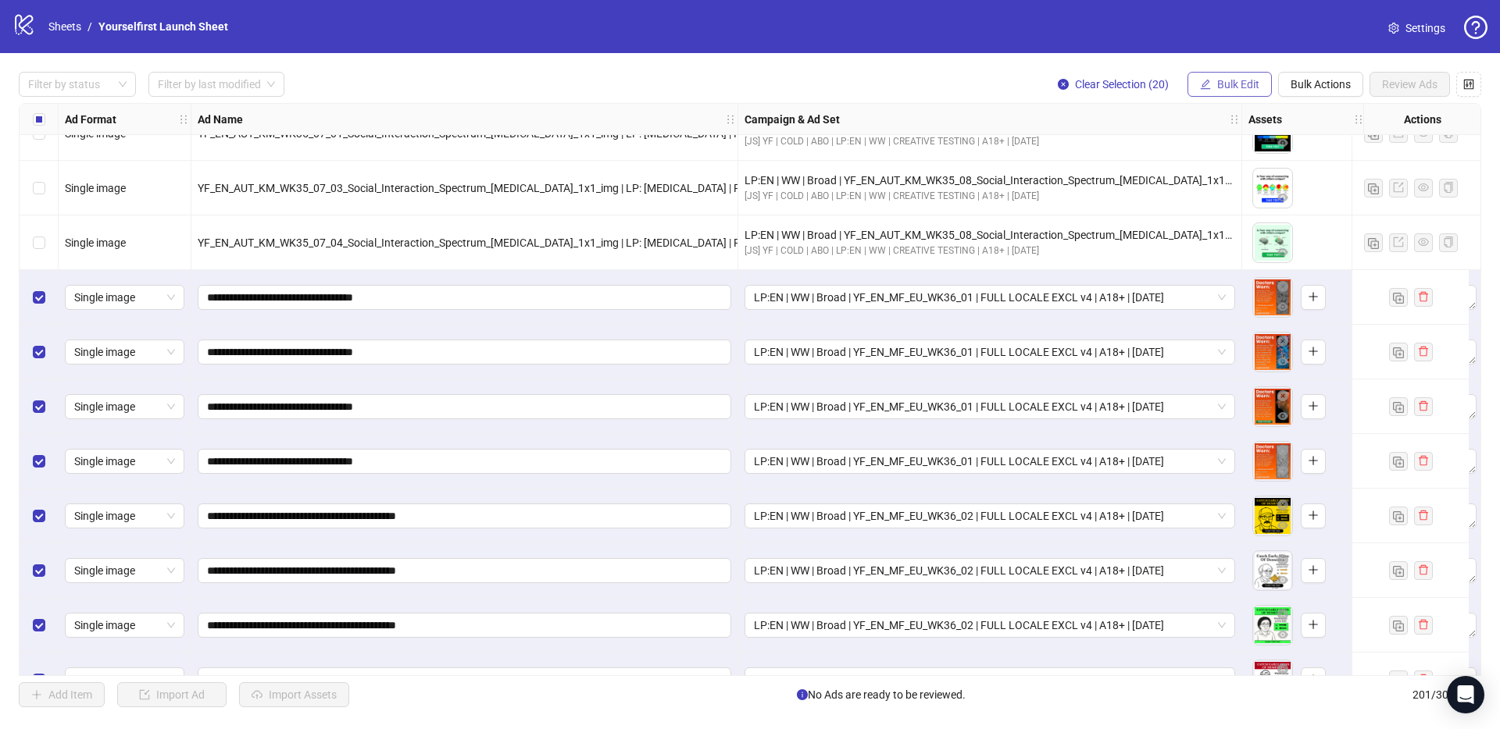
click at [1236, 85] on span "Bulk Edit" at bounding box center [1238, 84] width 42 height 12
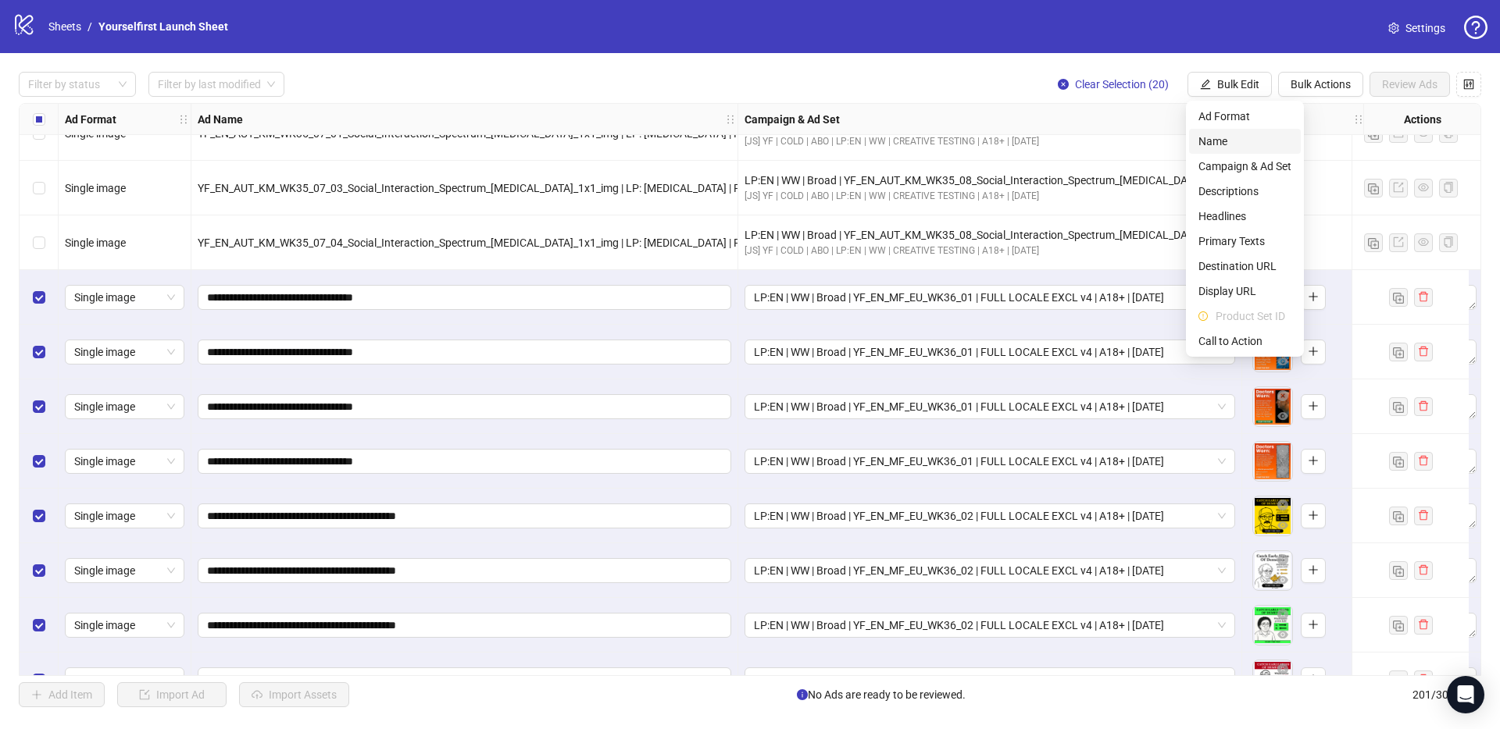
click at [1229, 146] on span "Name" at bounding box center [1244, 141] width 93 height 17
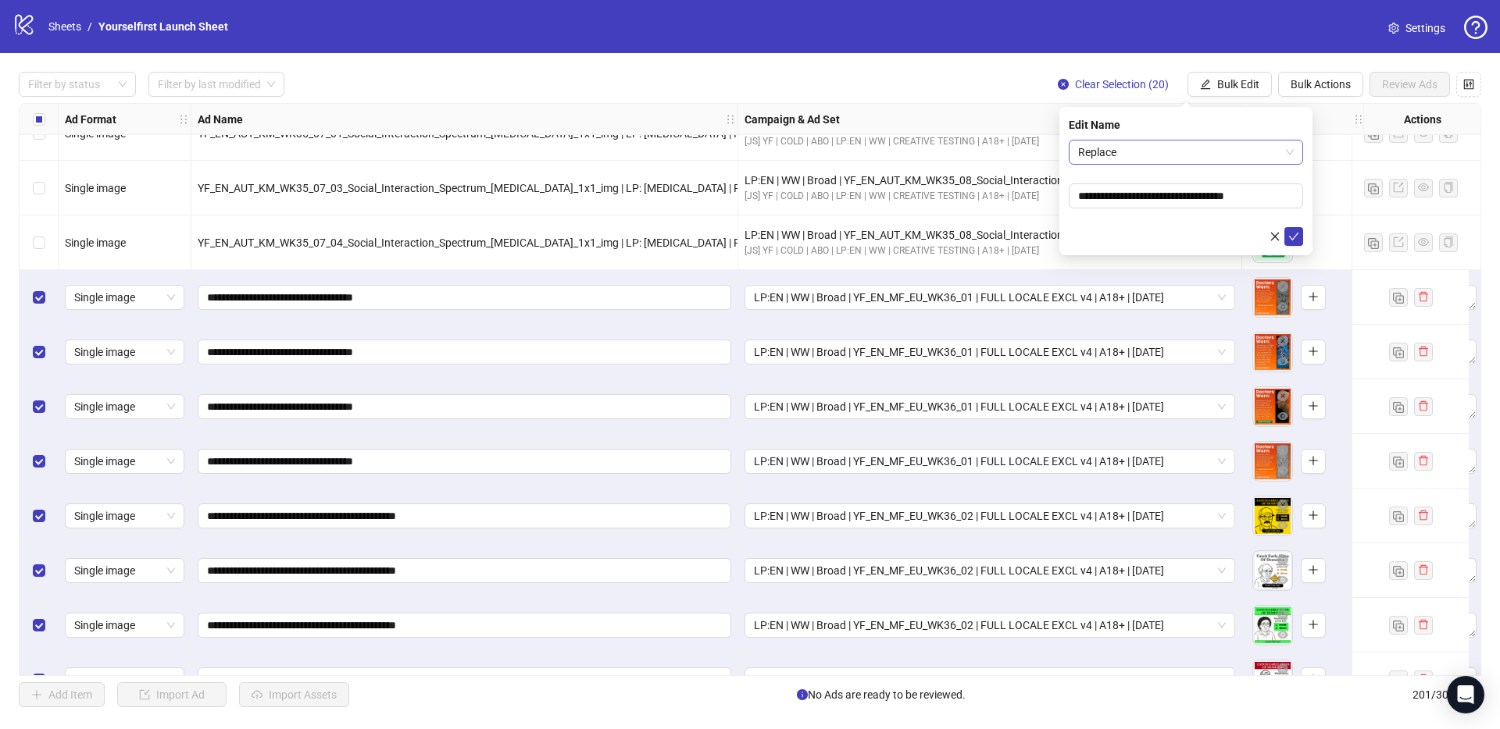
click at [1118, 151] on span "Replace" at bounding box center [1186, 152] width 216 height 23
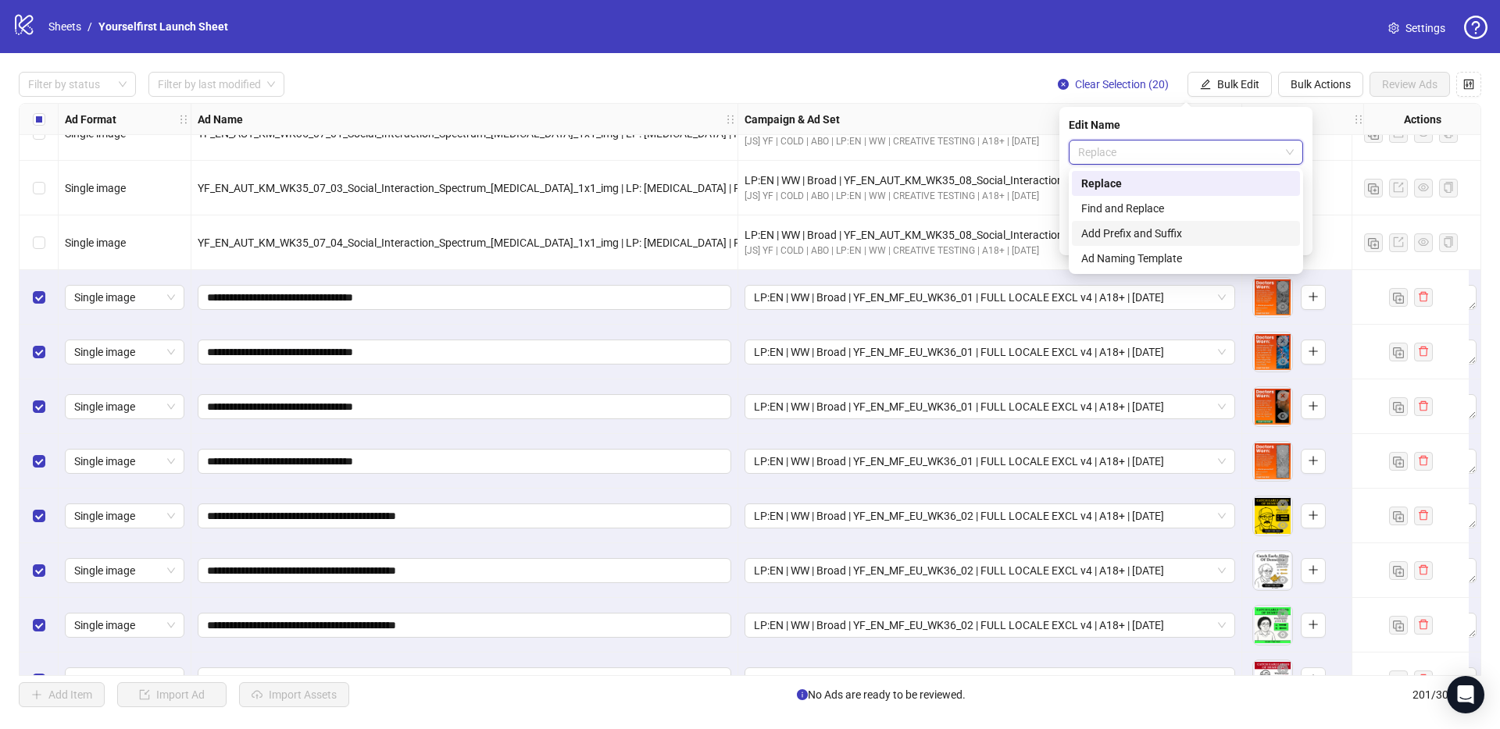
click at [1122, 237] on div "Add Prefix and Suffix" at bounding box center [1185, 233] width 209 height 17
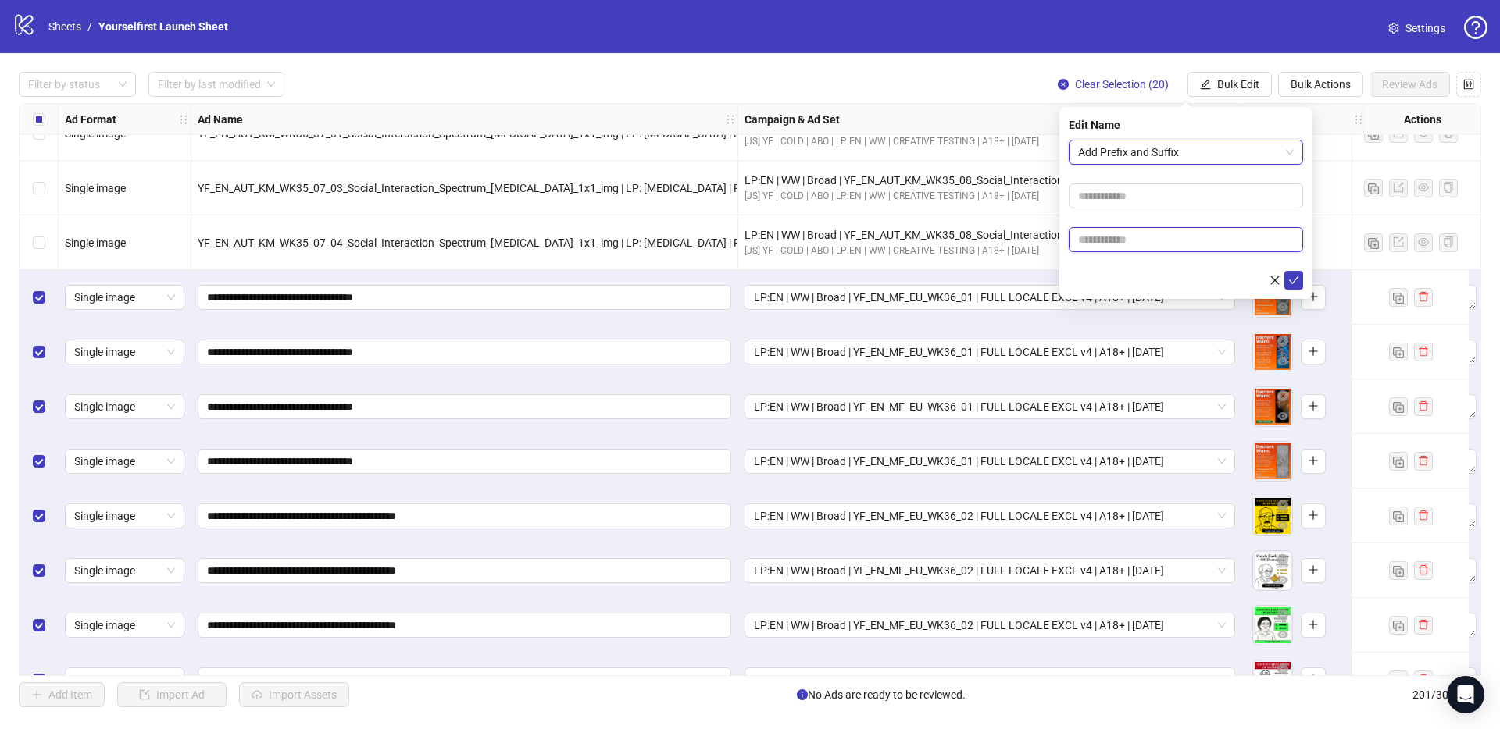
click at [1114, 249] on input "text" at bounding box center [1185, 239] width 234 height 25
paste input "**********"
type input "**********"
click at [1292, 277] on icon "check" at bounding box center [1293, 280] width 11 height 11
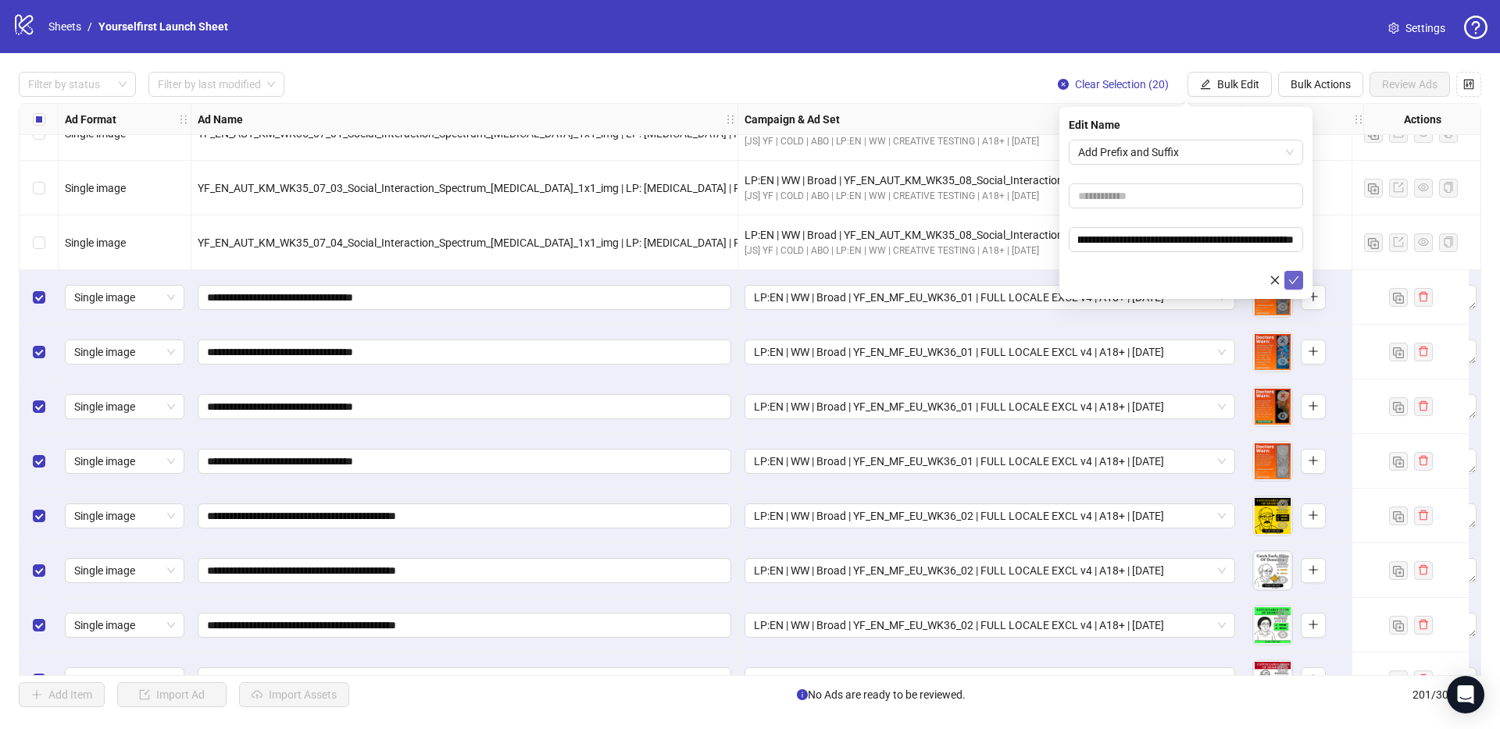
scroll to position [0, 0]
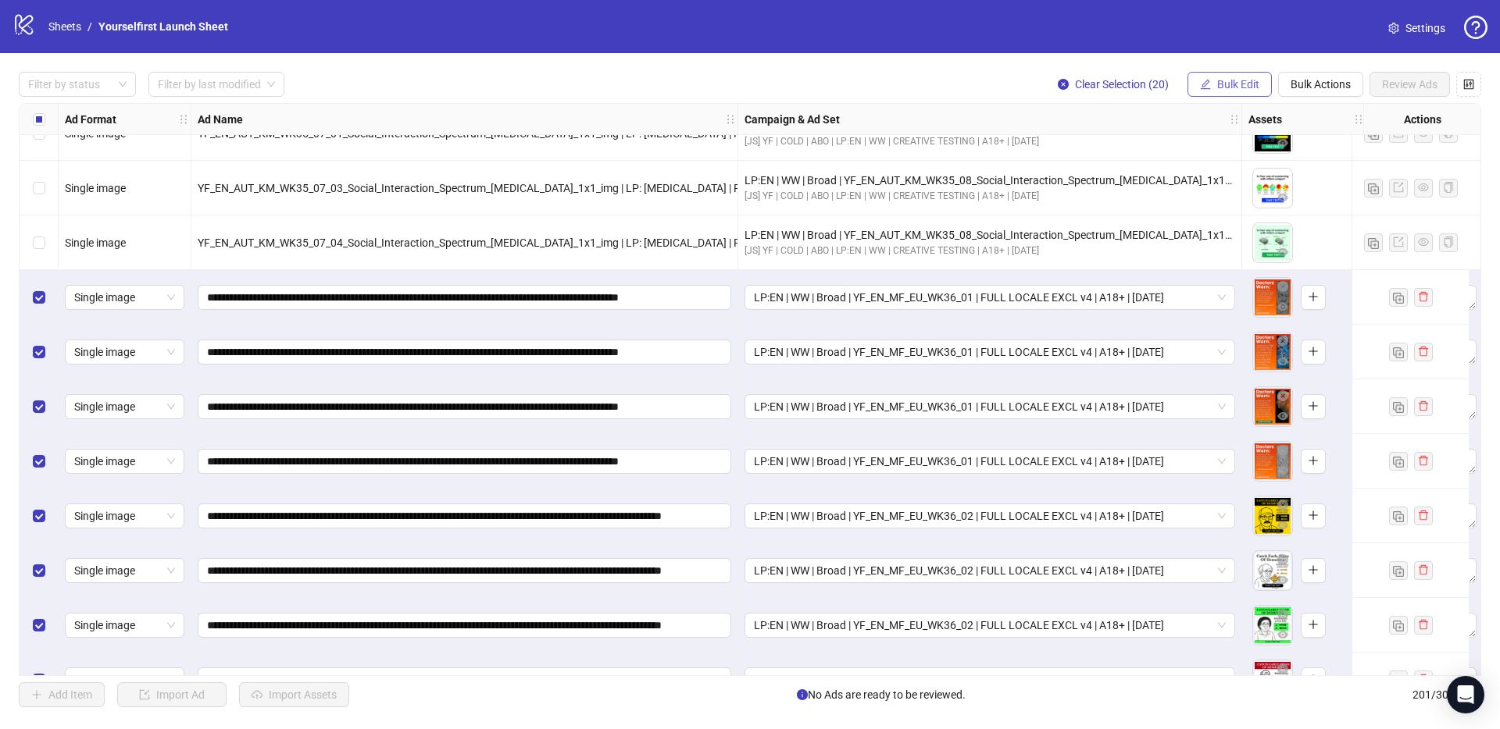
click at [1239, 78] on span "Bulk Edit" at bounding box center [1238, 84] width 42 height 12
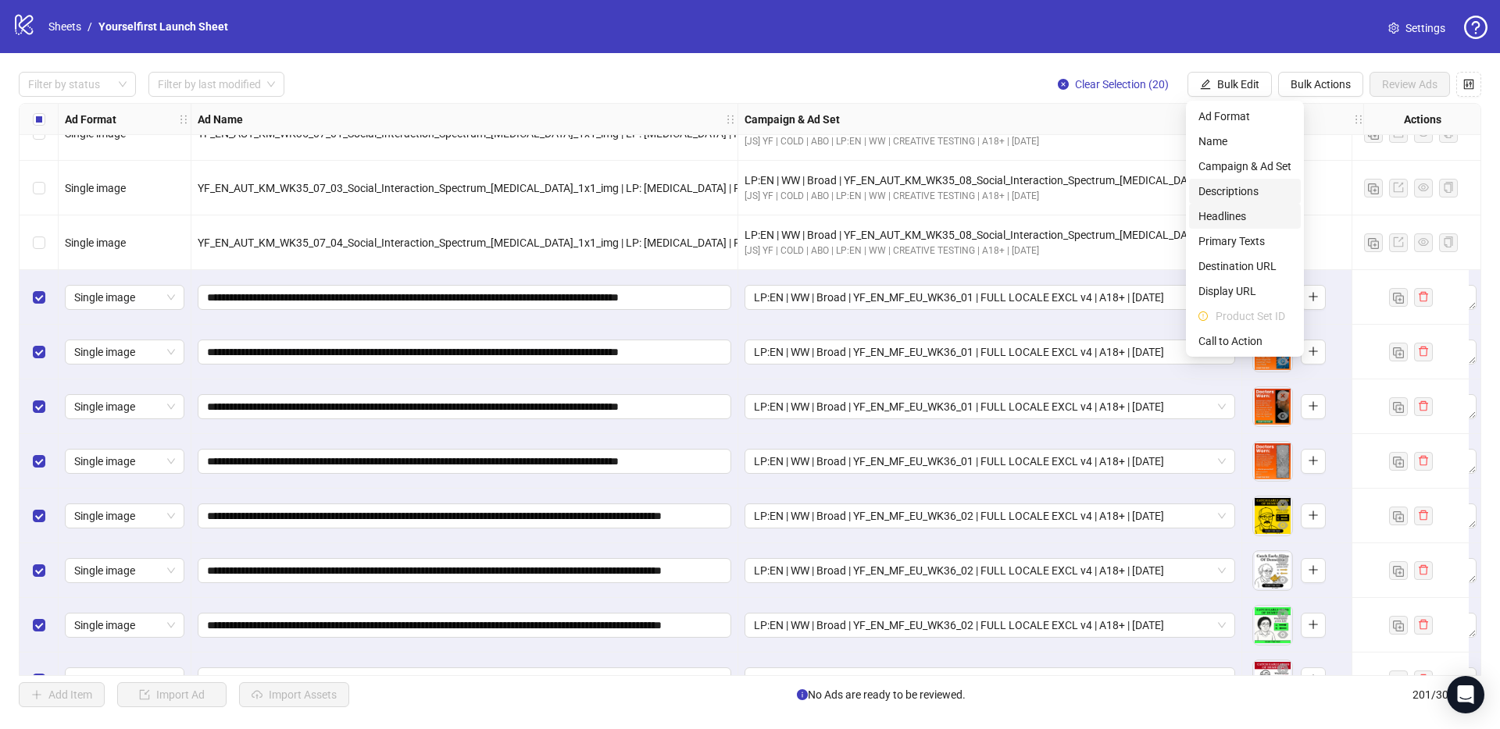
click at [1240, 213] on span "Headlines" at bounding box center [1244, 216] width 93 height 17
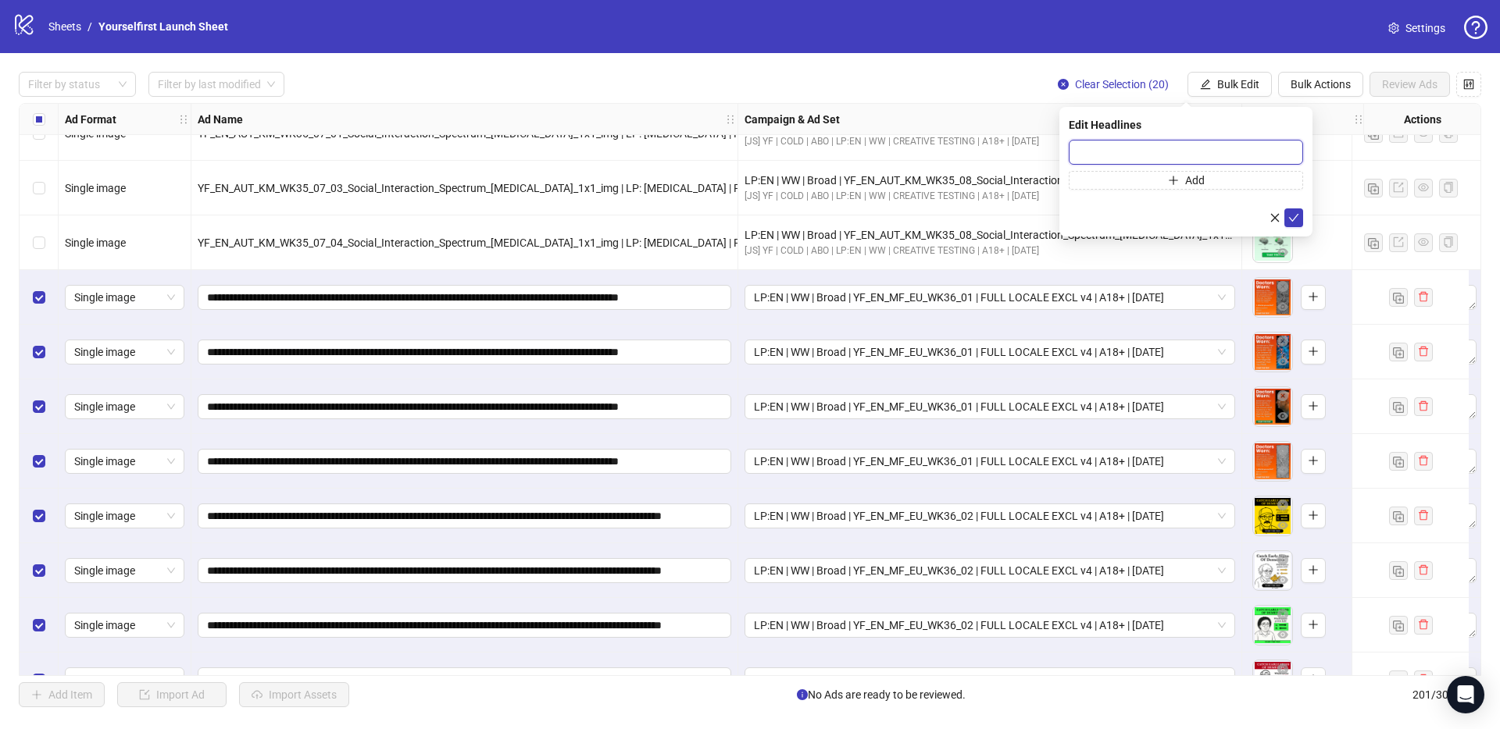
click at [1100, 152] on input "text" at bounding box center [1185, 152] width 234 height 25
paste input "**********"
type input "**********"
click at [1298, 220] on icon "check" at bounding box center [1293, 217] width 11 height 11
click at [1237, 81] on span "Bulk Edit" at bounding box center [1238, 84] width 42 height 12
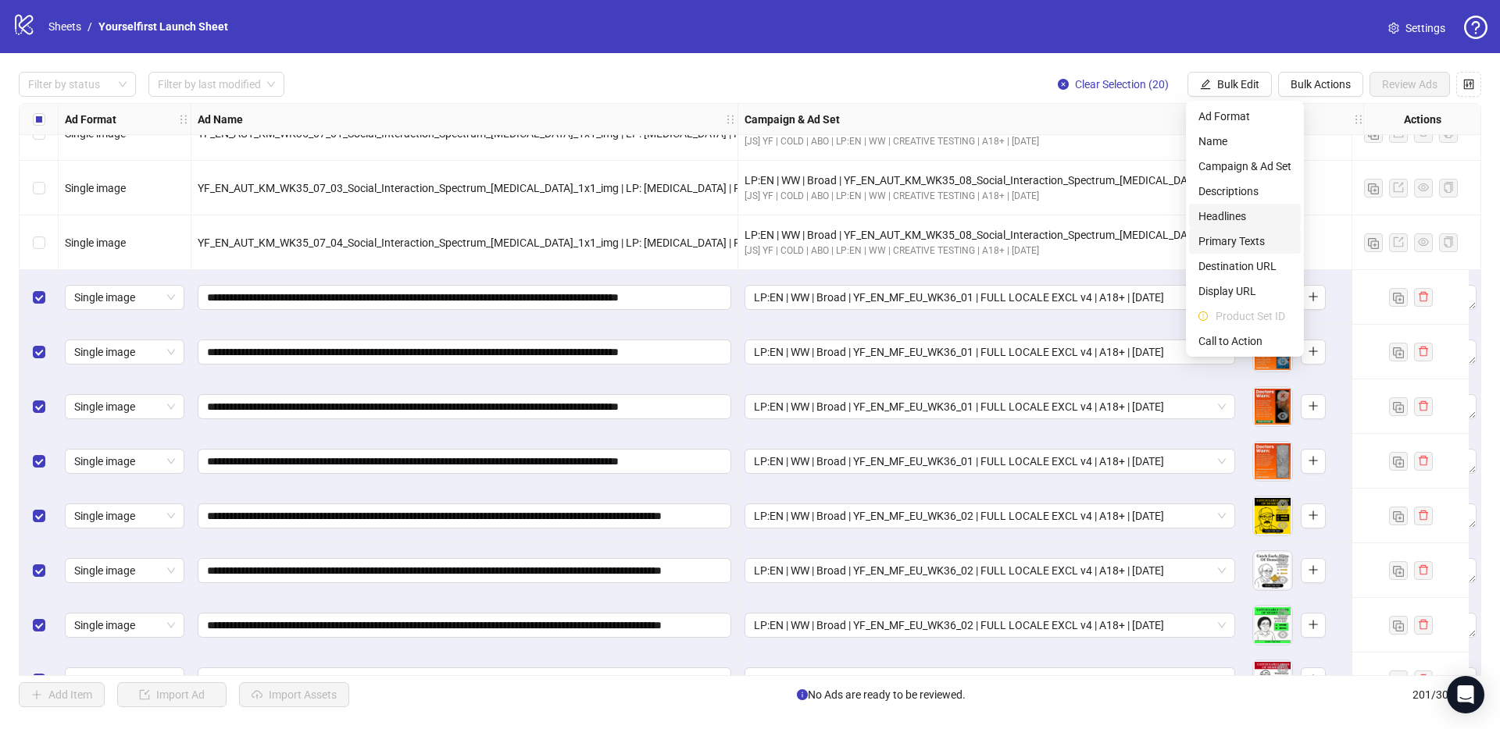
click at [1243, 241] on span "Primary Texts" at bounding box center [1244, 241] width 93 height 17
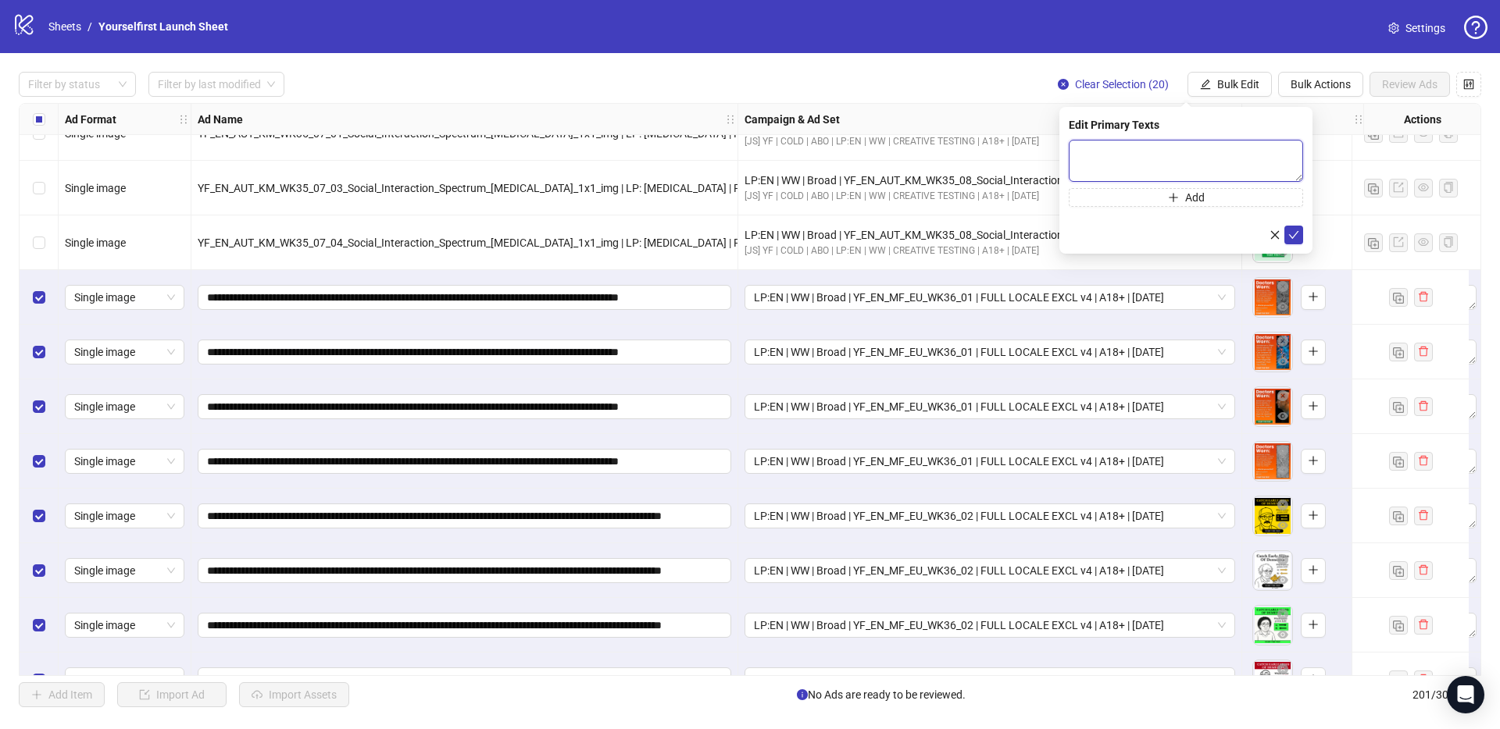
click at [1143, 164] on textarea at bounding box center [1185, 161] width 234 height 42
paste textarea "**********"
type textarea "**********"
click at [1290, 231] on icon "check" at bounding box center [1293, 235] width 11 height 11
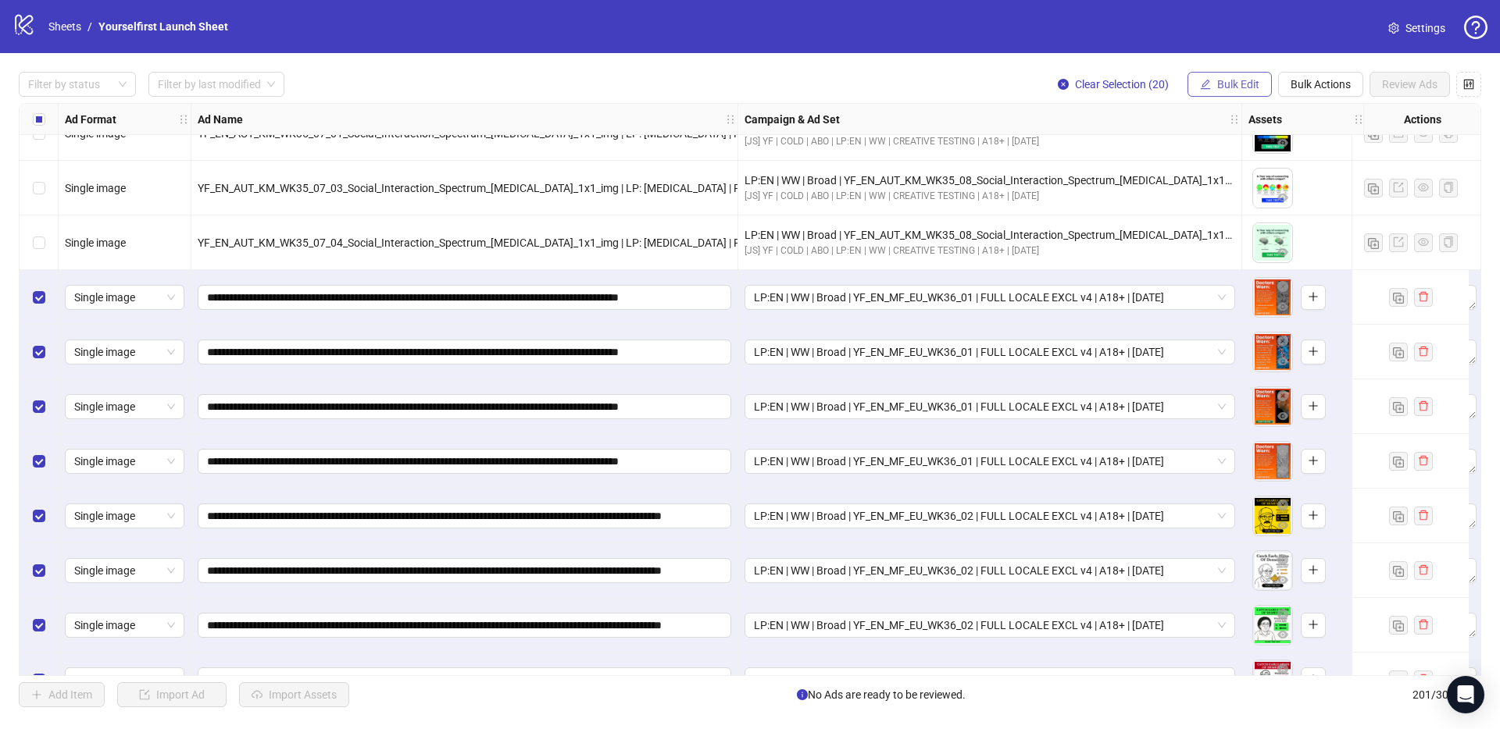
click at [1233, 94] on button "Bulk Edit" at bounding box center [1229, 84] width 84 height 25
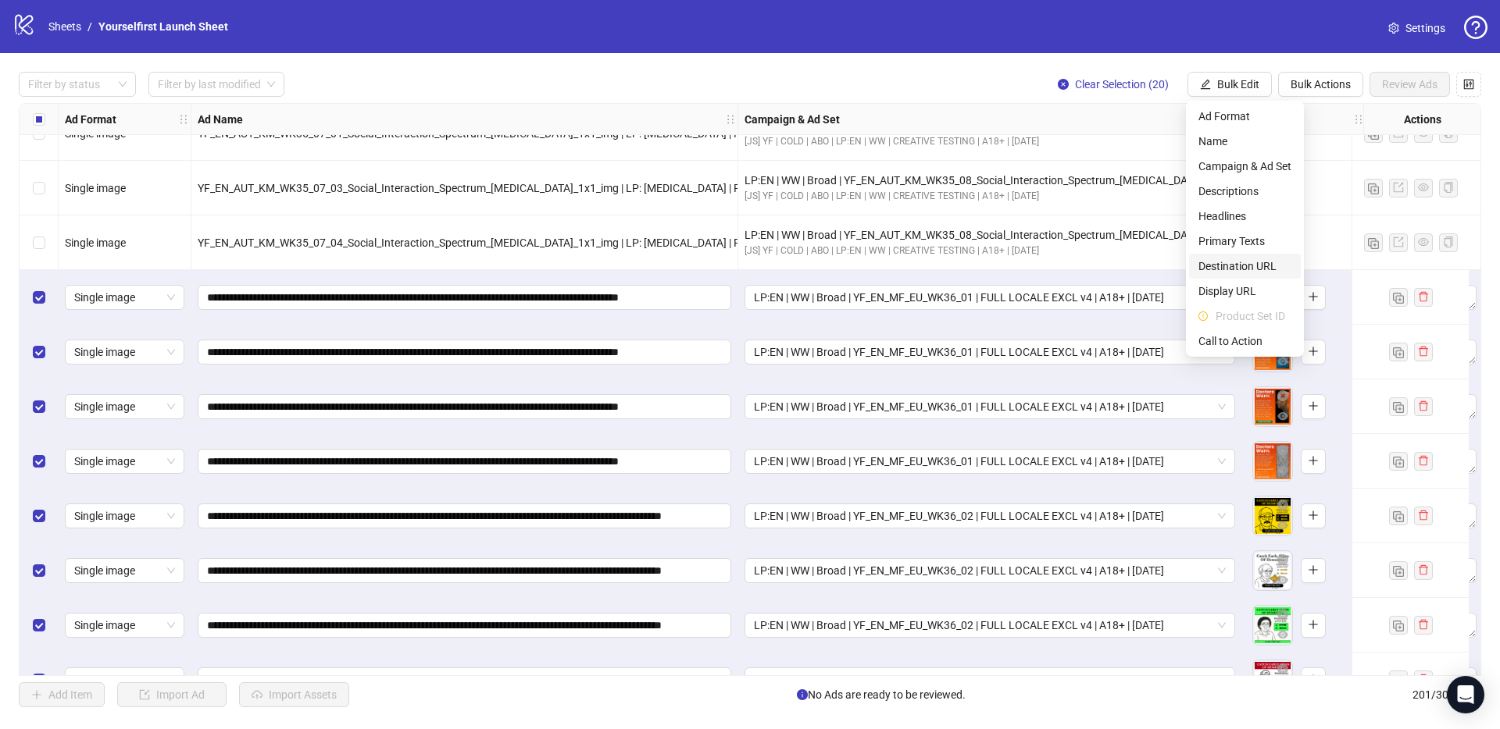
click at [1222, 261] on span "Destination URL" at bounding box center [1244, 266] width 93 height 17
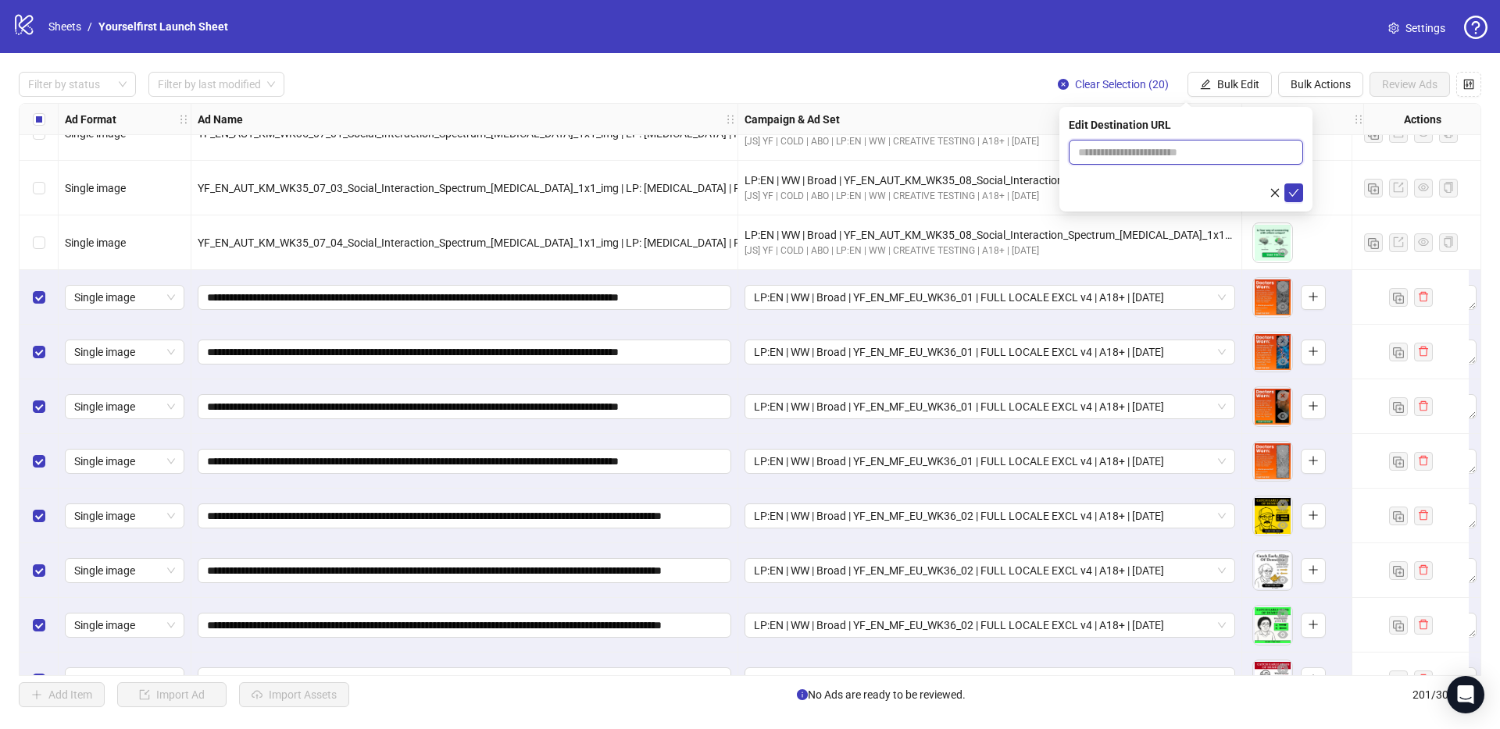
click at [1126, 144] on input "text" at bounding box center [1179, 152] width 203 height 17
paste input "**********"
type input "**********"
click at [1299, 193] on button "submit" at bounding box center [1293, 193] width 19 height 19
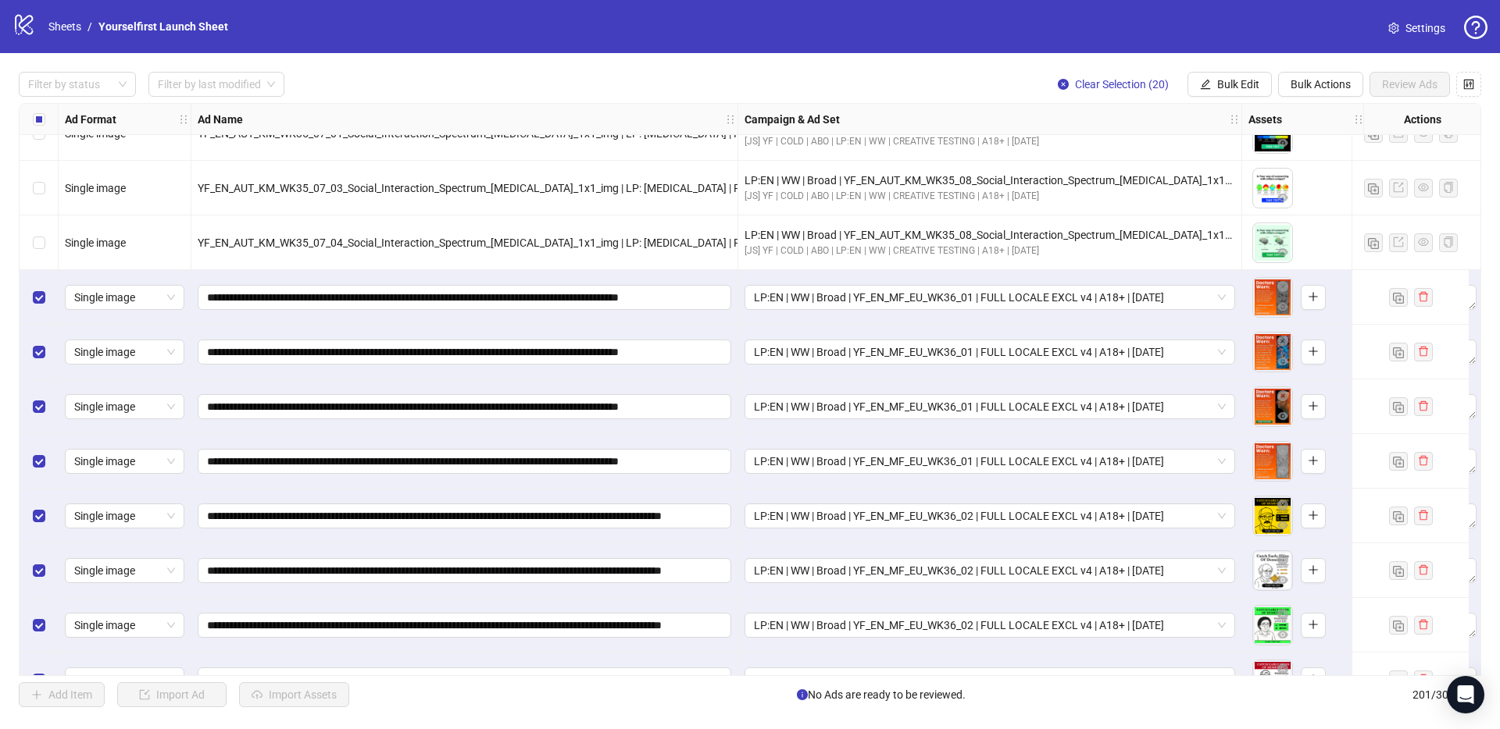
click at [1229, 71] on div "Filter by status Filter by last modified Clear Selection (20) Bulk Edit Bulk Ac…" at bounding box center [750, 389] width 1500 height 673
click at [1237, 79] on span "Bulk Edit" at bounding box center [1238, 84] width 42 height 12
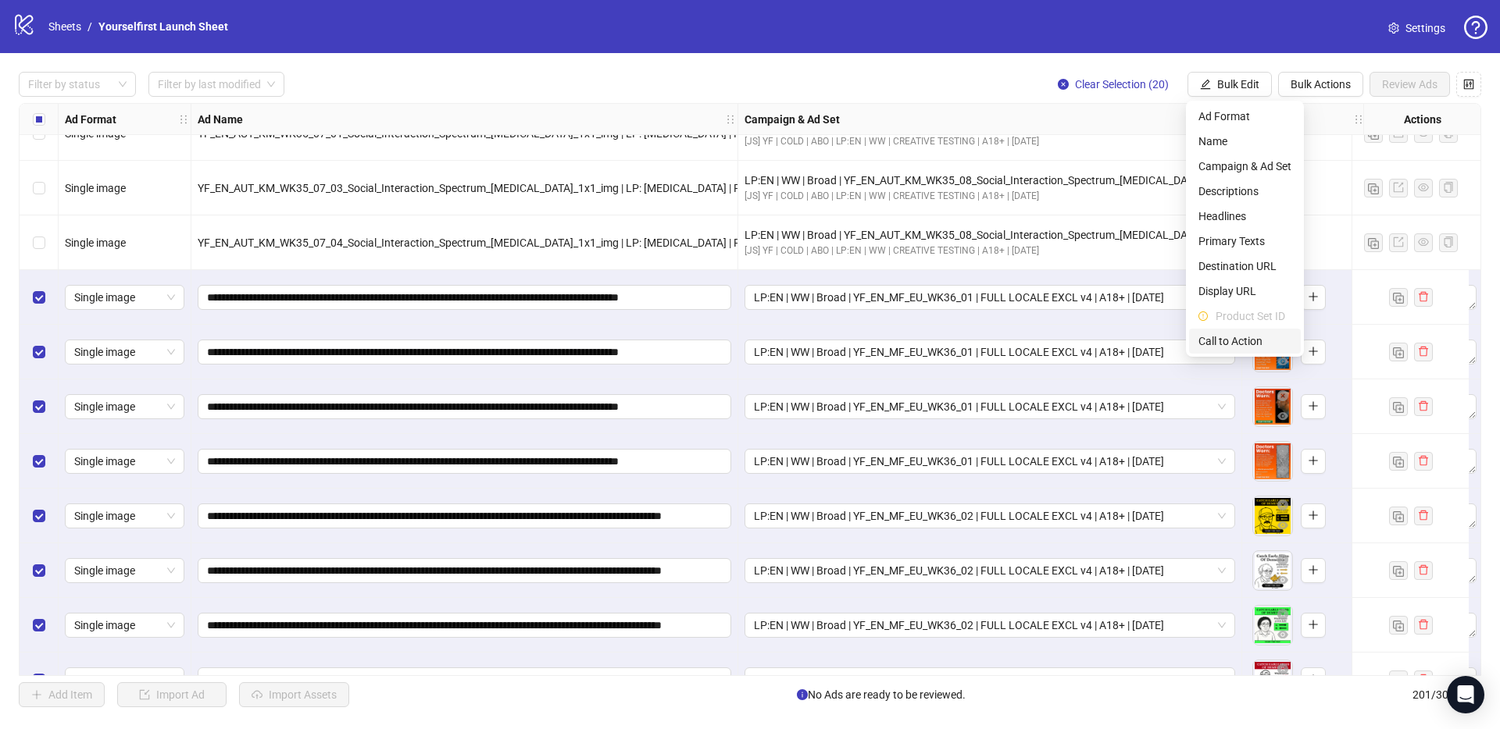
click at [1242, 349] on span "Call to Action" at bounding box center [1244, 341] width 93 height 17
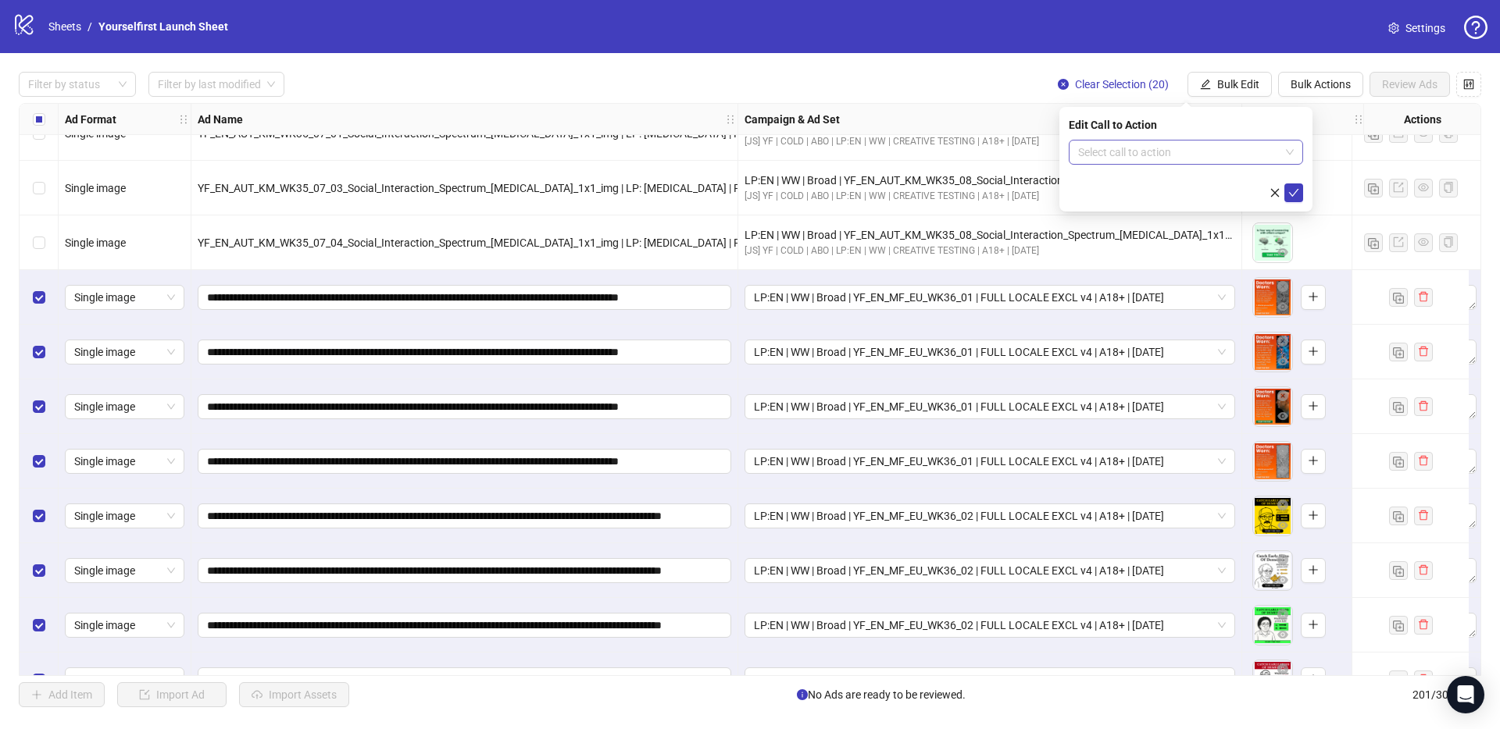
click at [1111, 152] on input "search" at bounding box center [1178, 152] width 201 height 23
type input "*****"
click at [1120, 184] on div "Learn more" at bounding box center [1185, 183] width 209 height 17
click at [1295, 192] on icon "check" at bounding box center [1294, 193] width 10 height 8
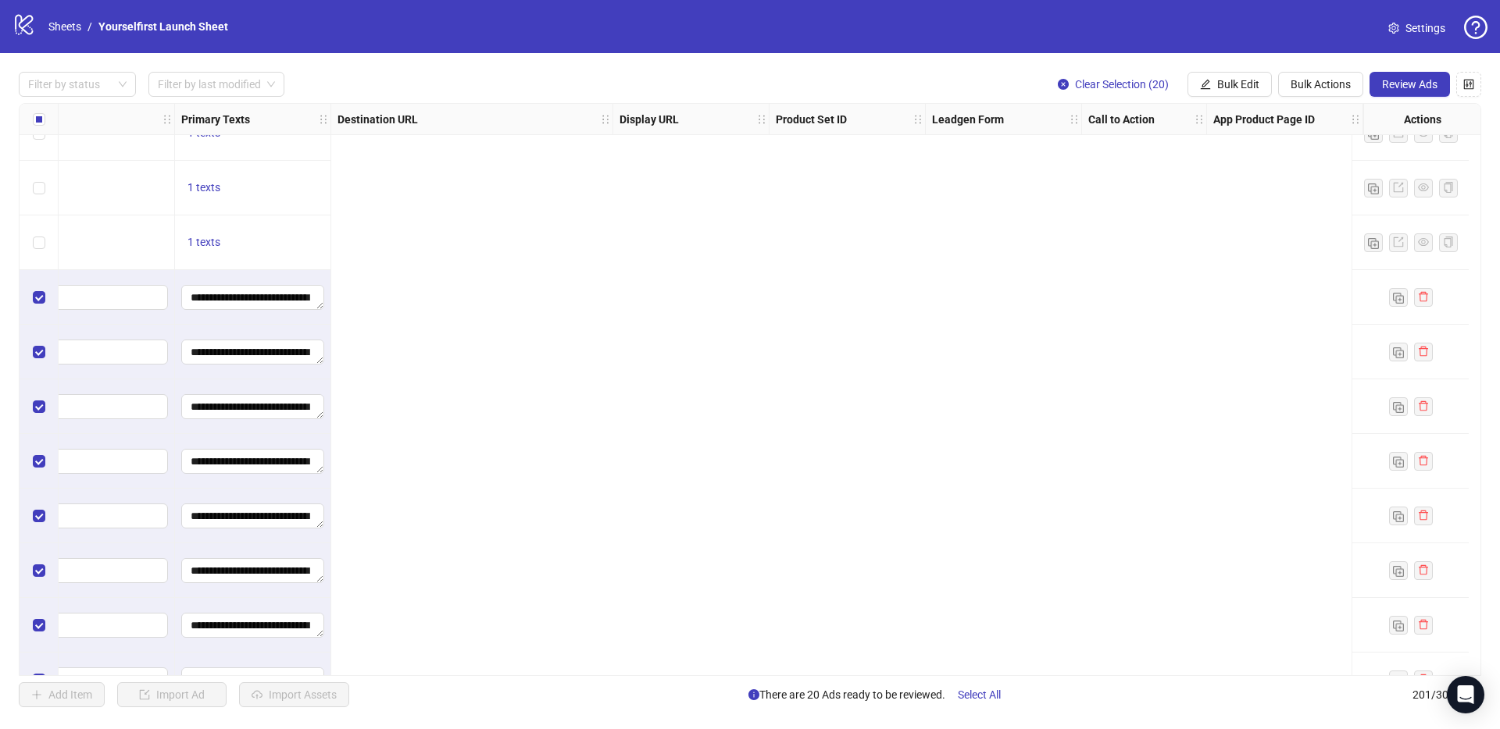
scroll to position [9760, 0]
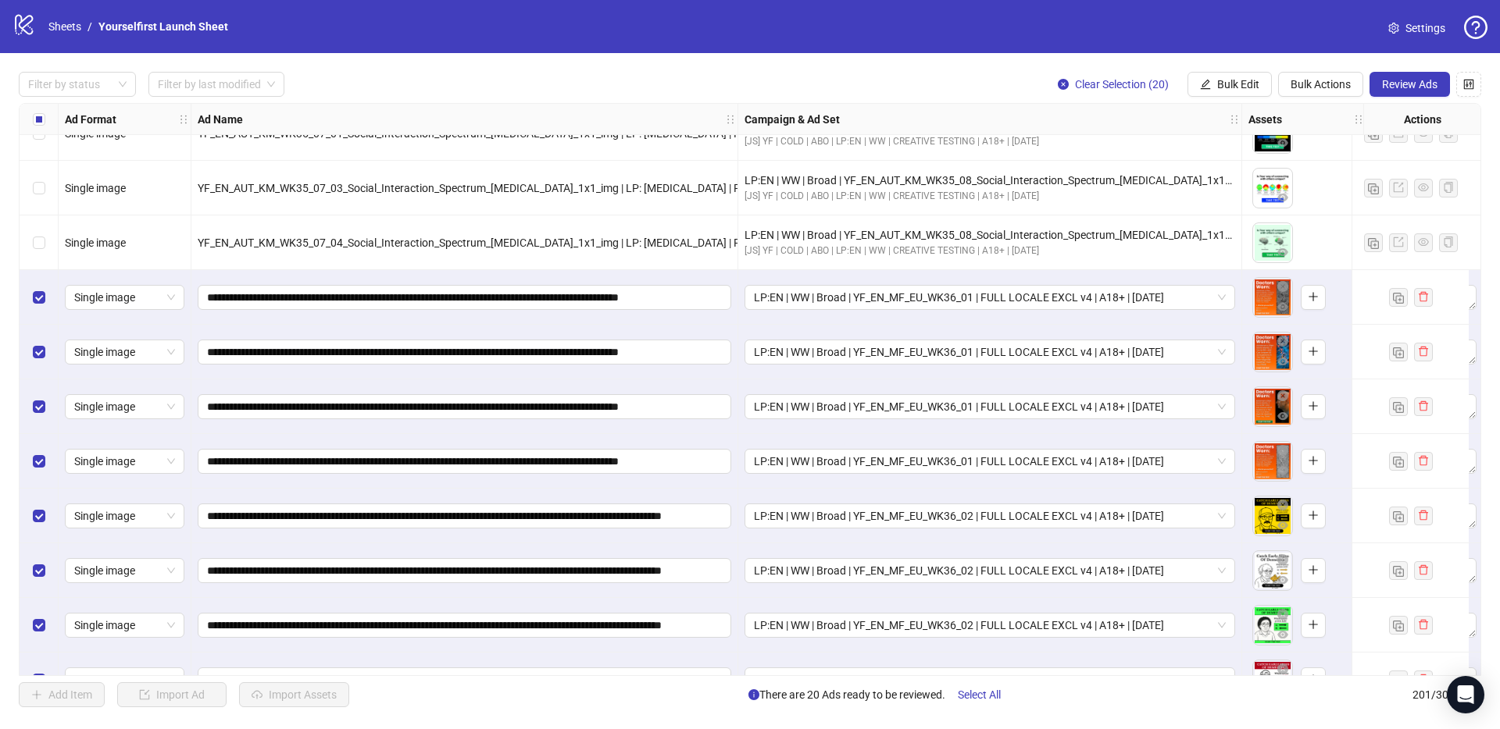
click at [988, 64] on div "Filter by status Filter by last modified Clear Selection (20) Bulk Edit Bulk Ac…" at bounding box center [750, 389] width 1500 height 673
click at [1424, 80] on span "Review Ads" at bounding box center [1409, 84] width 55 height 12
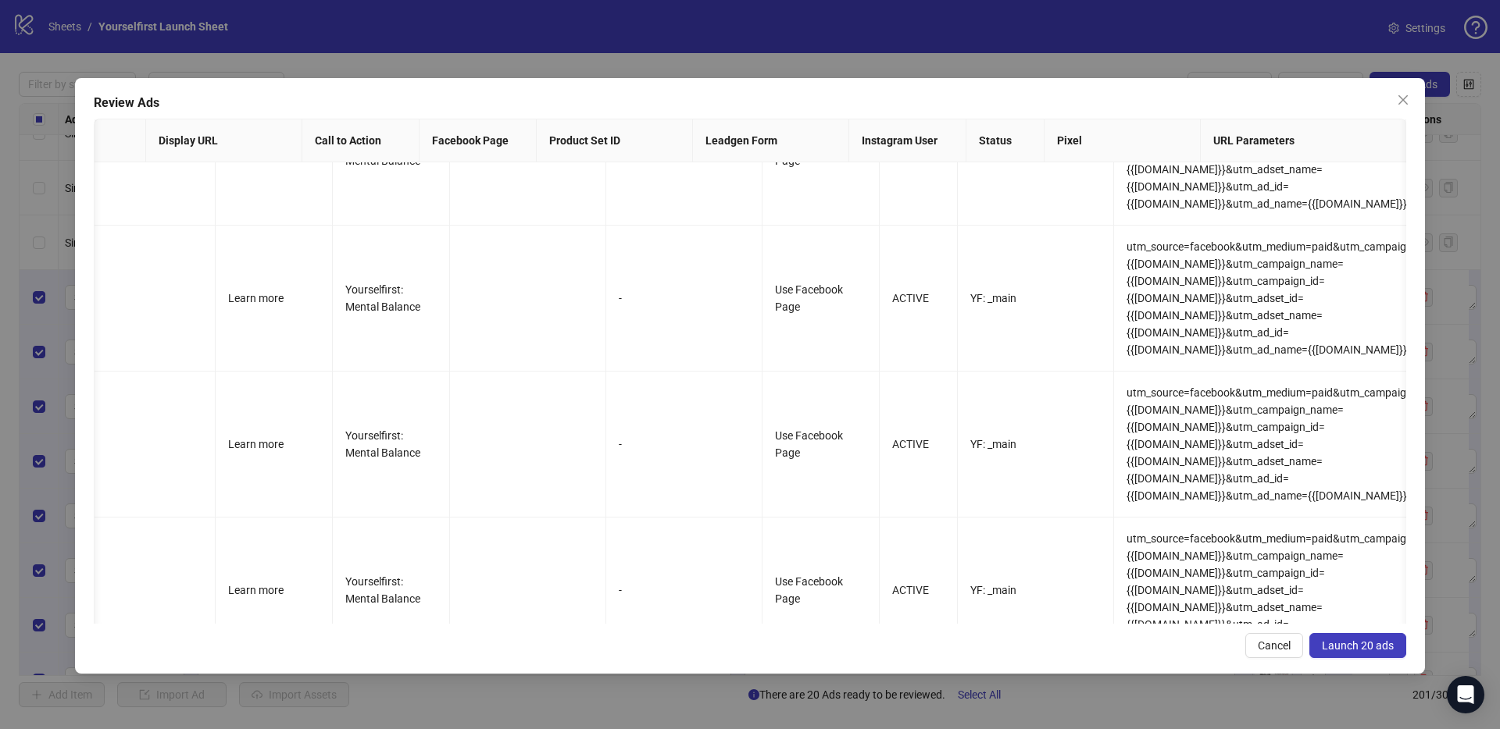
scroll to position [0, 1913]
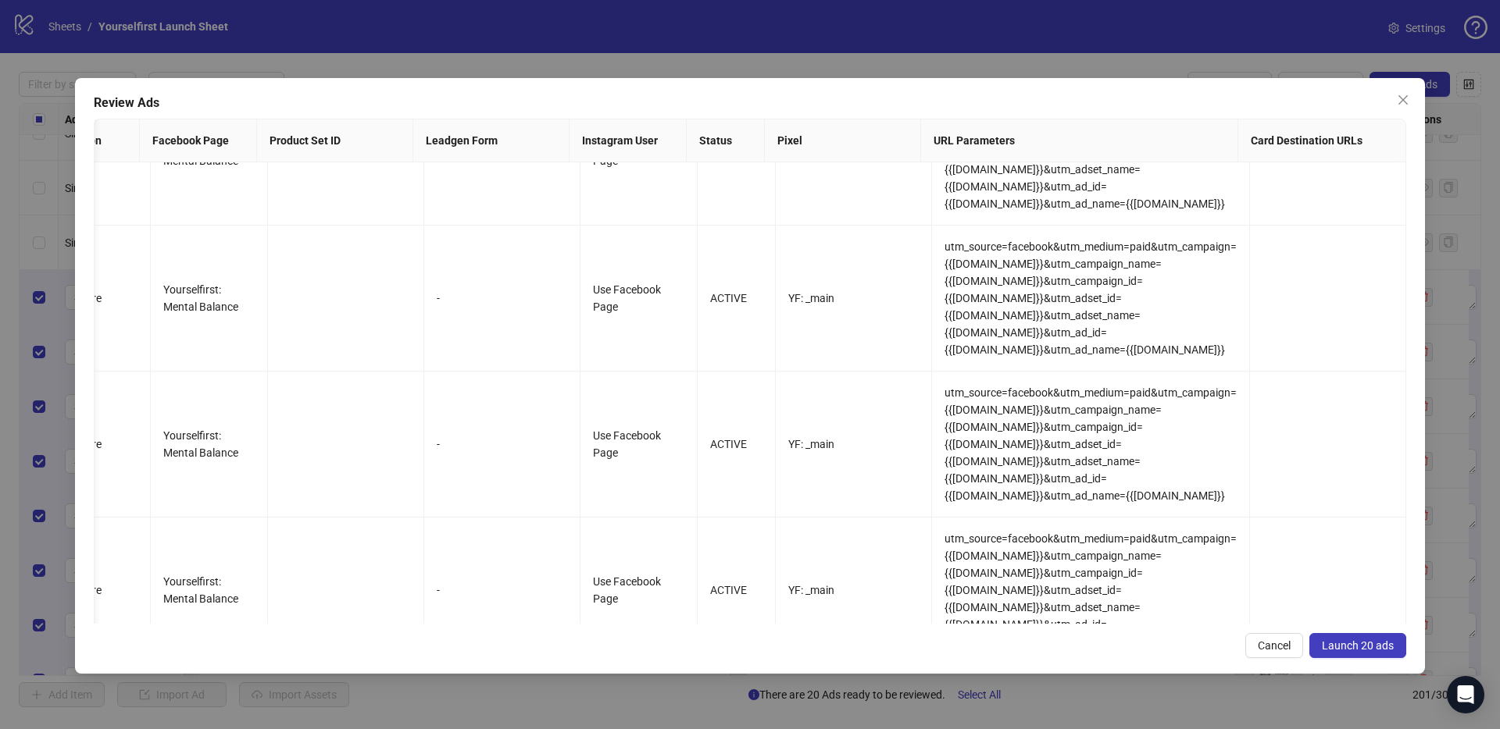
click at [1370, 642] on span "Launch 20 ads" at bounding box center [1357, 646] width 72 height 12
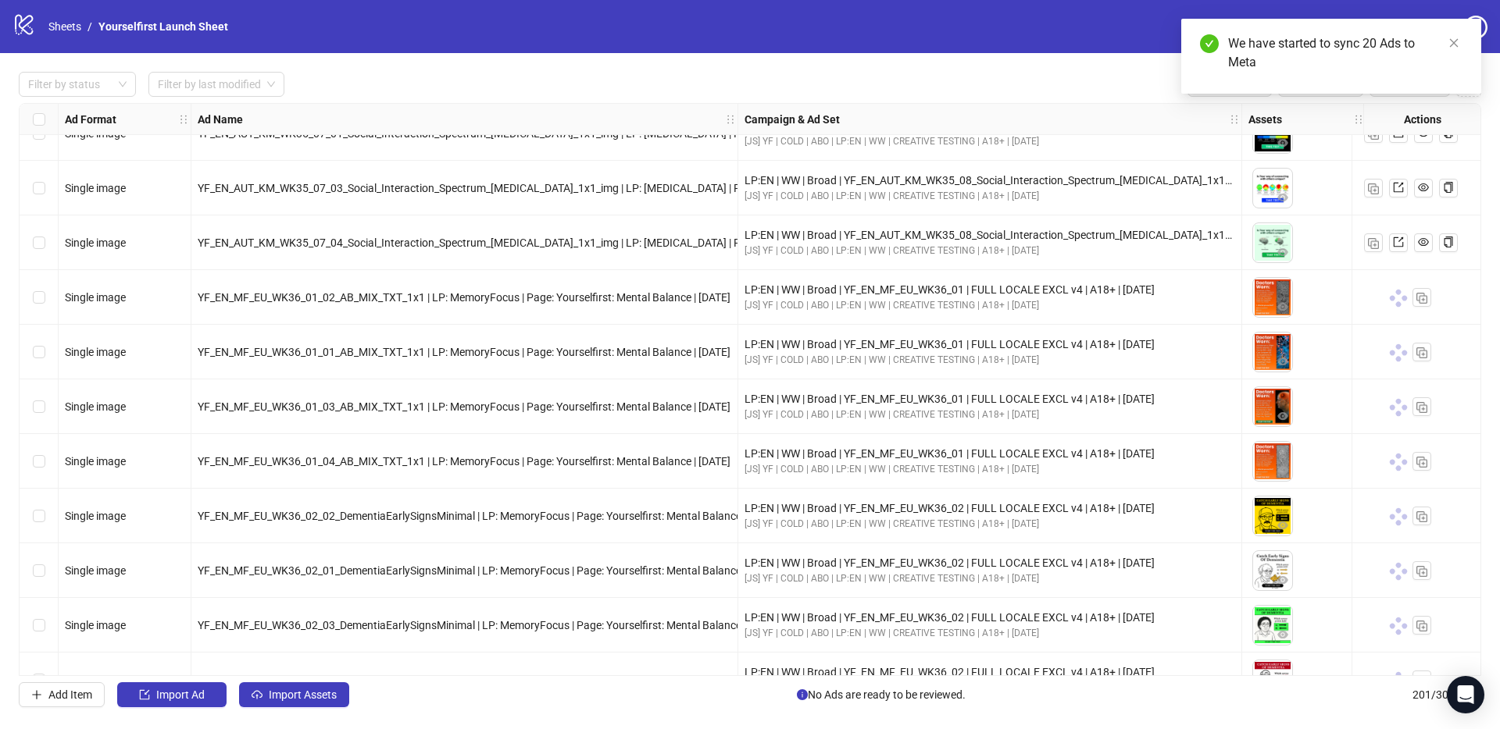
click at [719, 42] on div "logo/logo-mobile Sheets / Yourselfirst Launch Sheet Settings" at bounding box center [750, 26] width 1500 height 53
